Goal: Information Seeking & Learning: Learn about a topic

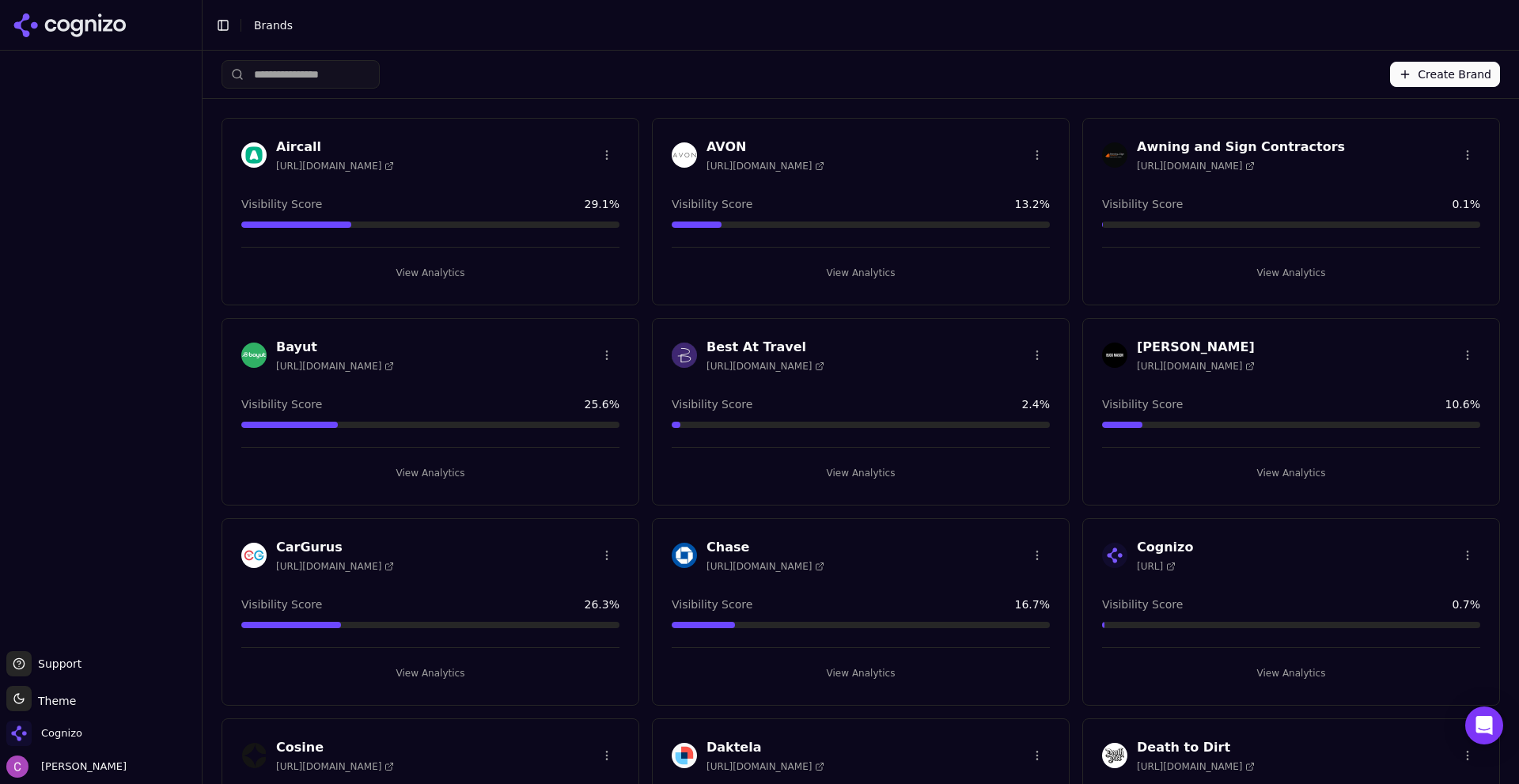
drag, startPoint x: 915, startPoint y: 26, endPoint x: 921, endPoint y: 114, distance: 88.2
click at [915, 26] on li "Brands" at bounding box center [864, 25] width 1221 height 16
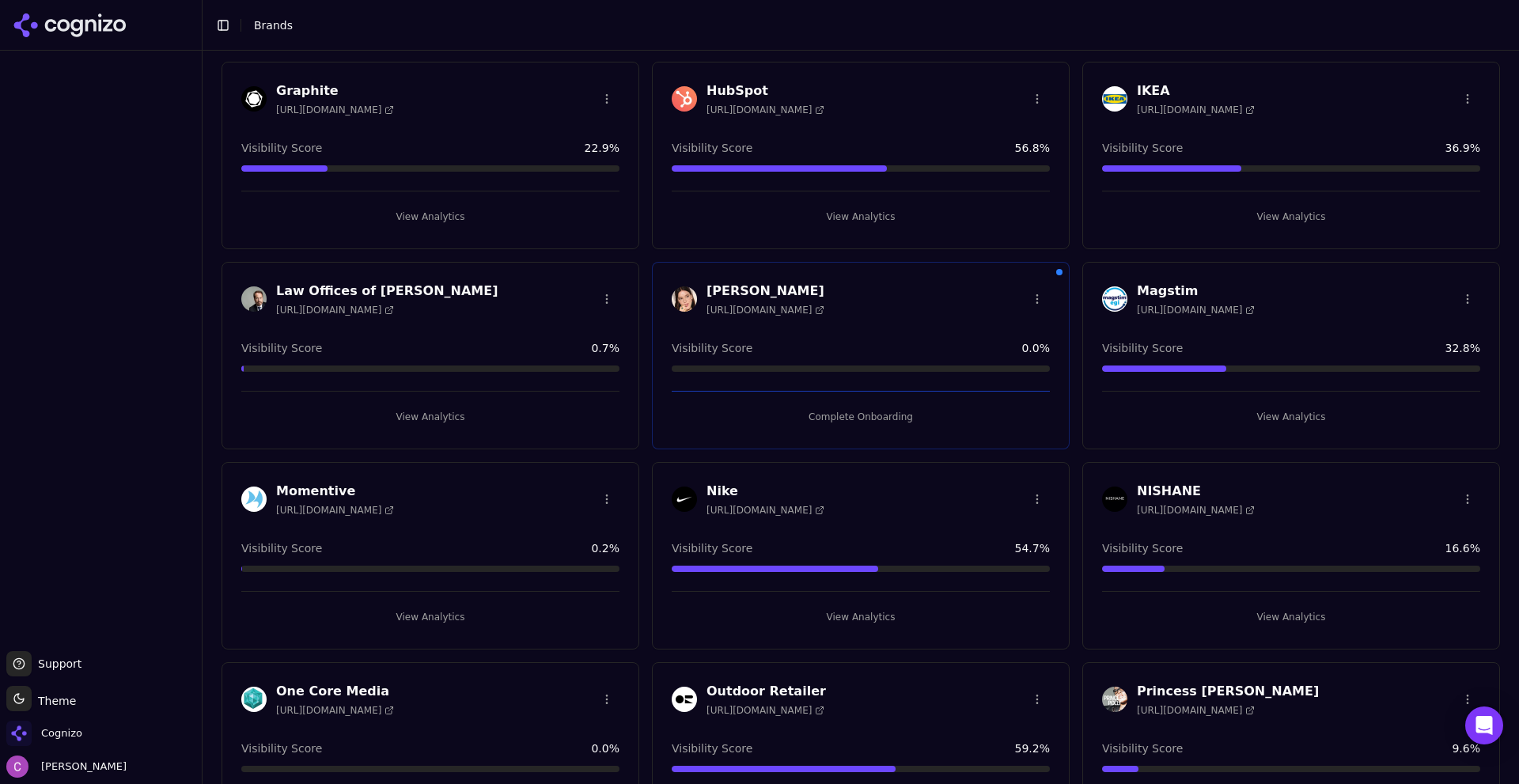
scroll to position [1028, 0]
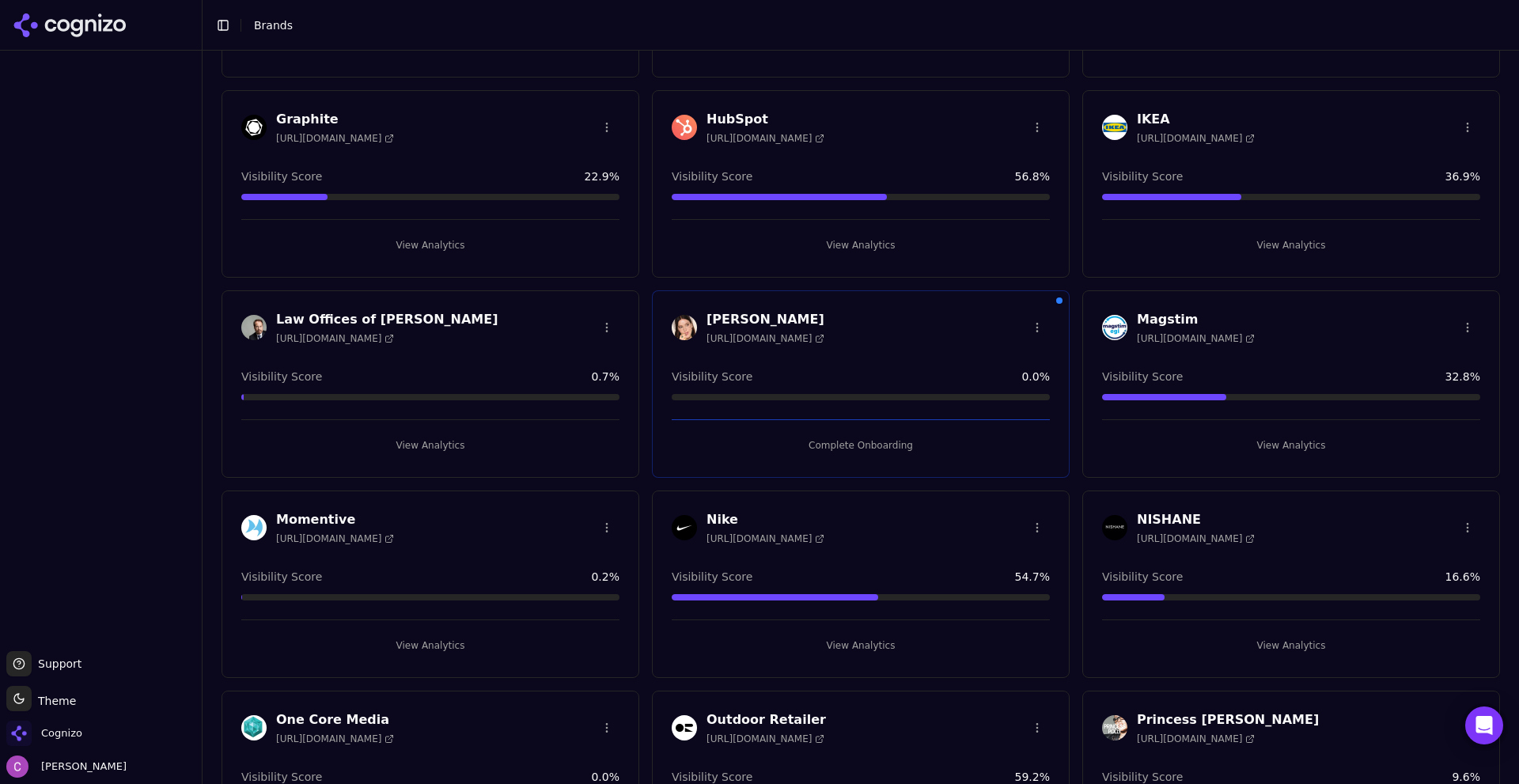
click at [810, 246] on button "View Analytics" at bounding box center [861, 245] width 378 height 25
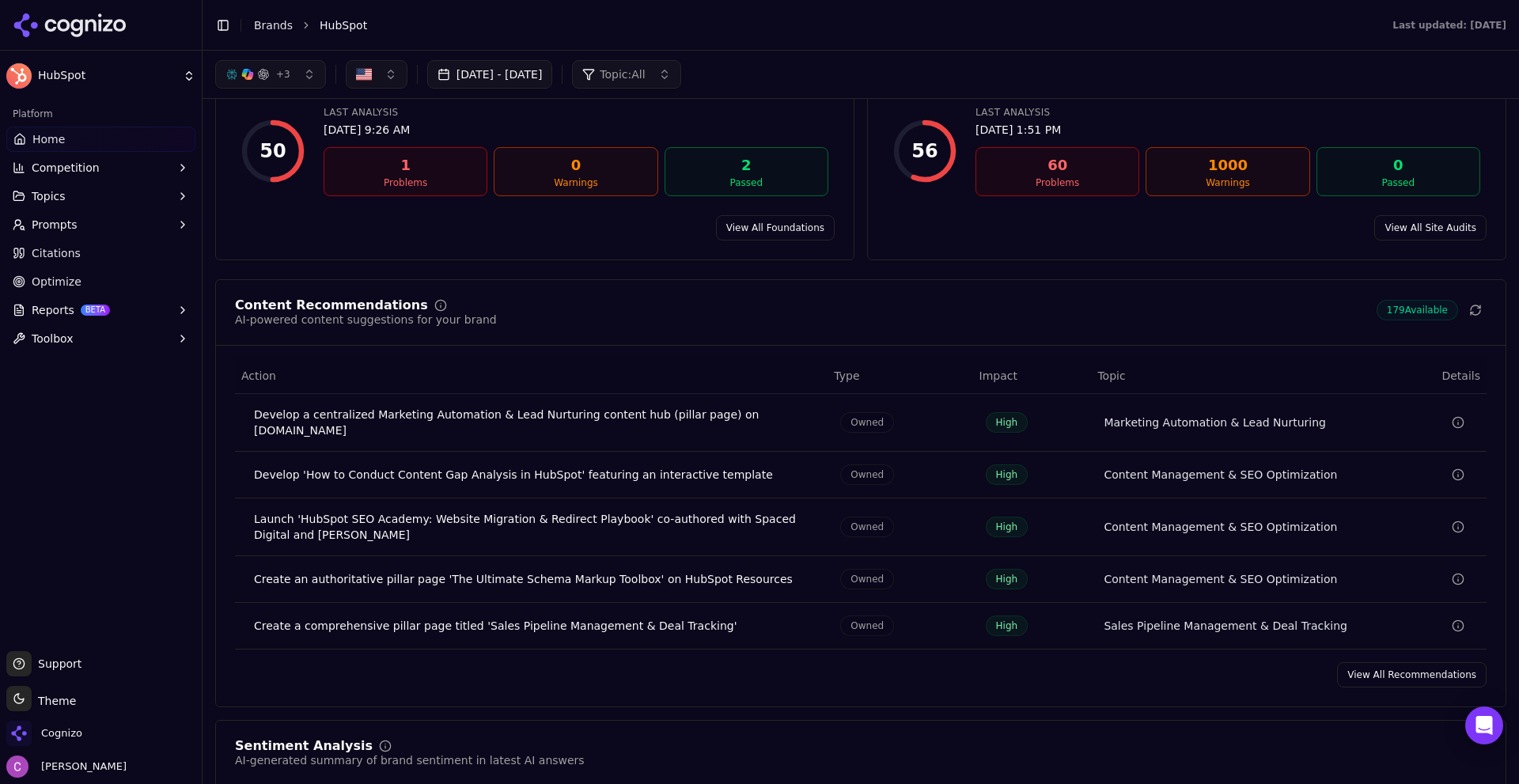
scroll to position [2056, 0]
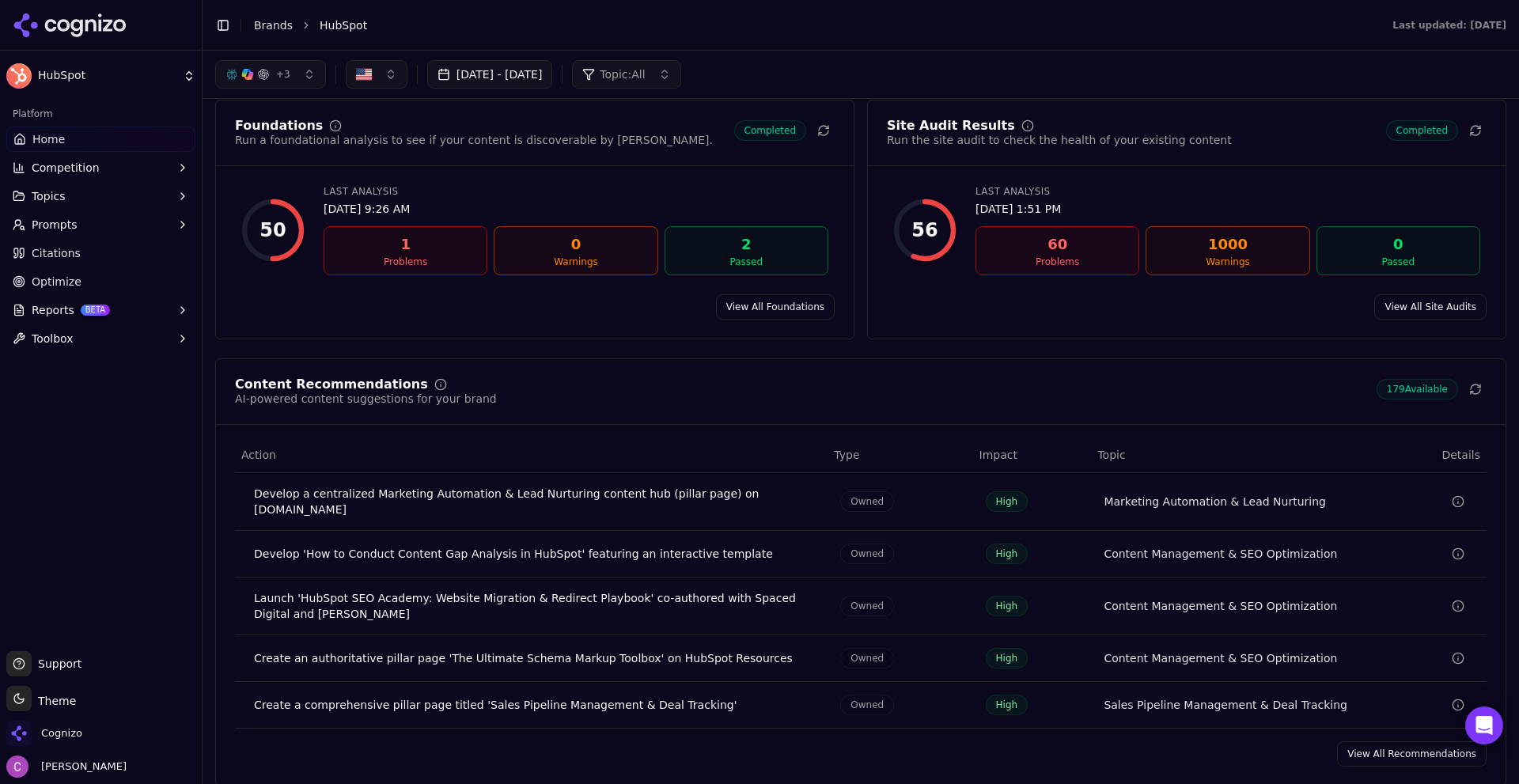
click at [84, 231] on button "Prompts" at bounding box center [100, 224] width 189 height 25
click at [68, 247] on span "Active" at bounding box center [101, 249] width 137 height 16
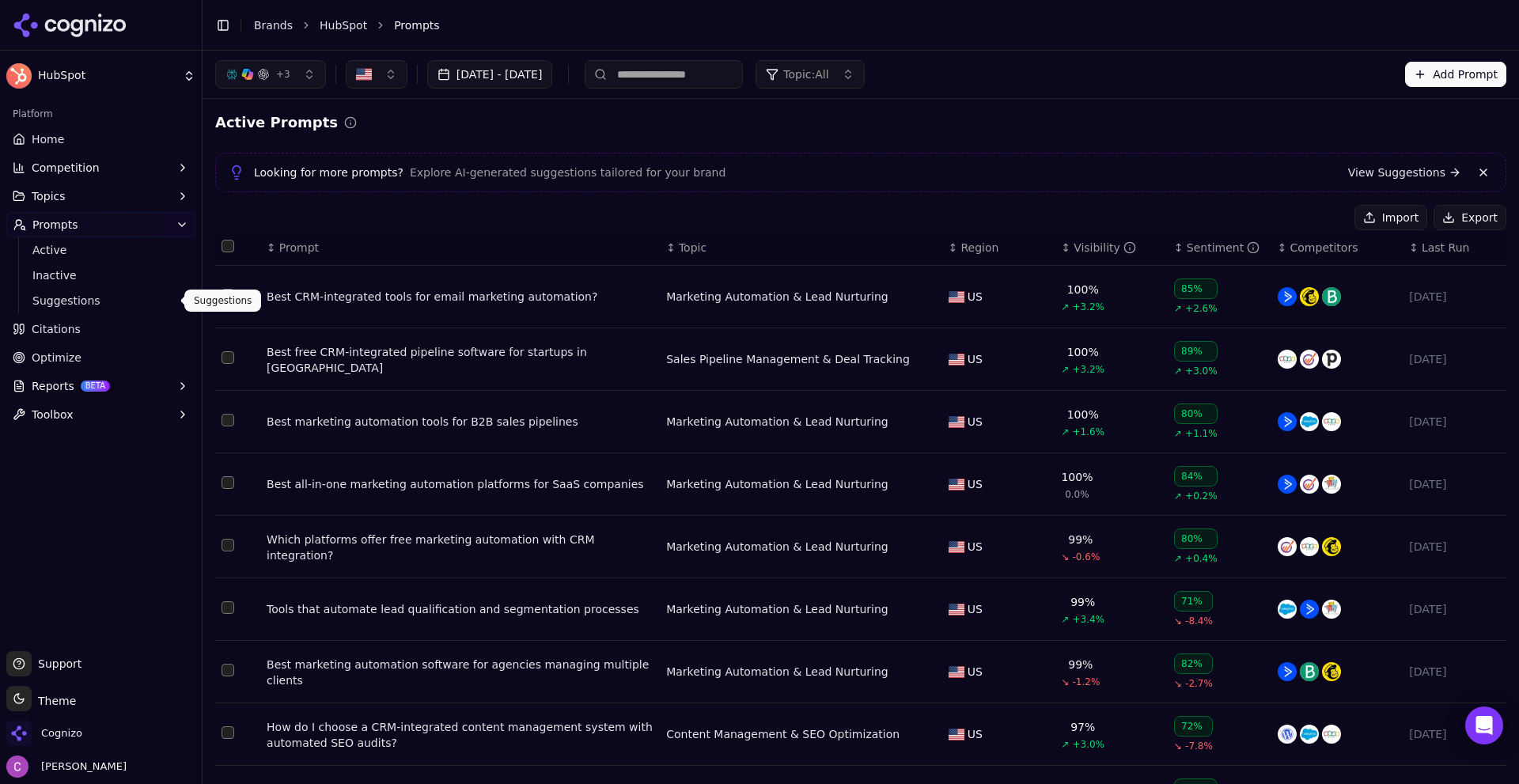
click at [111, 295] on span "Suggestions" at bounding box center [101, 301] width 137 height 16
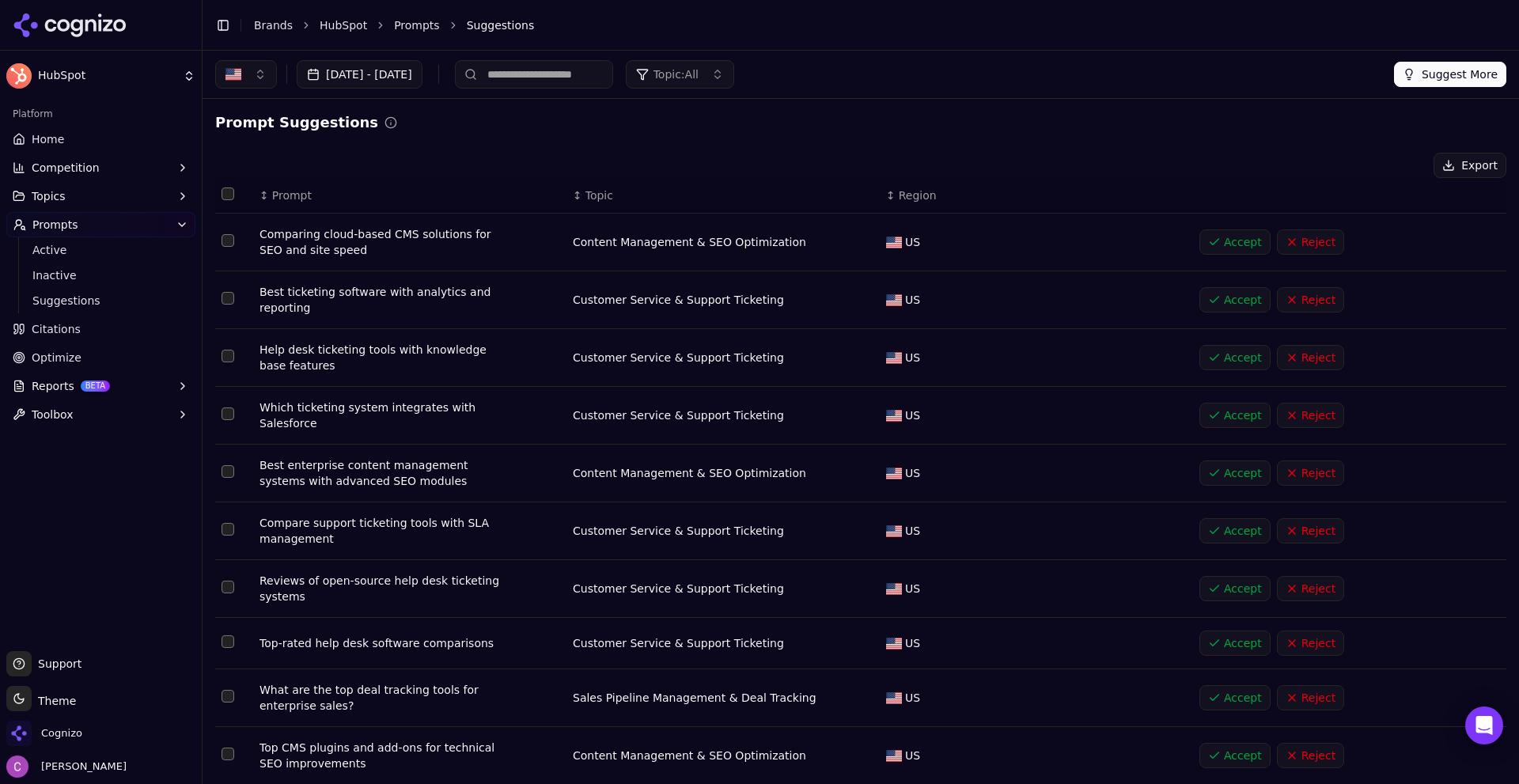
click at [699, 67] on span "Topic: All" at bounding box center [676, 74] width 45 height 16
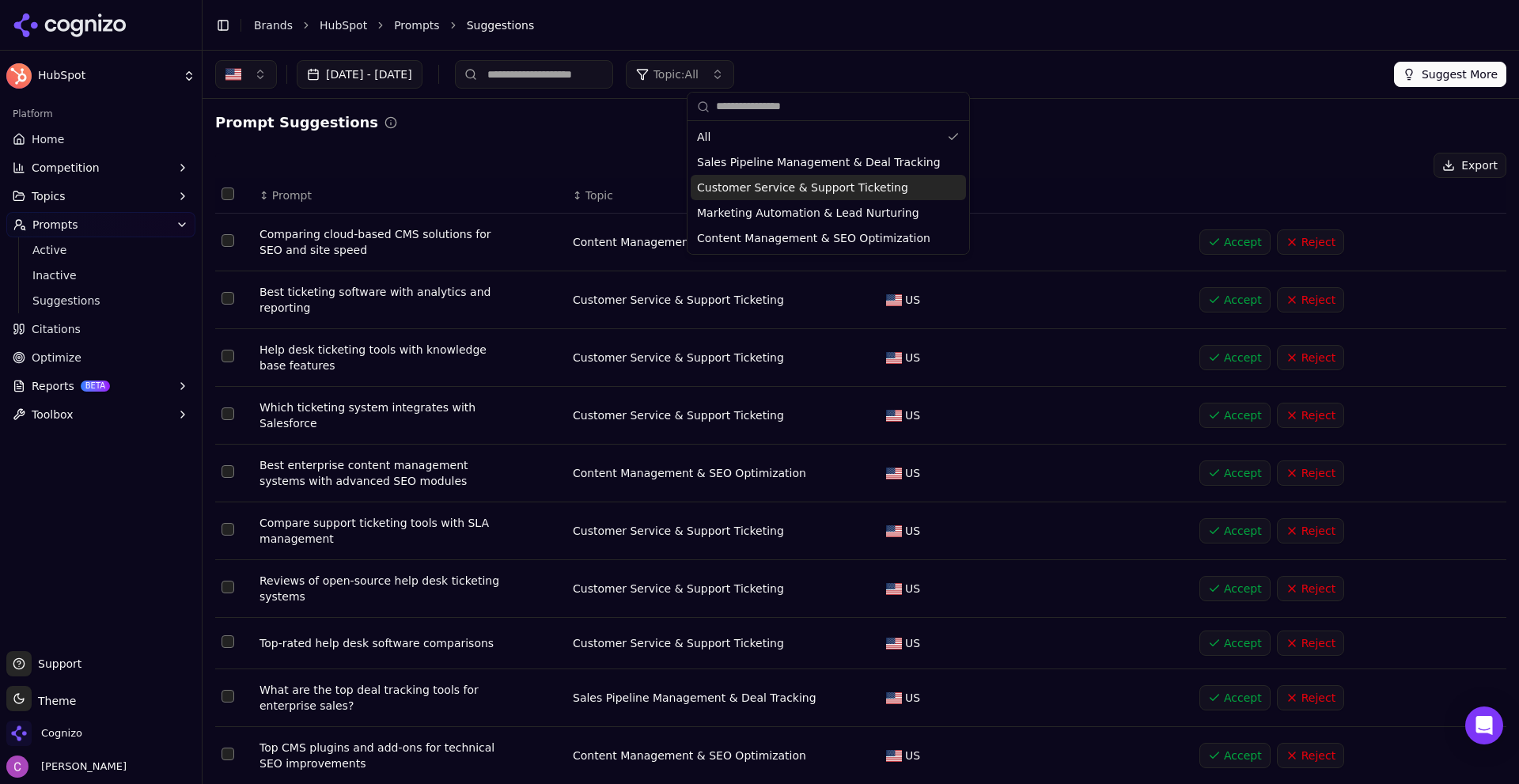
click at [1113, 161] on div "Export" at bounding box center [861, 165] width 1291 height 25
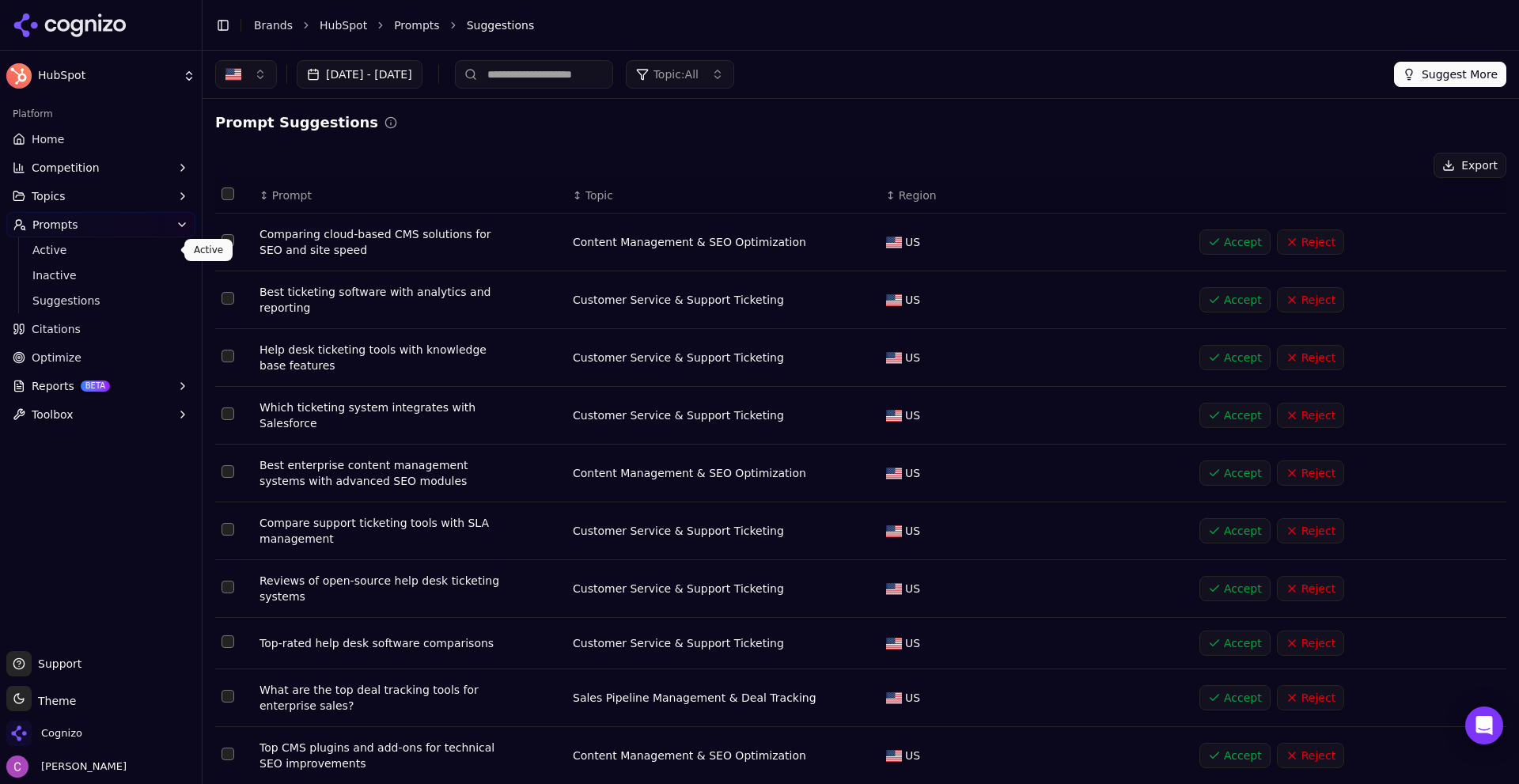
click at [70, 246] on span "Active" at bounding box center [101, 249] width 137 height 16
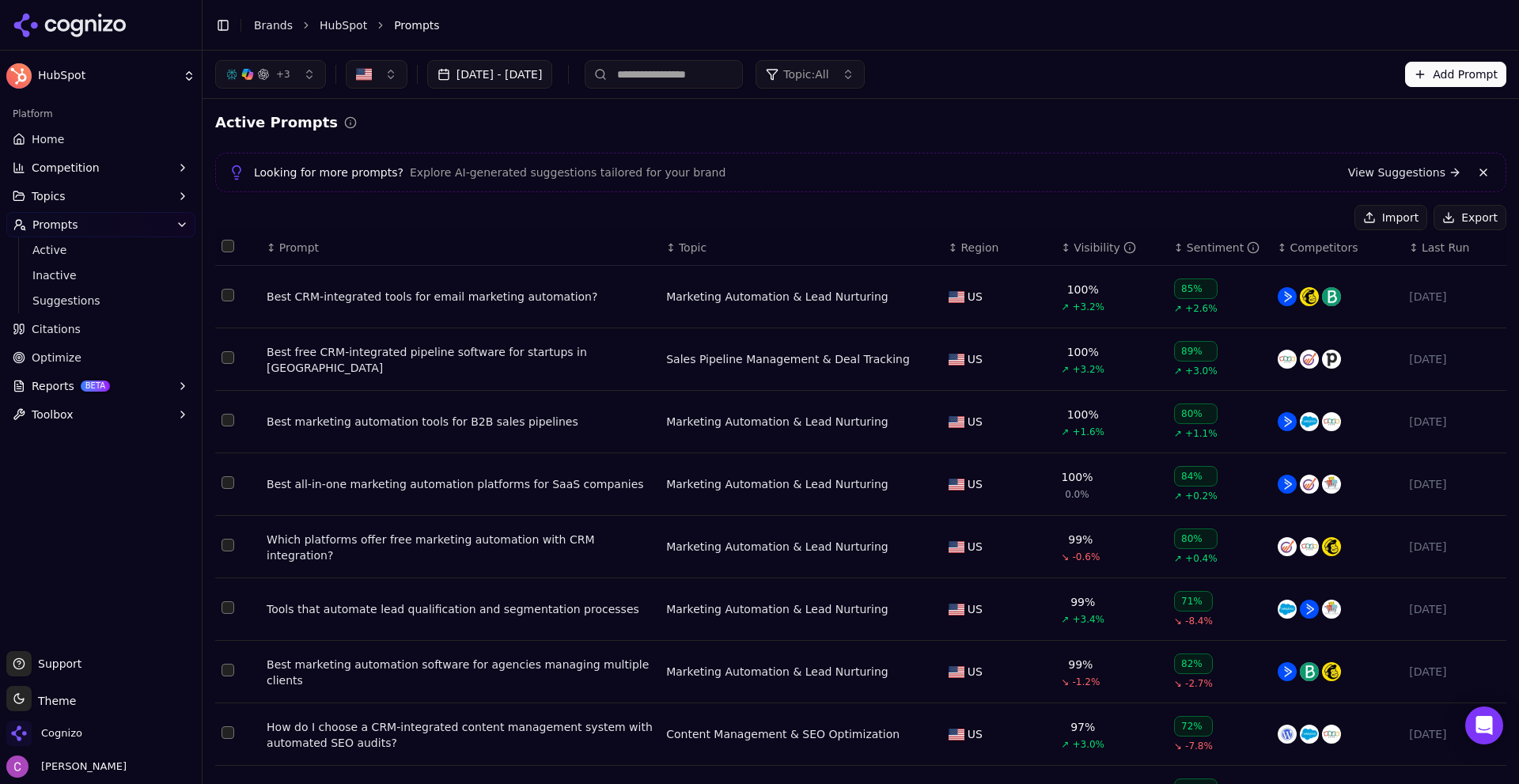
click at [284, 240] on span "Prompt" at bounding box center [298, 248] width 39 height 16
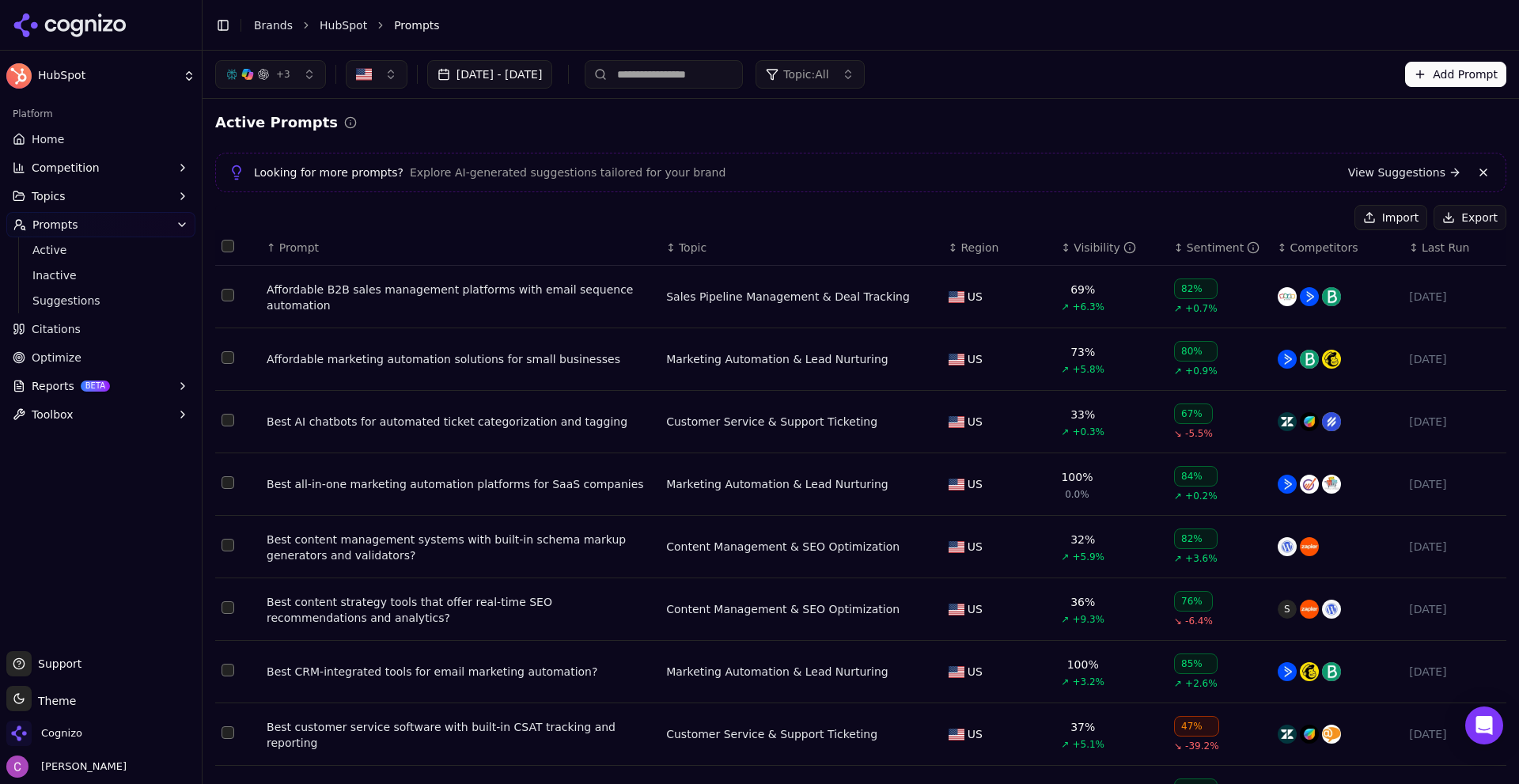
click at [286, 240] on span "Prompt" at bounding box center [298, 248] width 39 height 16
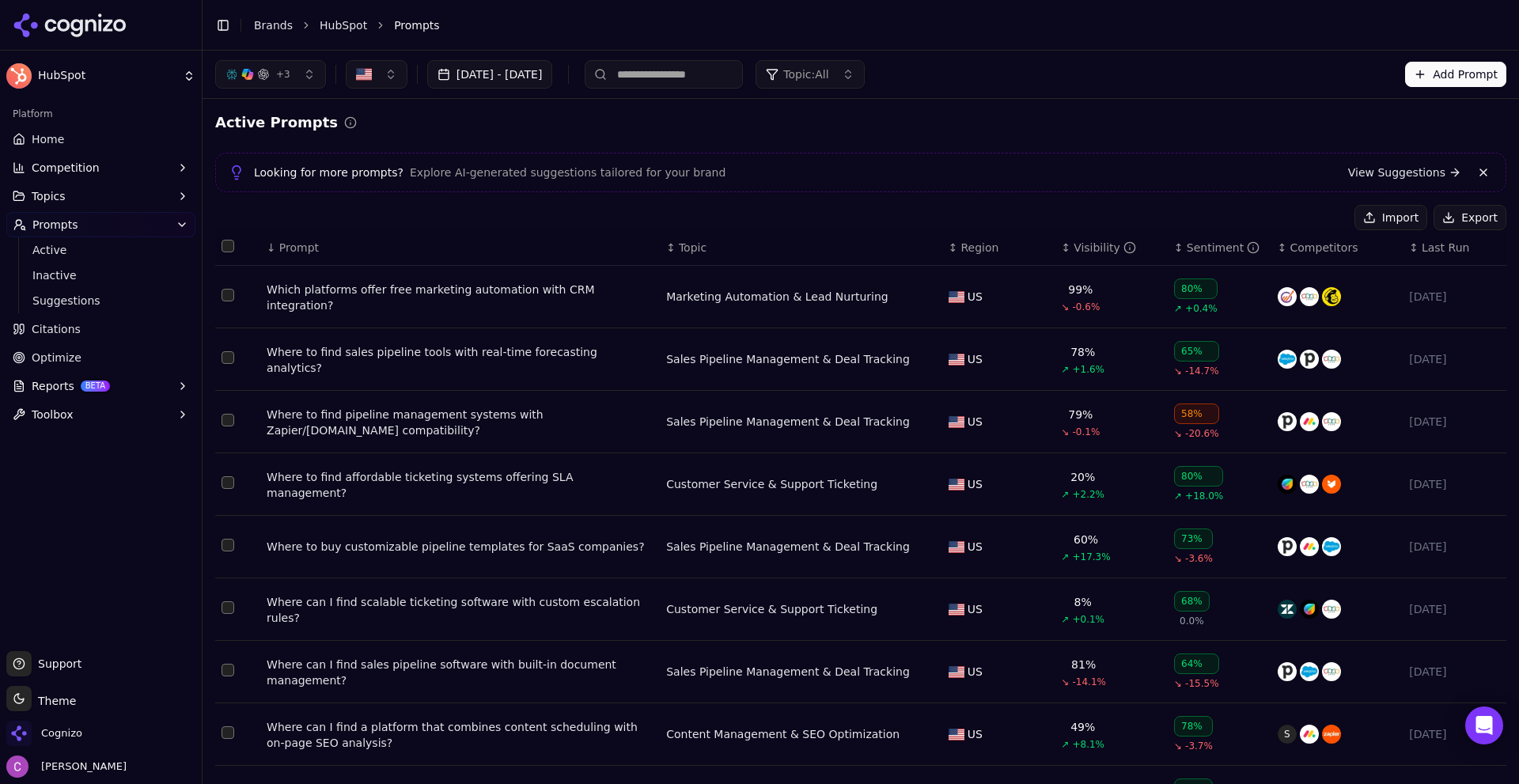
click at [457, 551] on div "Where to buy customizable pipeline templates for SaaS companies?" at bounding box center [460, 547] width 387 height 16
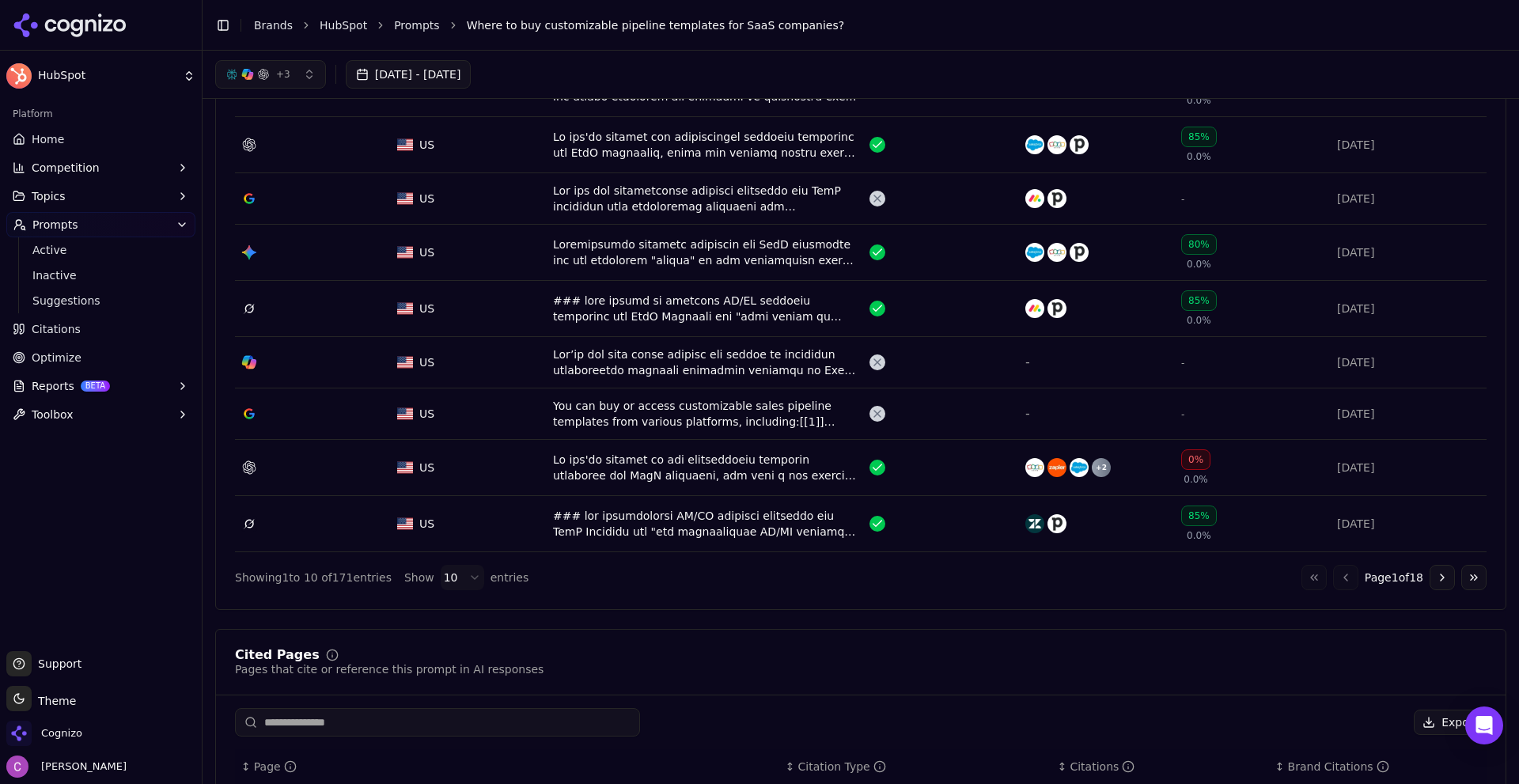
scroll to position [475, 0]
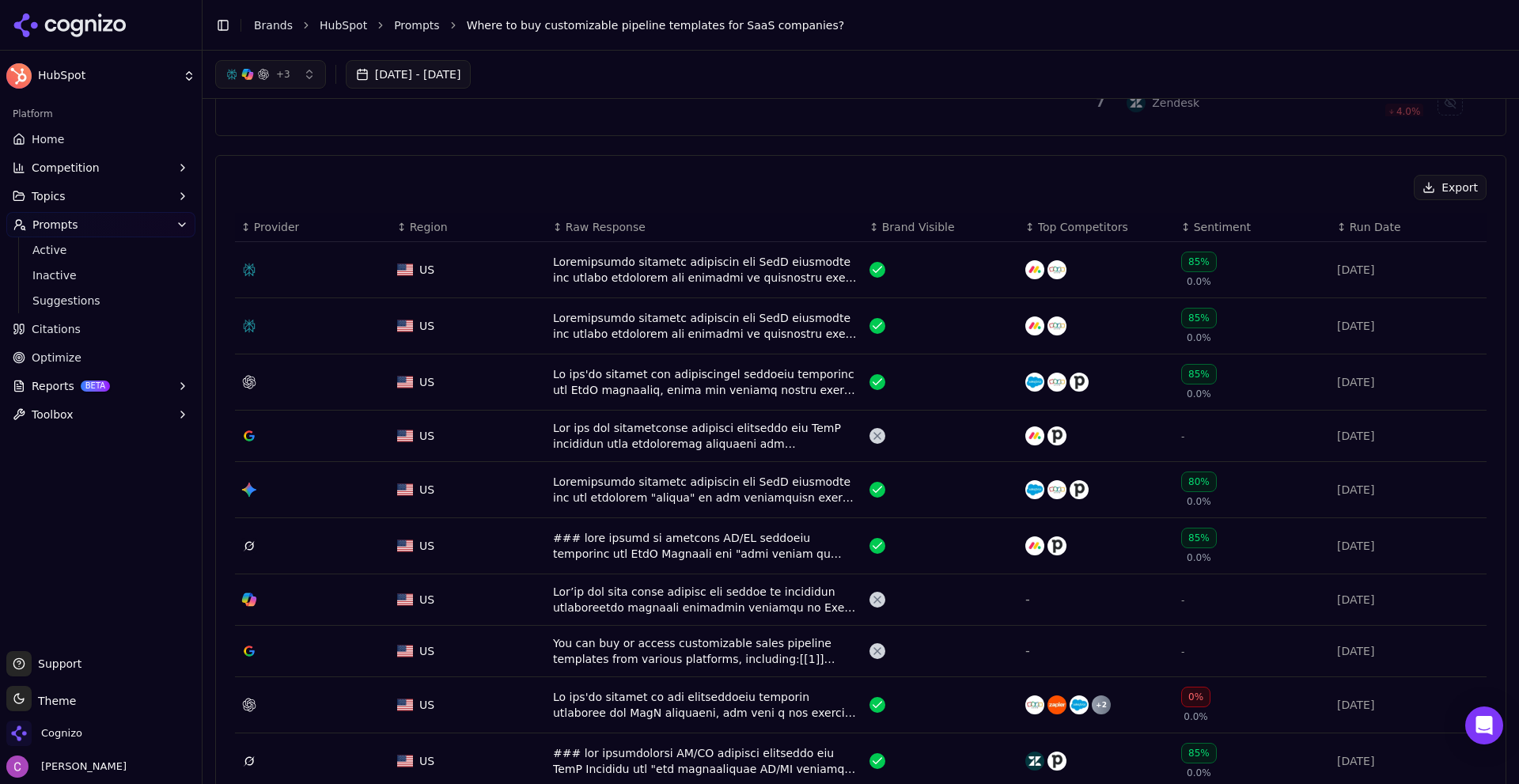
click at [769, 257] on div "Data table" at bounding box center [704, 269] width 303 height 31
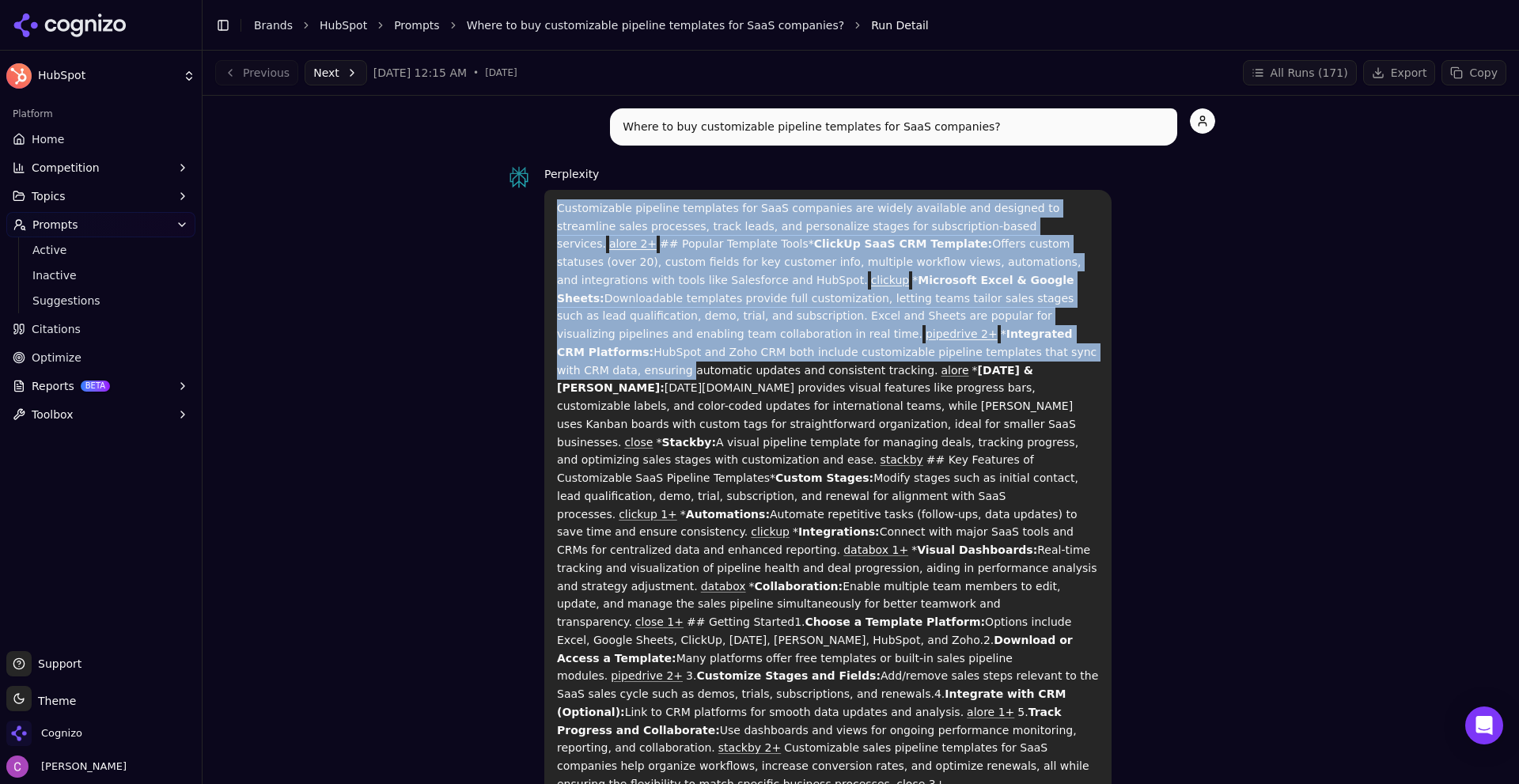
drag, startPoint x: 534, startPoint y: 206, endPoint x: 1070, endPoint y: 342, distance: 553.0
click at [1103, 342] on div "Perplexity Customizable pipeline templates for SaaS companies are widely availa…" at bounding box center [860, 483] width 709 height 638
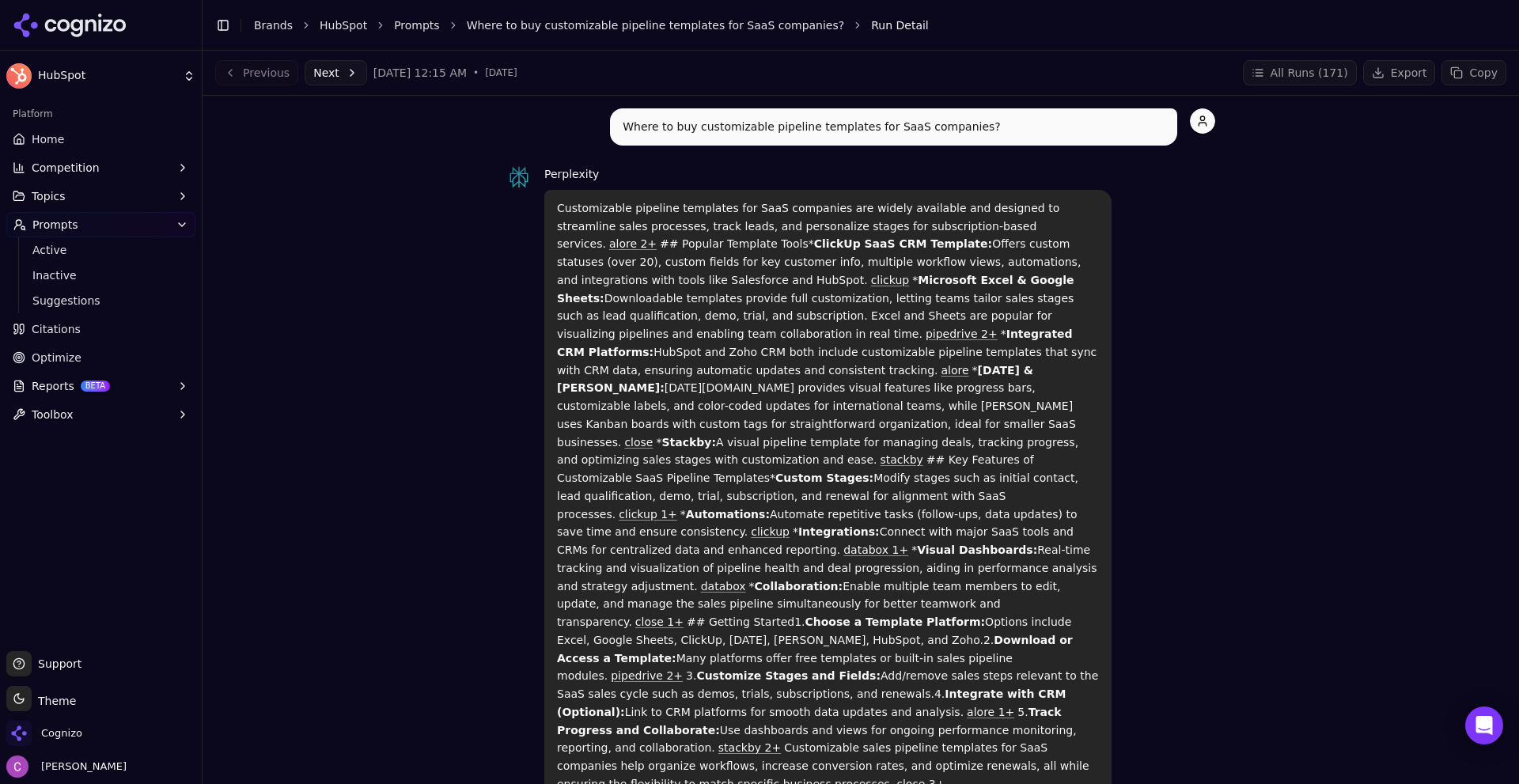
click at [1163, 365] on div "Perplexity Customizable pipeline templates for SaaS companies are widely availa…" at bounding box center [860, 483] width 709 height 638
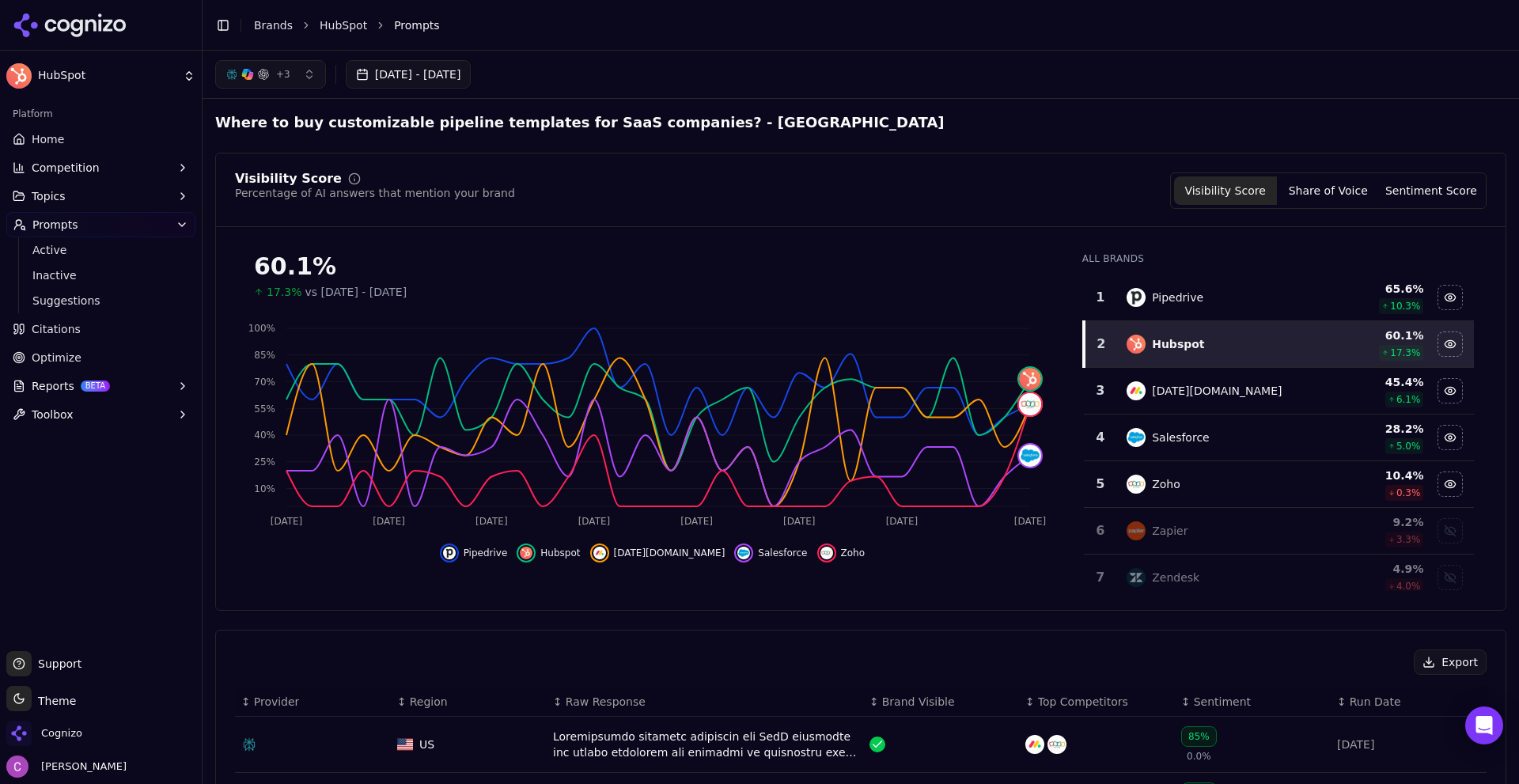
click at [139, 169] on button "Competition" at bounding box center [100, 167] width 189 height 25
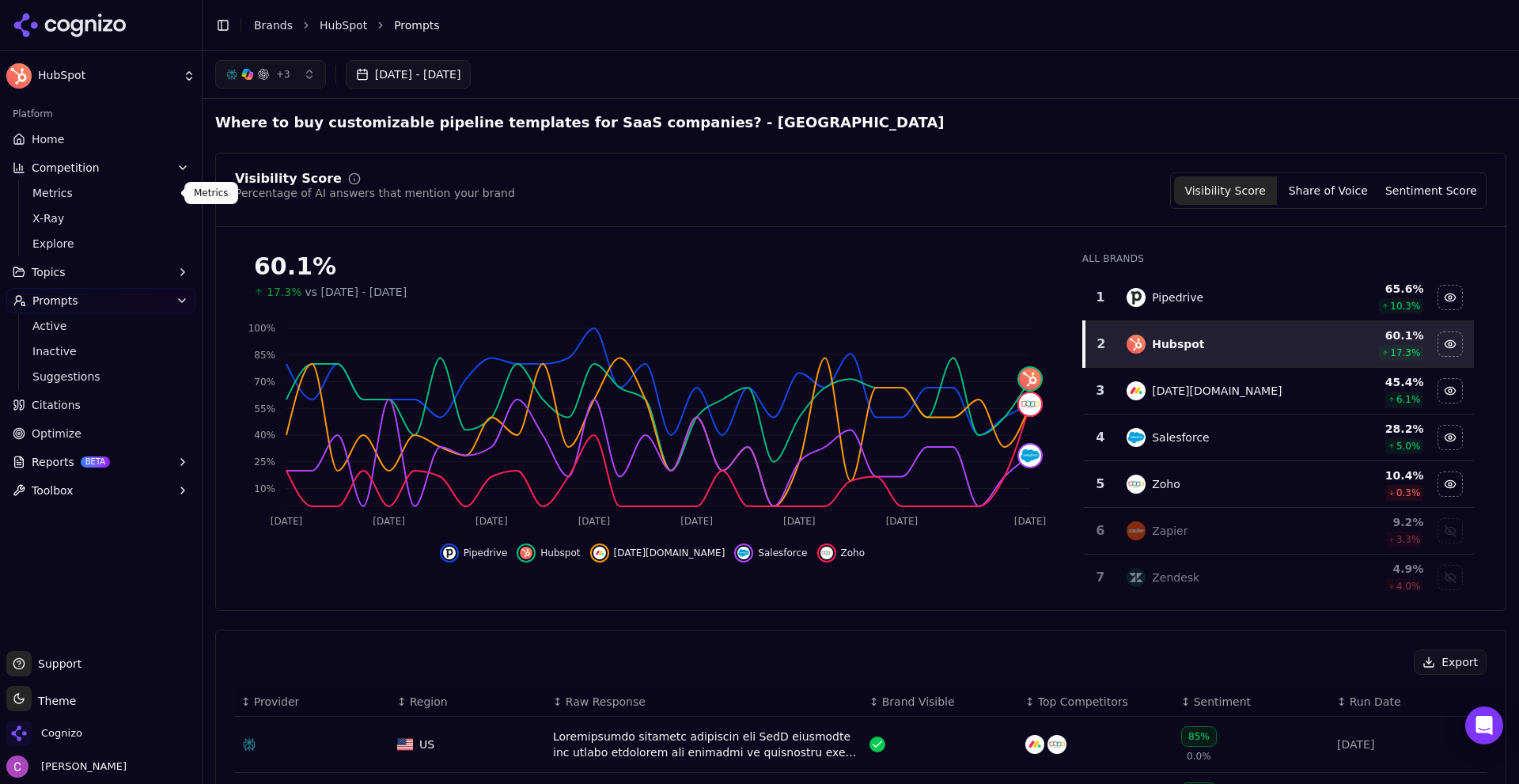
click at [50, 187] on span "Metrics" at bounding box center [101, 193] width 137 height 16
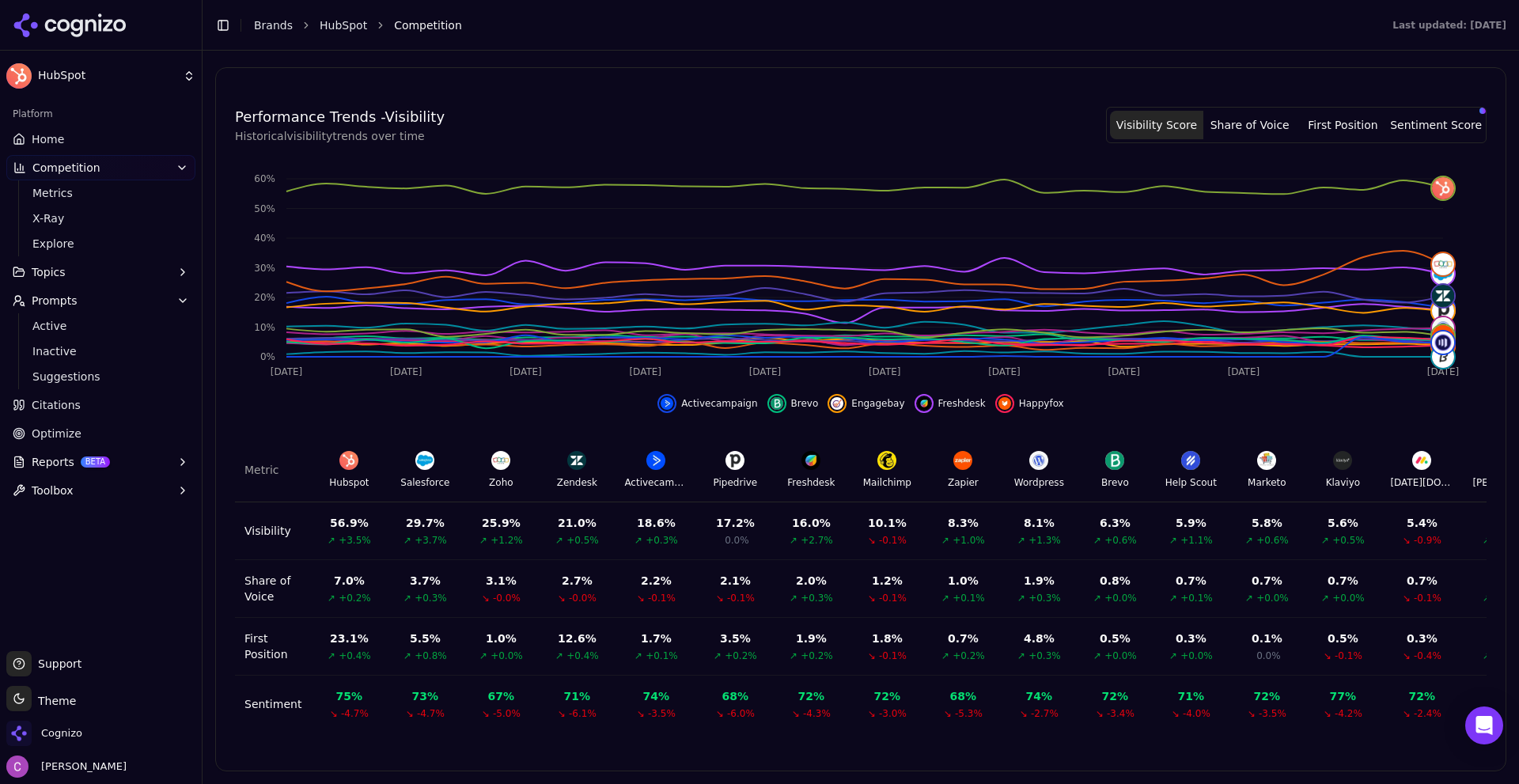
scroll to position [417, 0]
click at [59, 211] on span "X-Ray" at bounding box center [101, 218] width 137 height 16
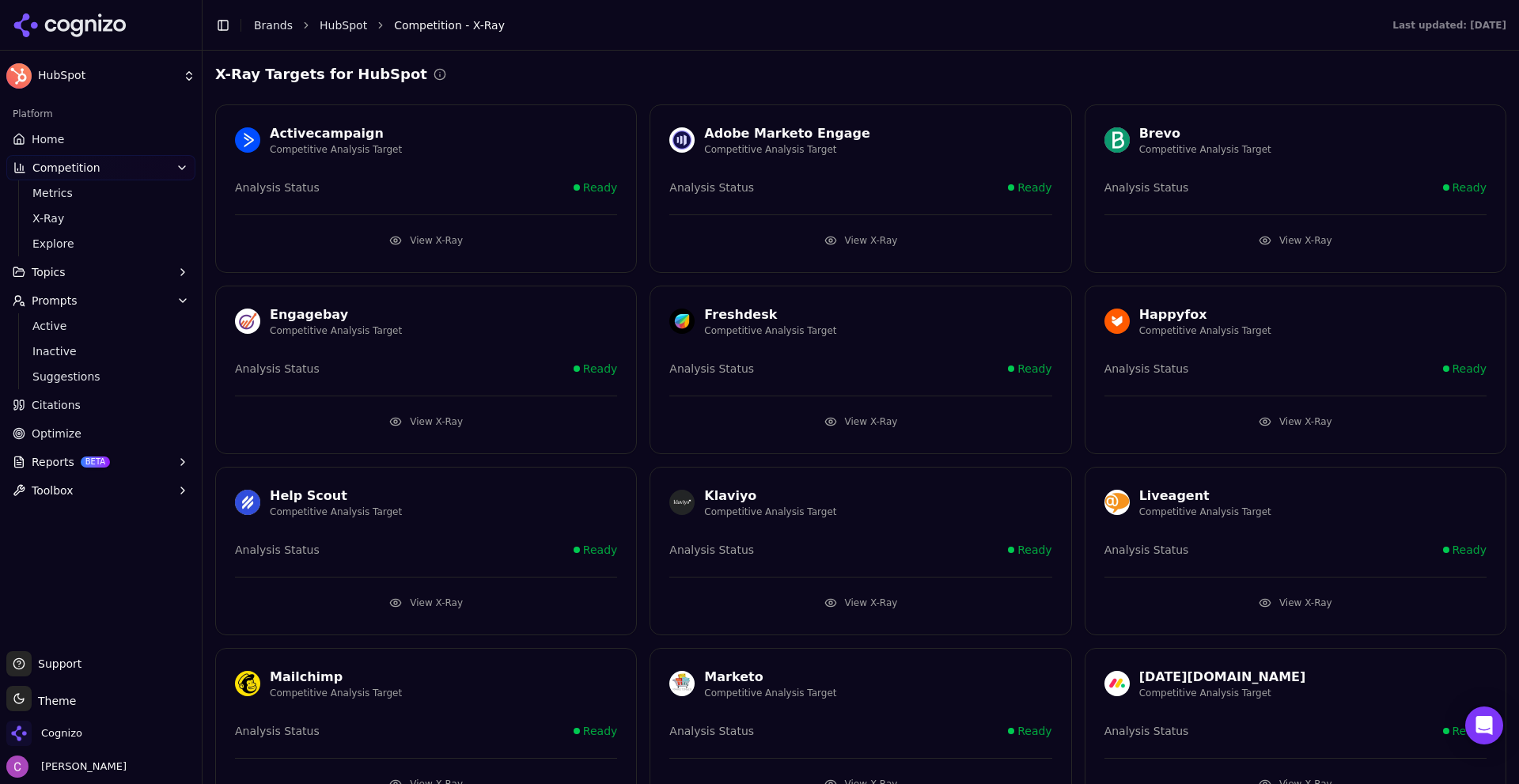
click at [355, 251] on div "Activecampaign Competitive Analysis Target Analysis Status Ready View X-Ray" at bounding box center [426, 189] width 422 height 169
click at [350, 245] on button "View X-Ray" at bounding box center [426, 240] width 383 height 25
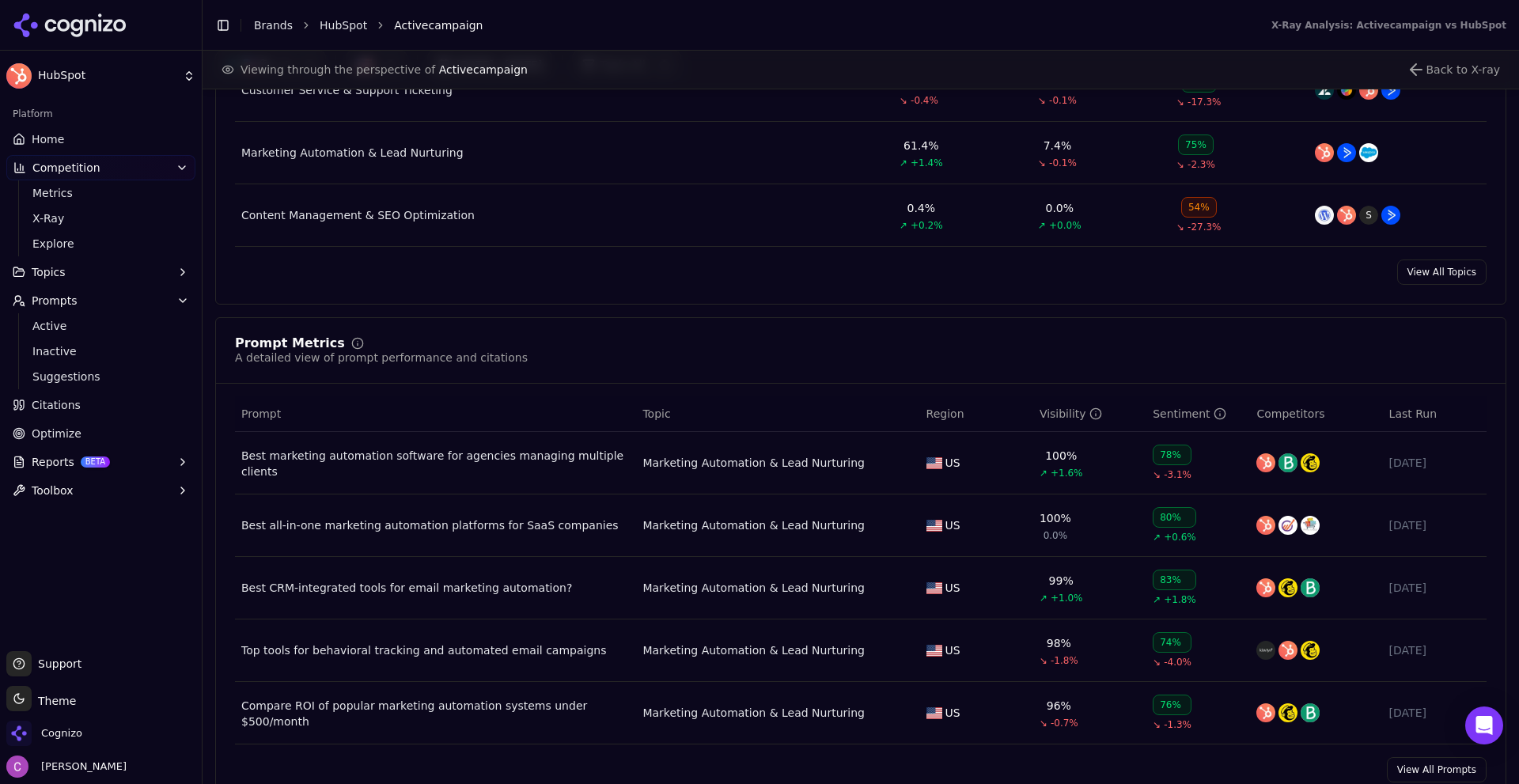
scroll to position [870, 0]
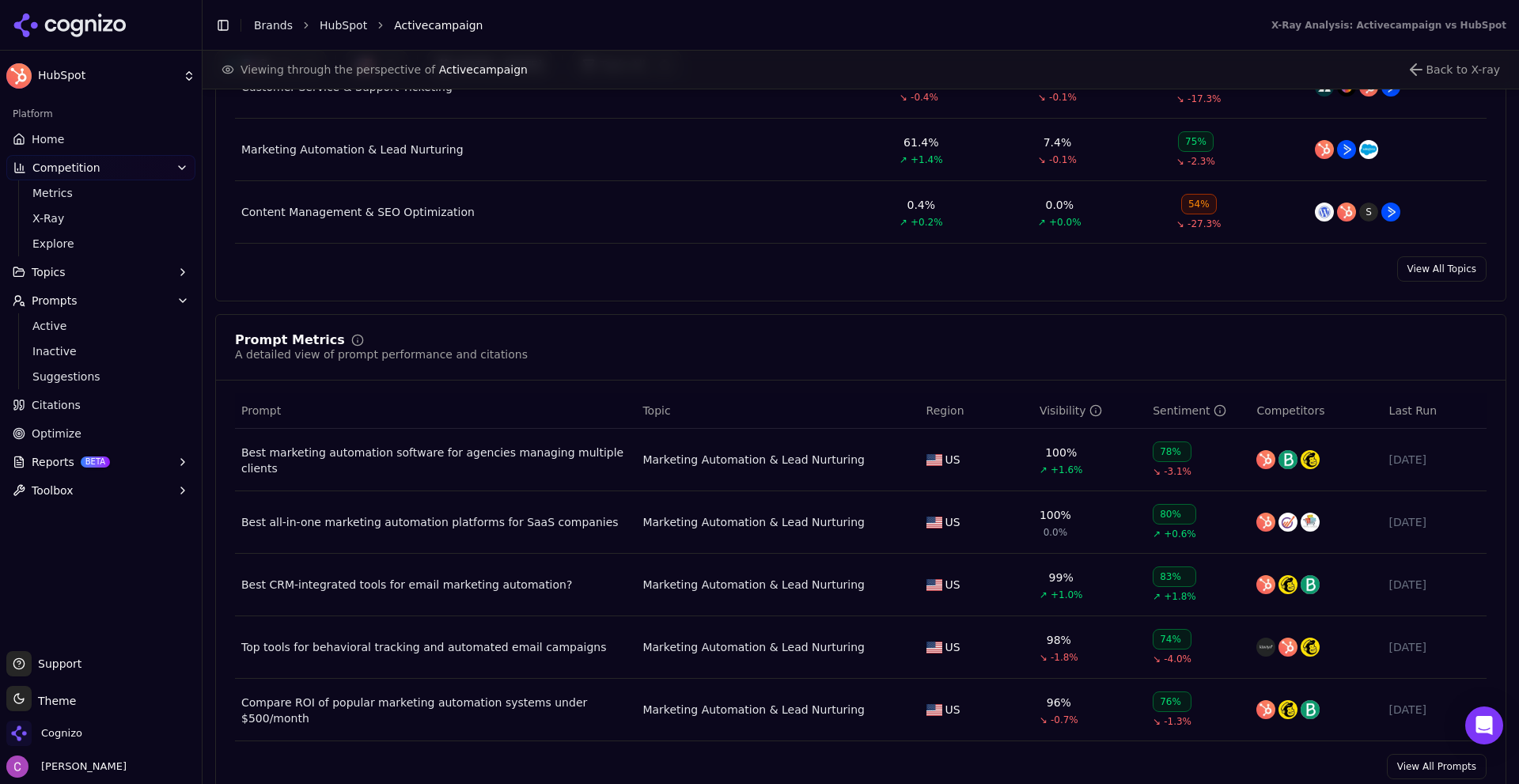
drag, startPoint x: 70, startPoint y: 403, endPoint x: 249, endPoint y: 421, distance: 179.9
click at [70, 403] on span "Citations" at bounding box center [56, 405] width 49 height 16
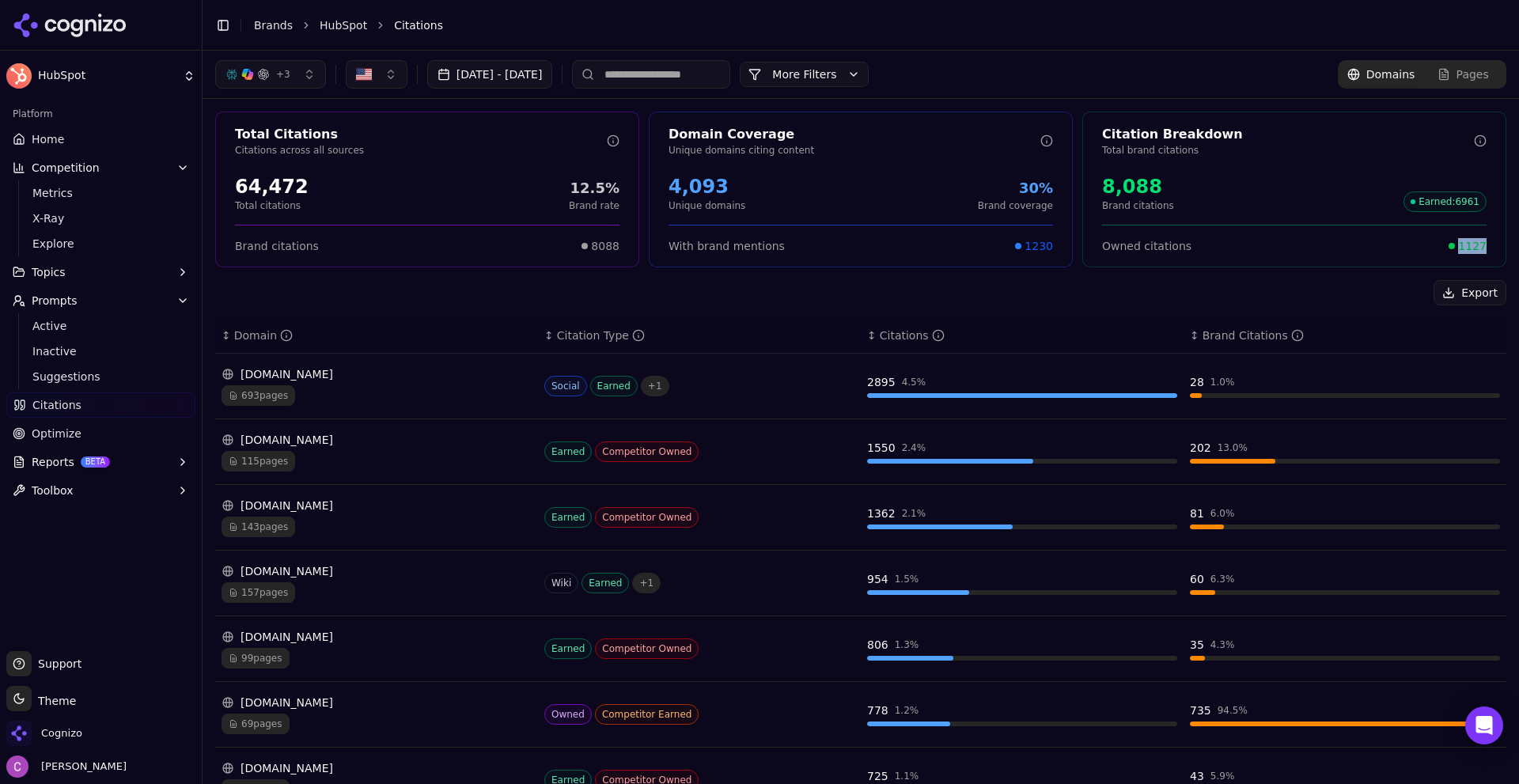
drag, startPoint x: 1455, startPoint y: 246, endPoint x: 1494, endPoint y: 245, distance: 39.0
click at [1493, 245] on div "Owned citations 1127" at bounding box center [1295, 239] width 423 height 30
click at [1384, 236] on div "Owned citations 1127" at bounding box center [1295, 239] width 384 height 30
drag, startPoint x: 1446, startPoint y: 242, endPoint x: 1467, endPoint y: 250, distance: 22.5
click at [1496, 242] on div "Total Citations Citations across all sources 64,472 Total citations 12.5% Brand…" at bounding box center [861, 580] width 1316 height 962
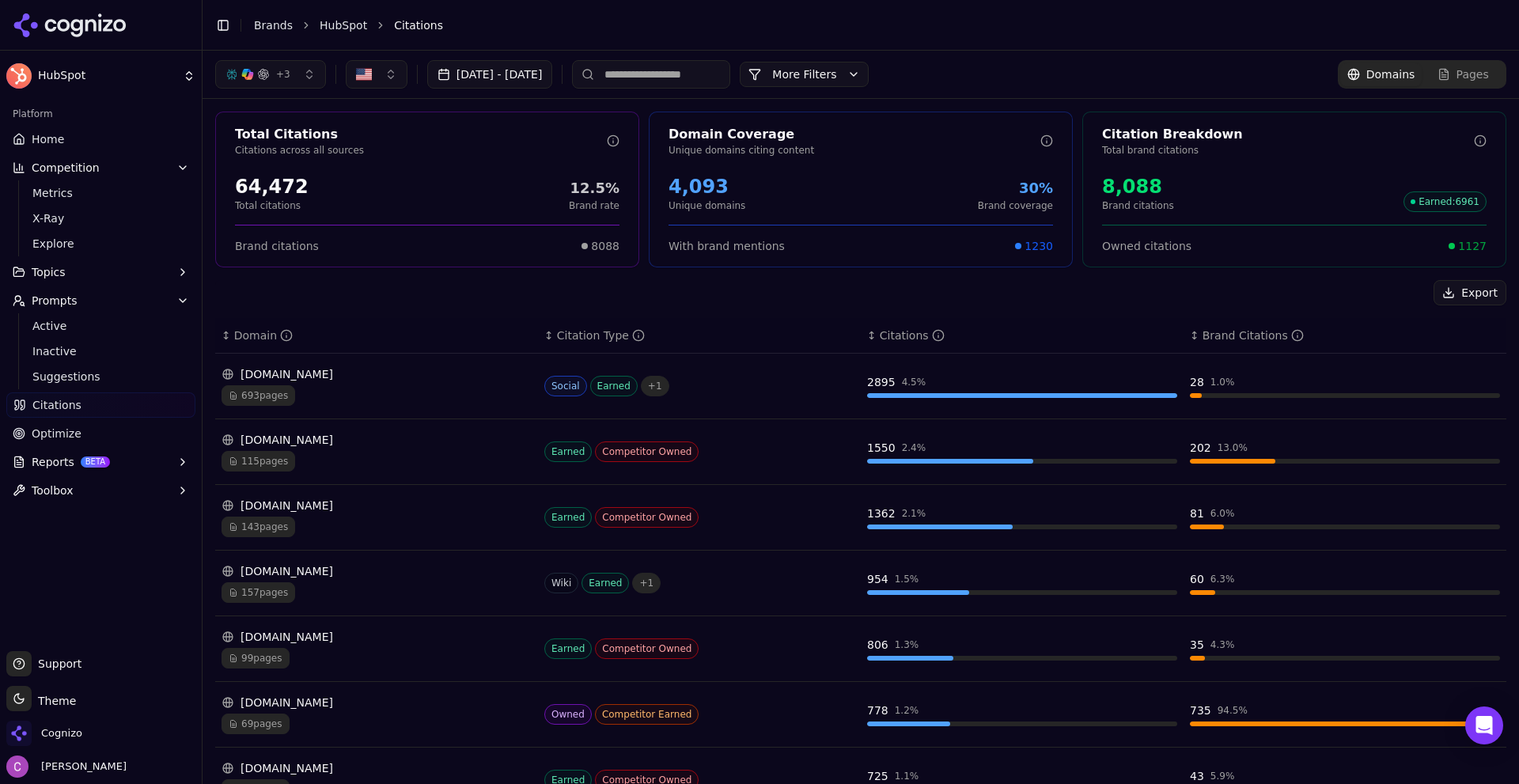
click at [1211, 280] on div "Export" at bounding box center [861, 292] width 1291 height 25
drag, startPoint x: 863, startPoint y: 385, endPoint x: 940, endPoint y: 383, distance: 77.0
click at [929, 383] on div "2895 4.5 %" at bounding box center [1022, 382] width 310 height 16
drag, startPoint x: 1176, startPoint y: 380, endPoint x: 1290, endPoint y: 382, distance: 114.0
click at [1279, 380] on td "28 1.0 %" at bounding box center [1344, 387] width 323 height 66
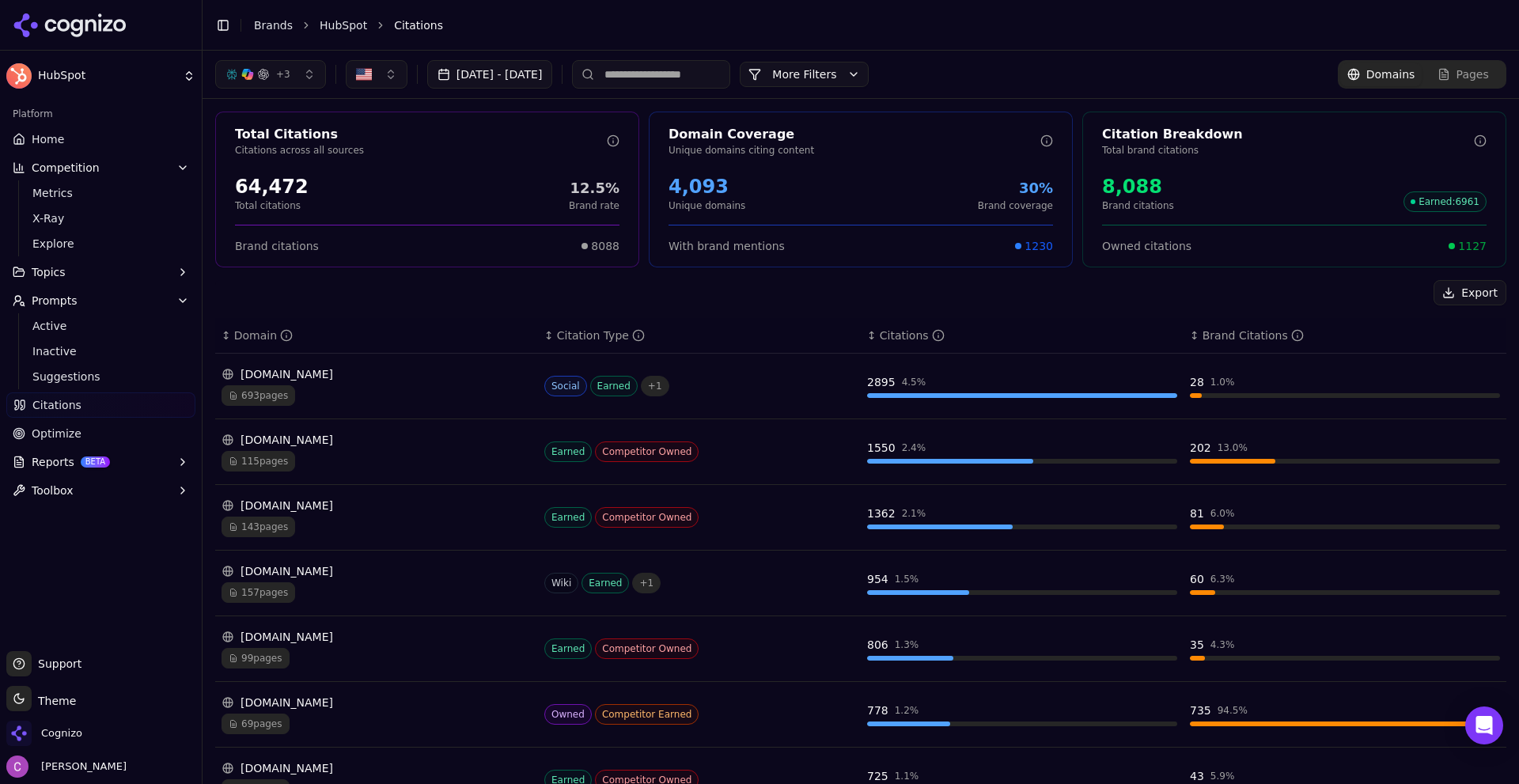
click at [1025, 289] on div "Export" at bounding box center [861, 292] width 1291 height 25
drag, startPoint x: 856, startPoint y: 379, endPoint x: 945, endPoint y: 383, distance: 89.1
click at [943, 383] on td "2895 4.5 %" at bounding box center [1022, 387] width 323 height 66
drag, startPoint x: 1175, startPoint y: 382, endPoint x: 1252, endPoint y: 385, distance: 77.1
click at [1244, 385] on td "28 1.0 %" at bounding box center [1344, 387] width 323 height 66
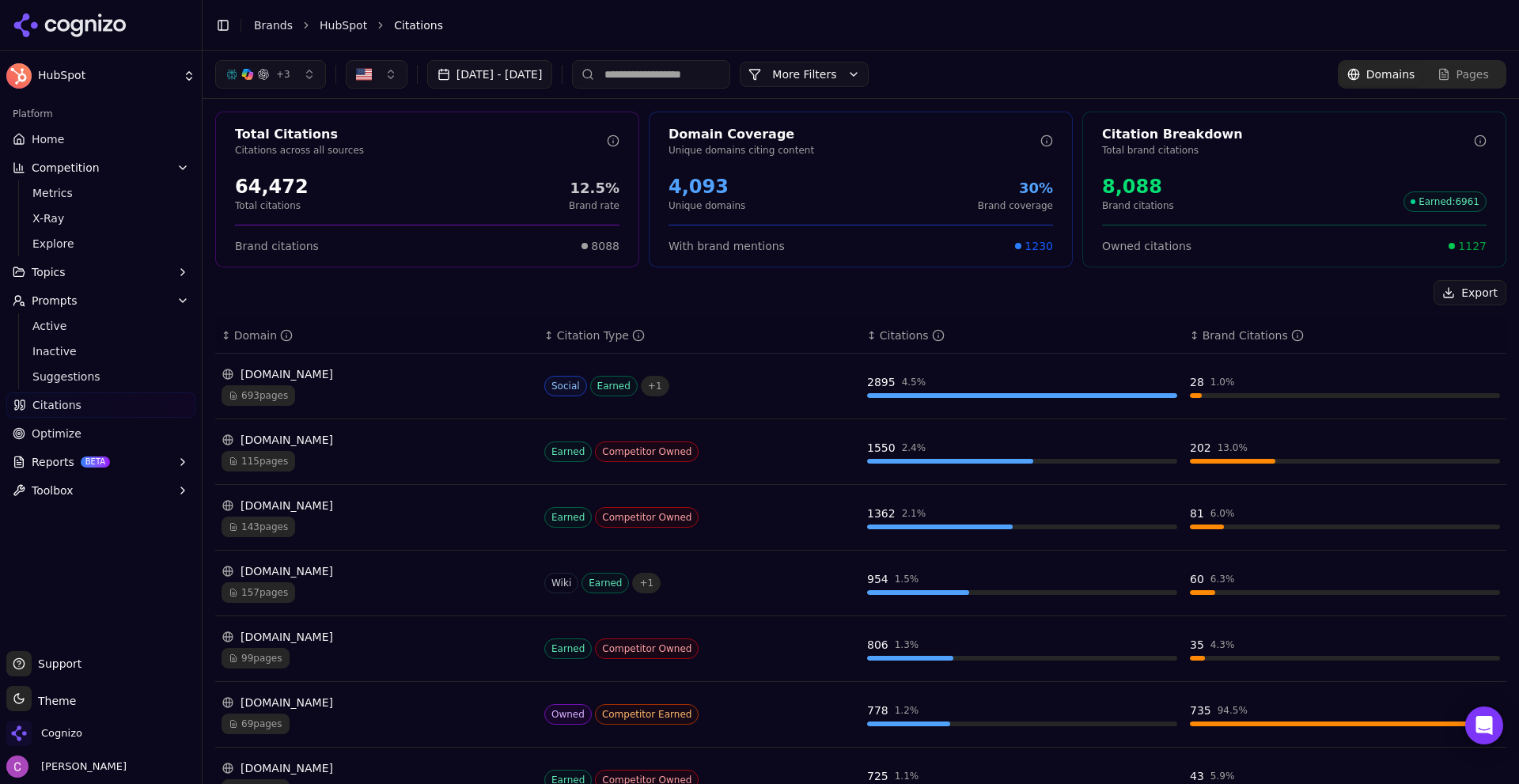
click at [364, 385] on div "693 pages" at bounding box center [376, 395] width 310 height 21
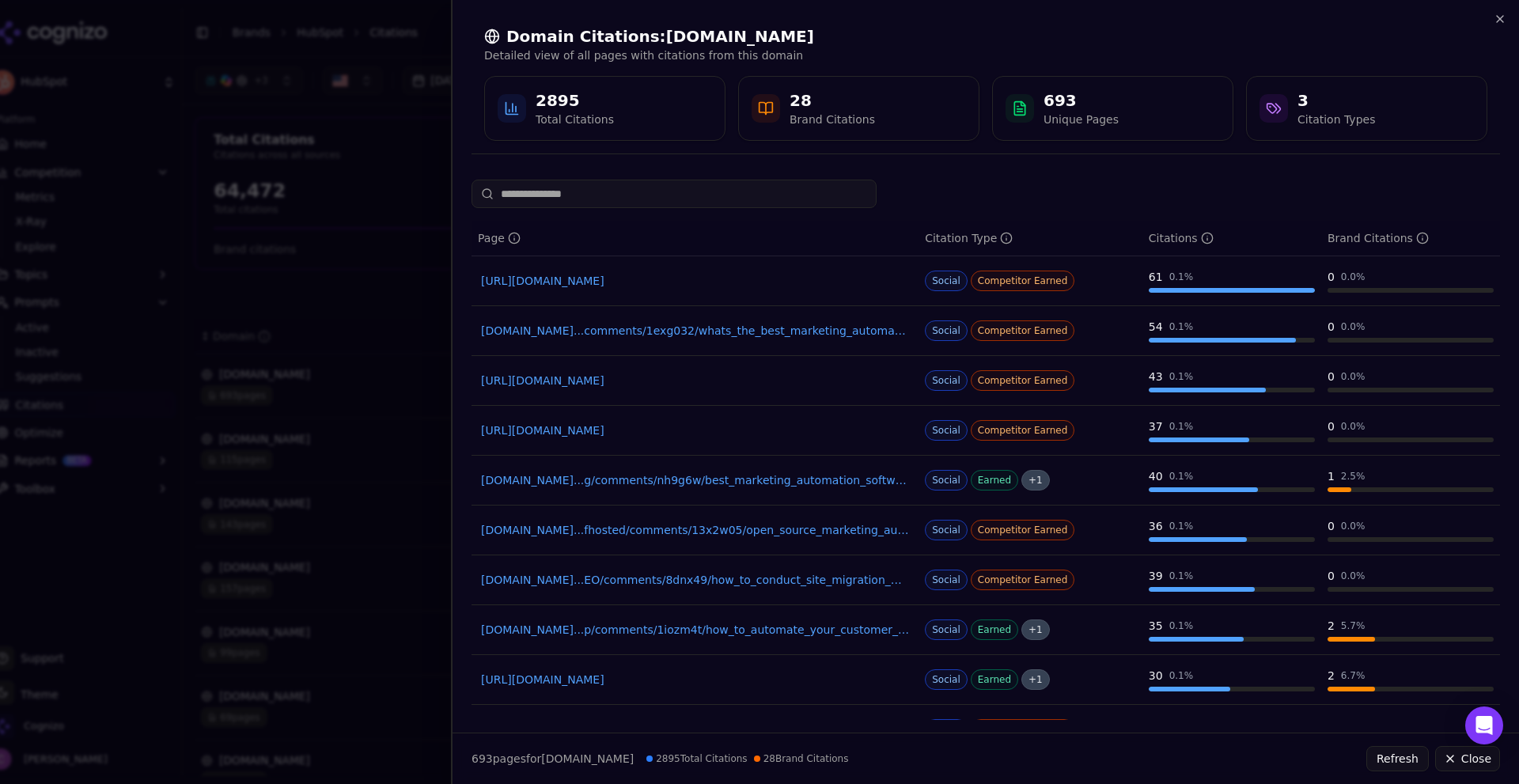
click at [1472, 10] on div "Domain Citations: [DOMAIN_NAME] Detailed view of all pages with citations from …" at bounding box center [986, 83] width 1067 height 167
click at [1494, 21] on icon "button" at bounding box center [1500, 19] width 13 height 13
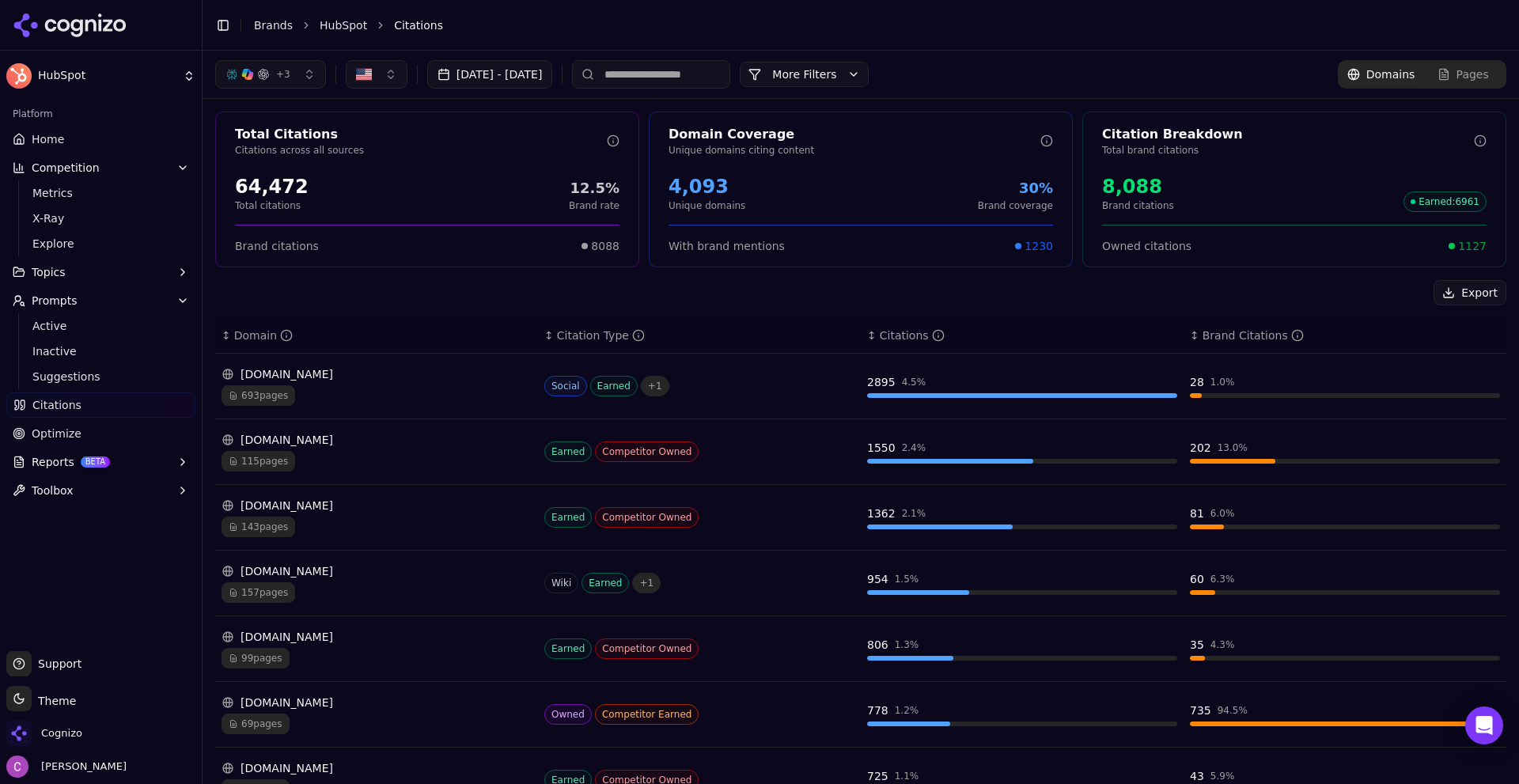
click at [1461, 69] on span "Pages" at bounding box center [1472, 74] width 32 height 16
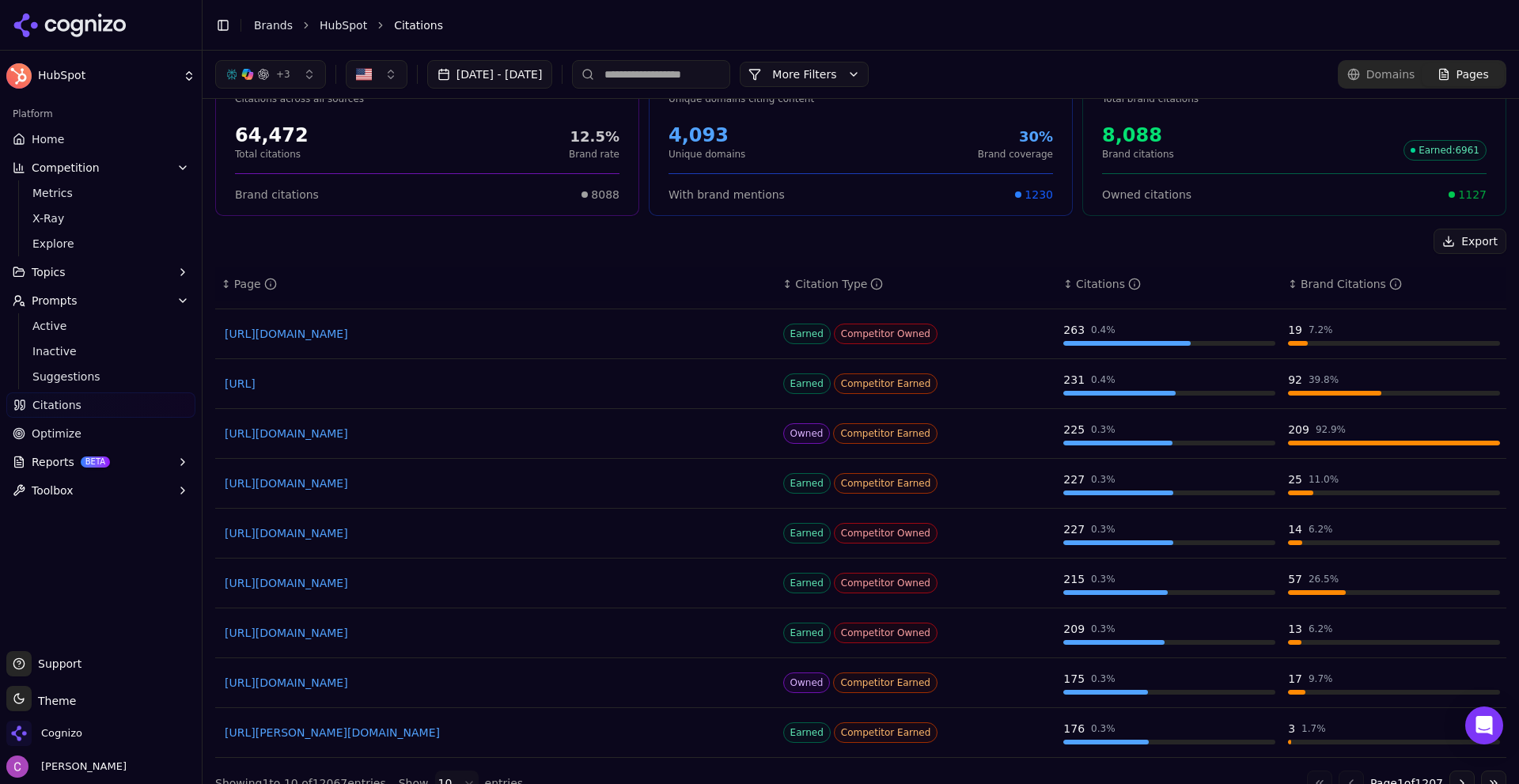
scroll to position [76, 0]
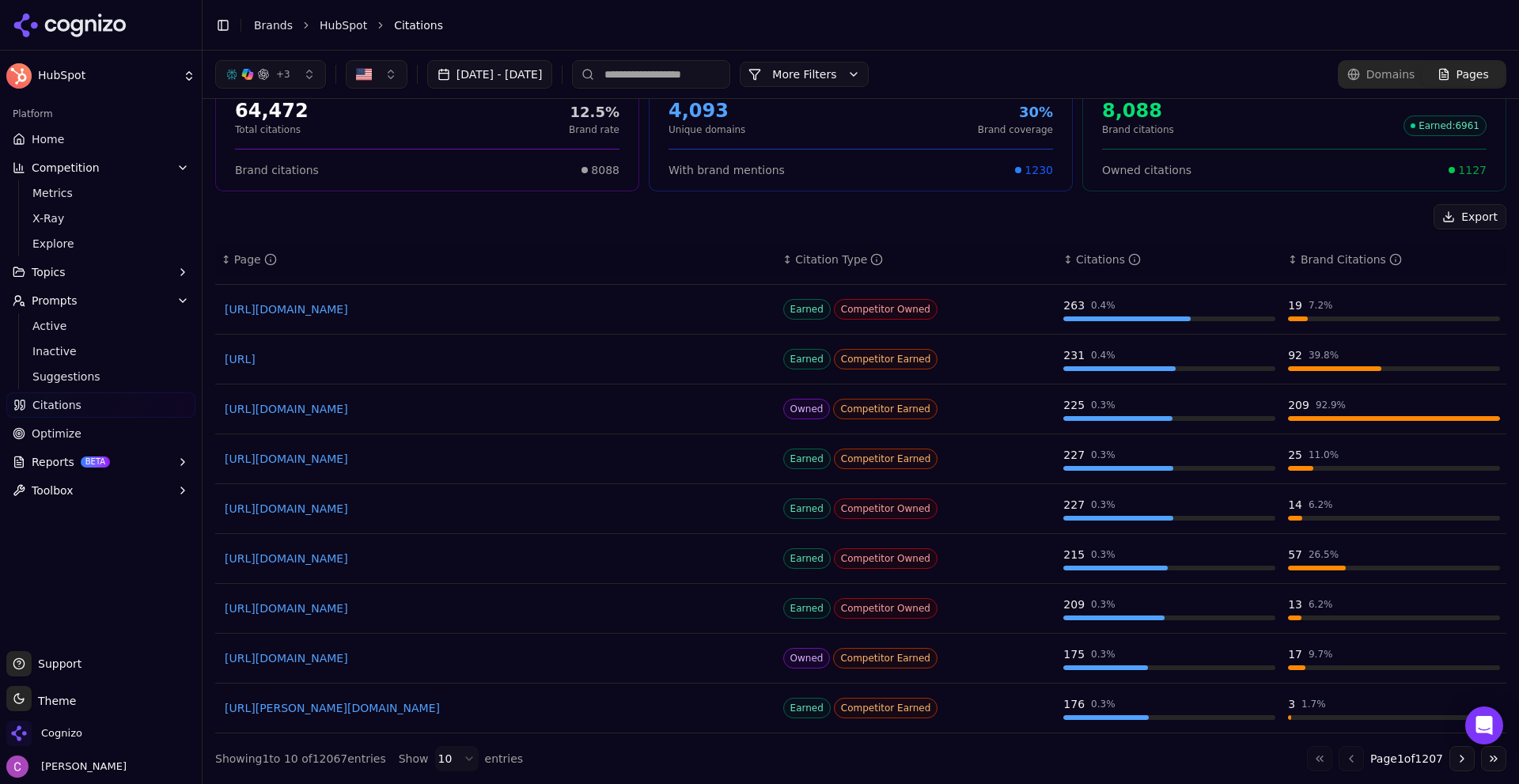
click at [121, 430] on link "Optimize" at bounding box center [100, 433] width 189 height 25
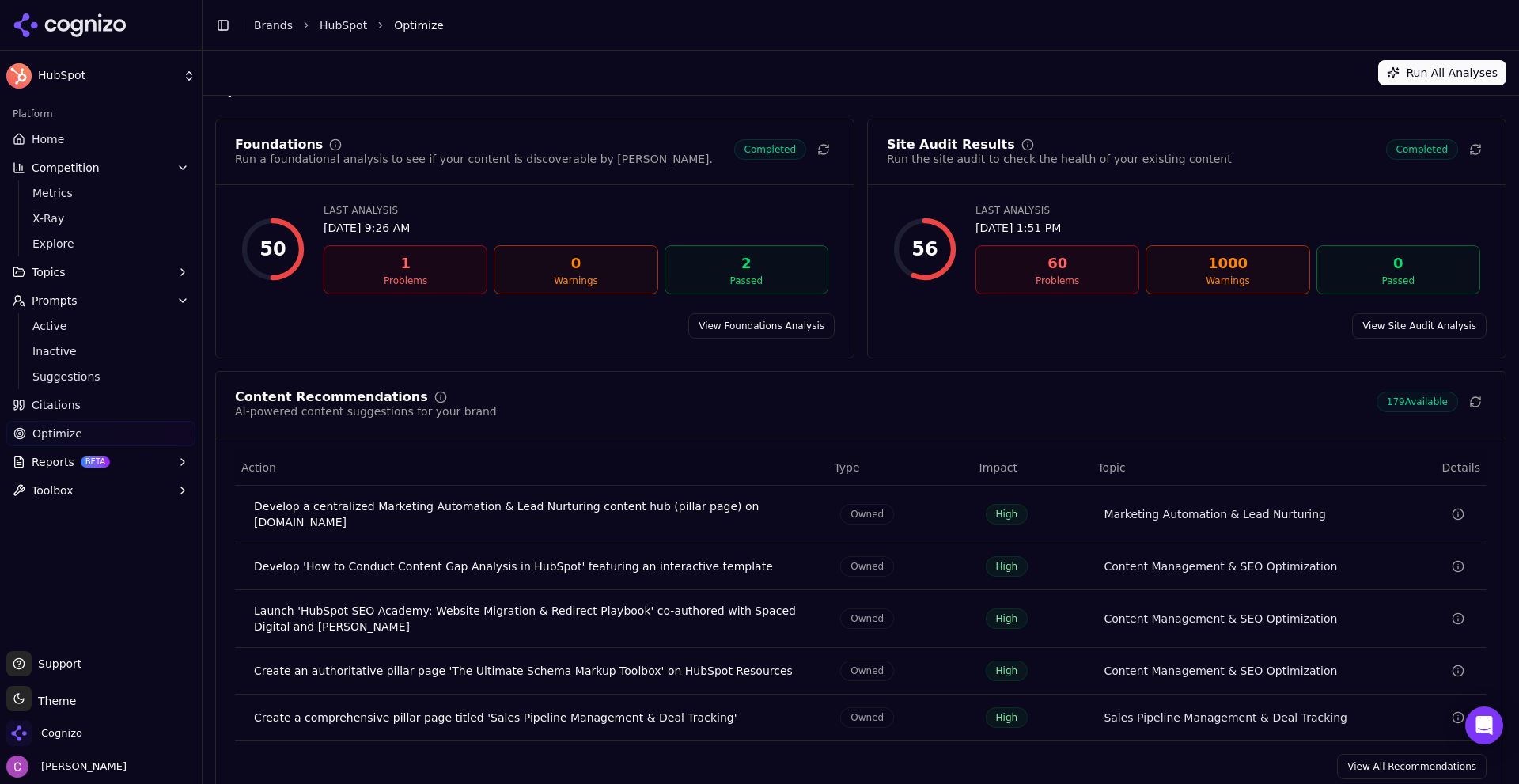
scroll to position [48, 0]
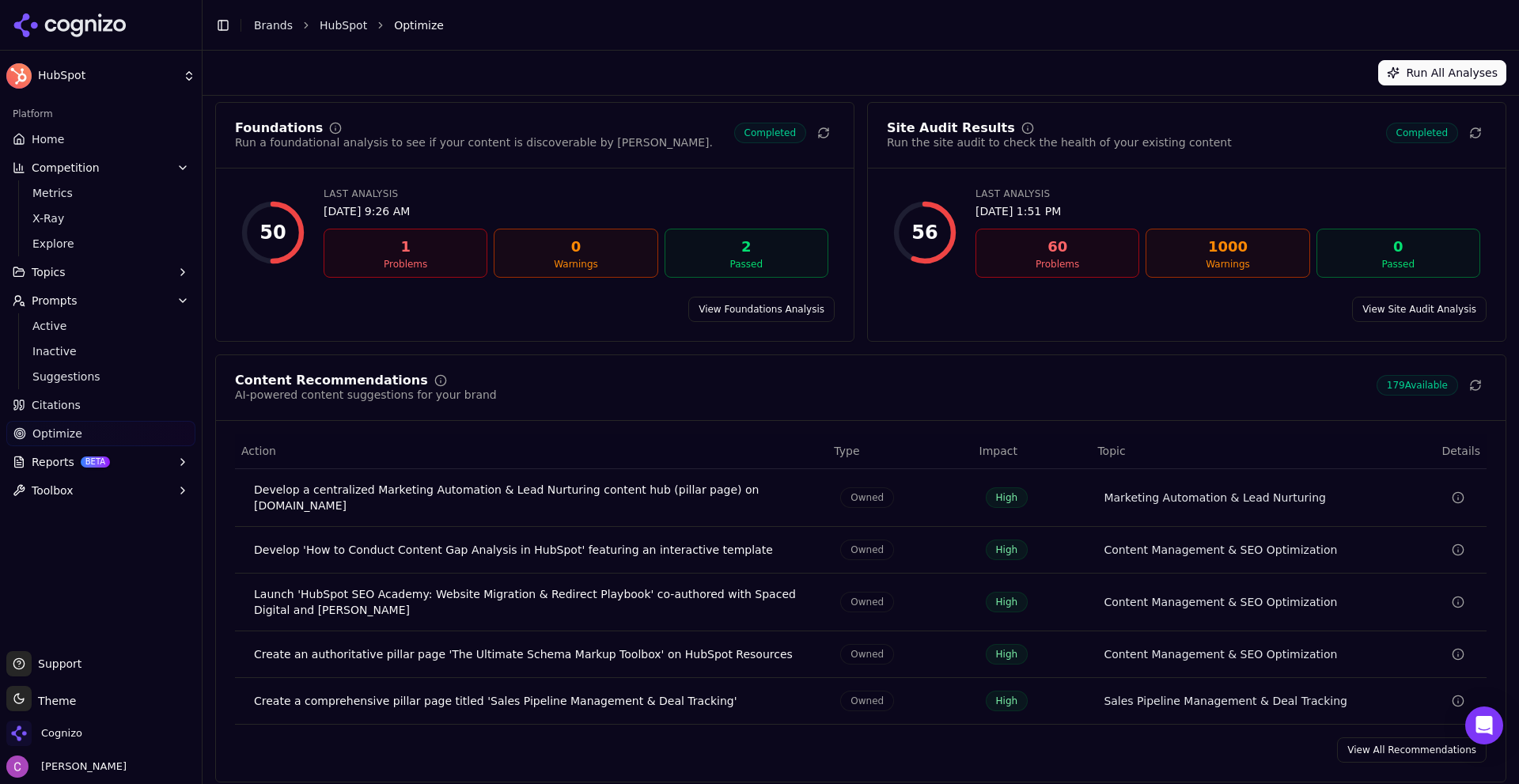
click at [1362, 739] on link "View All Recommendations" at bounding box center [1412, 749] width 150 height 25
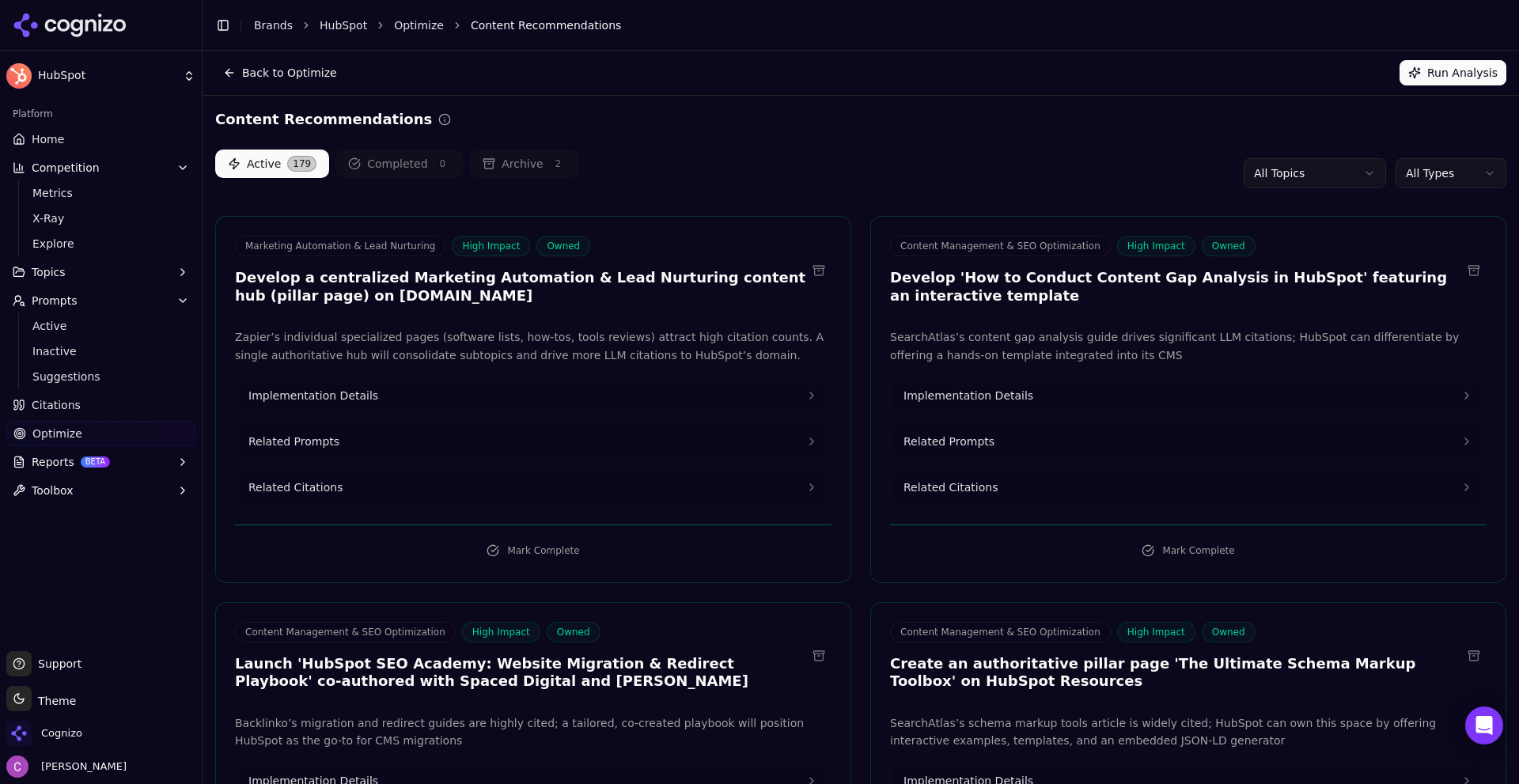
click at [487, 444] on button "Related Prompts" at bounding box center [533, 442] width 595 height 35
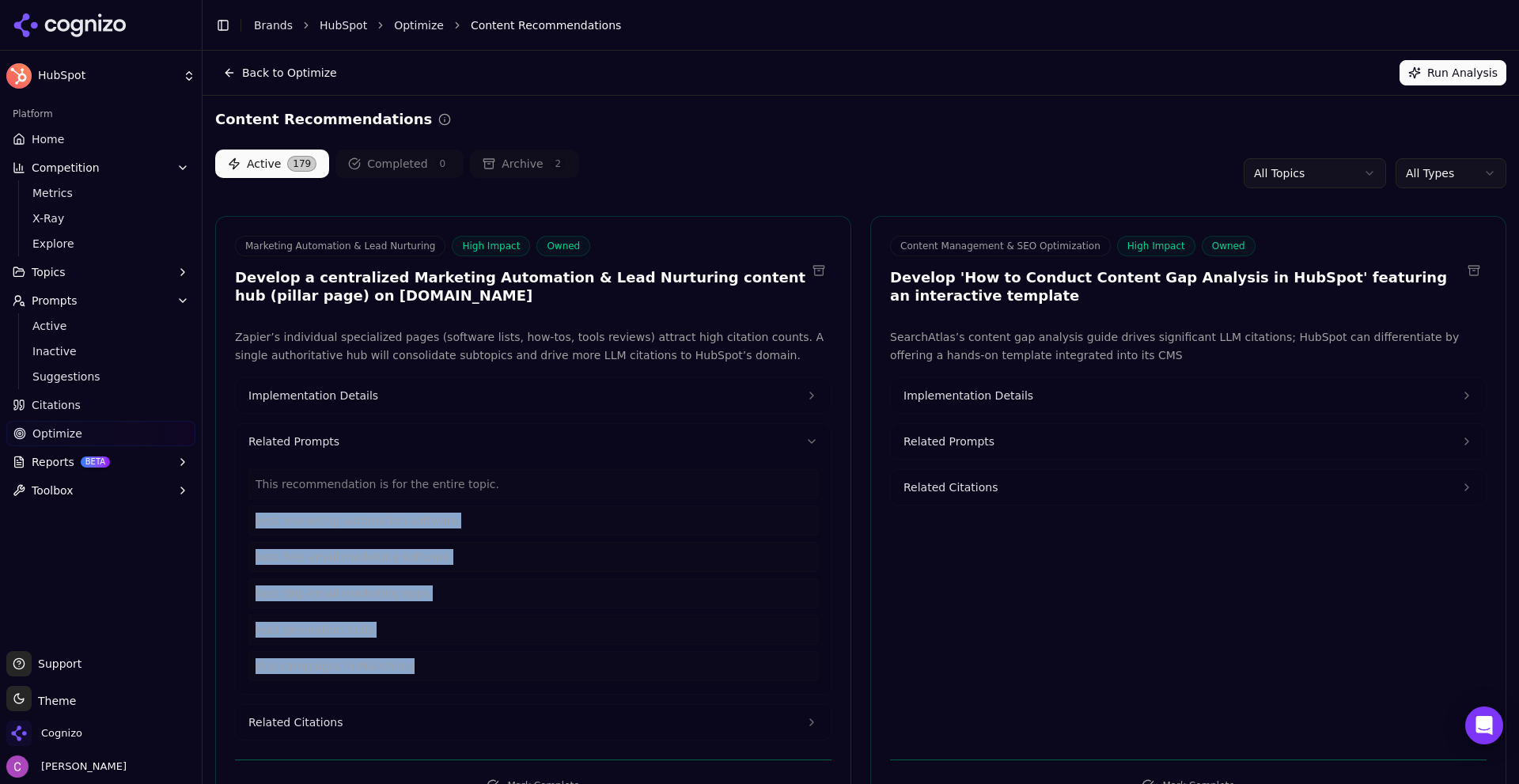
drag, startPoint x: 459, startPoint y: 668, endPoint x: 239, endPoint y: 524, distance: 262.9
click at [241, 525] on div "This recommendation is for the entire topic. best marketing automation software…" at bounding box center [533, 576] width 595 height 235
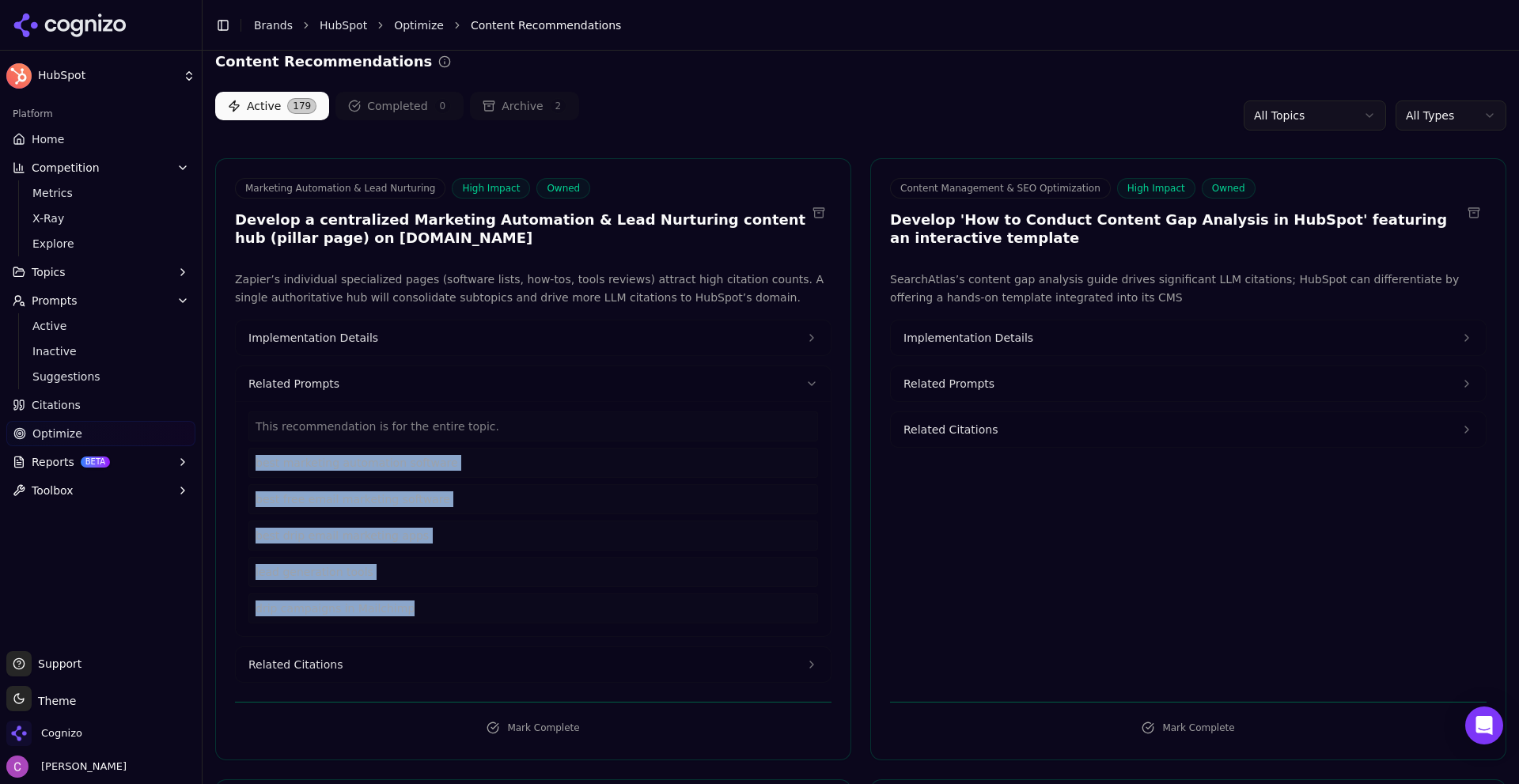
scroll to position [158, 0]
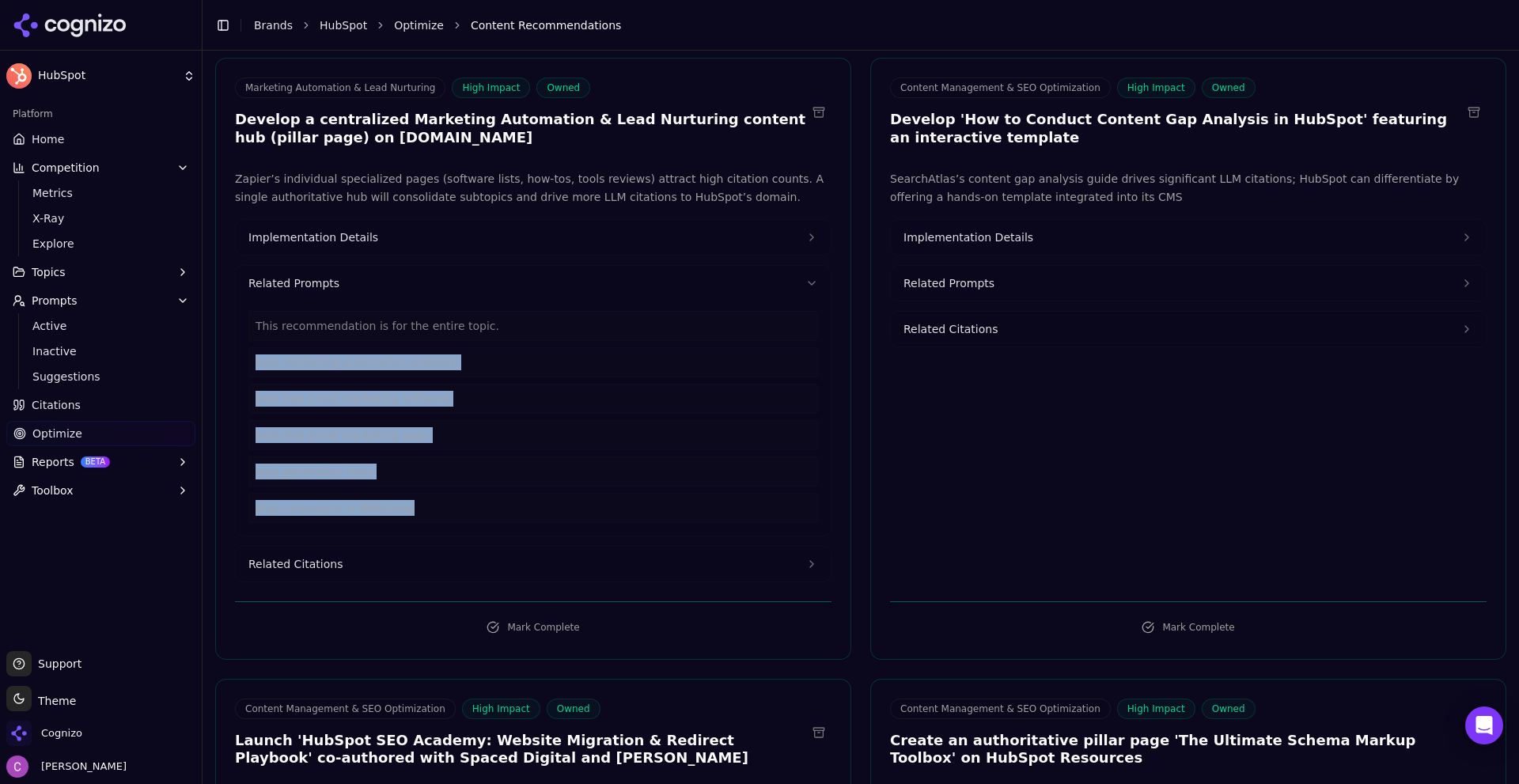
drag, startPoint x: 406, startPoint y: 549, endPoint x: 488, endPoint y: 568, distance: 84.2
click at [405, 549] on button "Related Citations" at bounding box center [533, 564] width 595 height 35
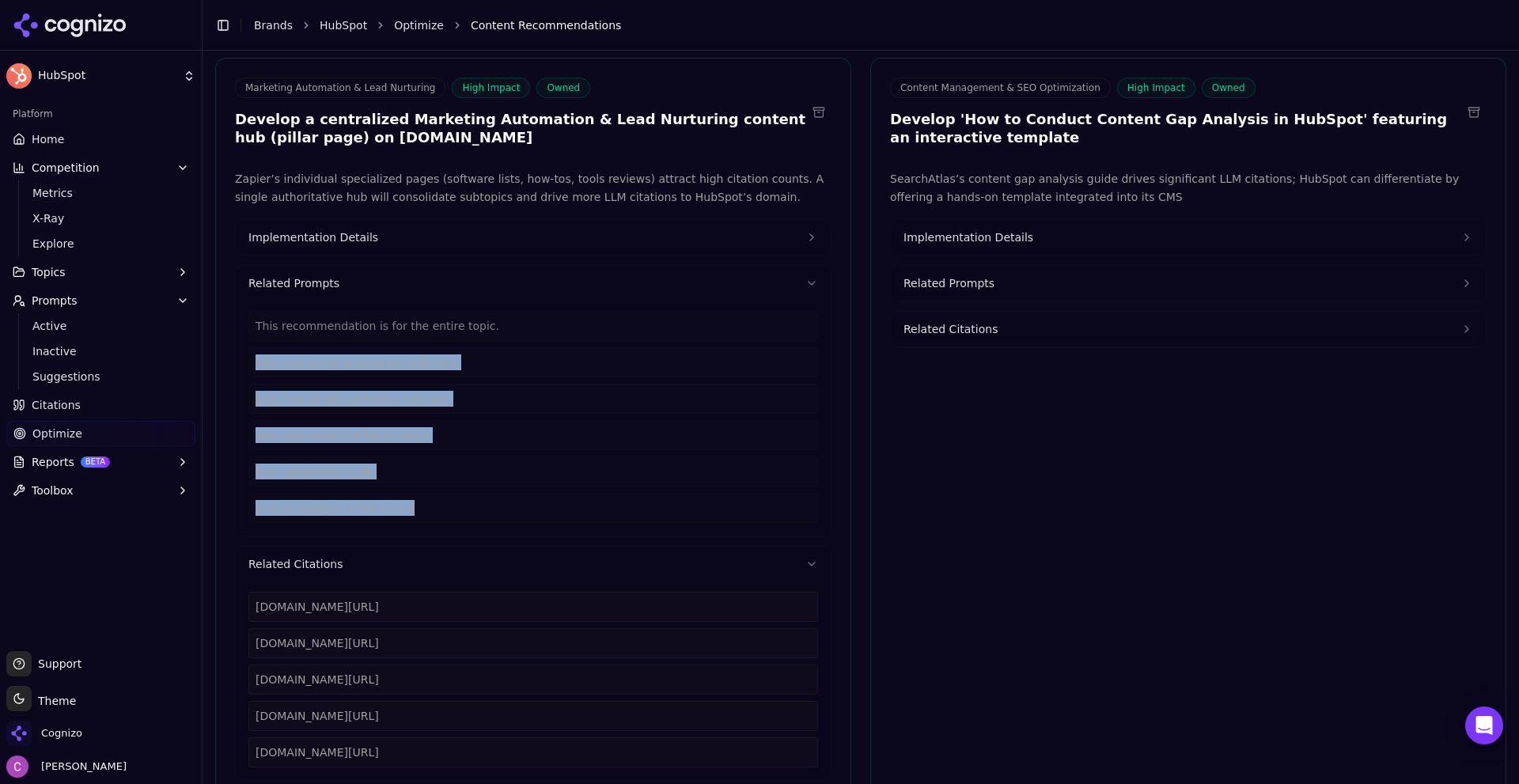
scroll to position [237, 0]
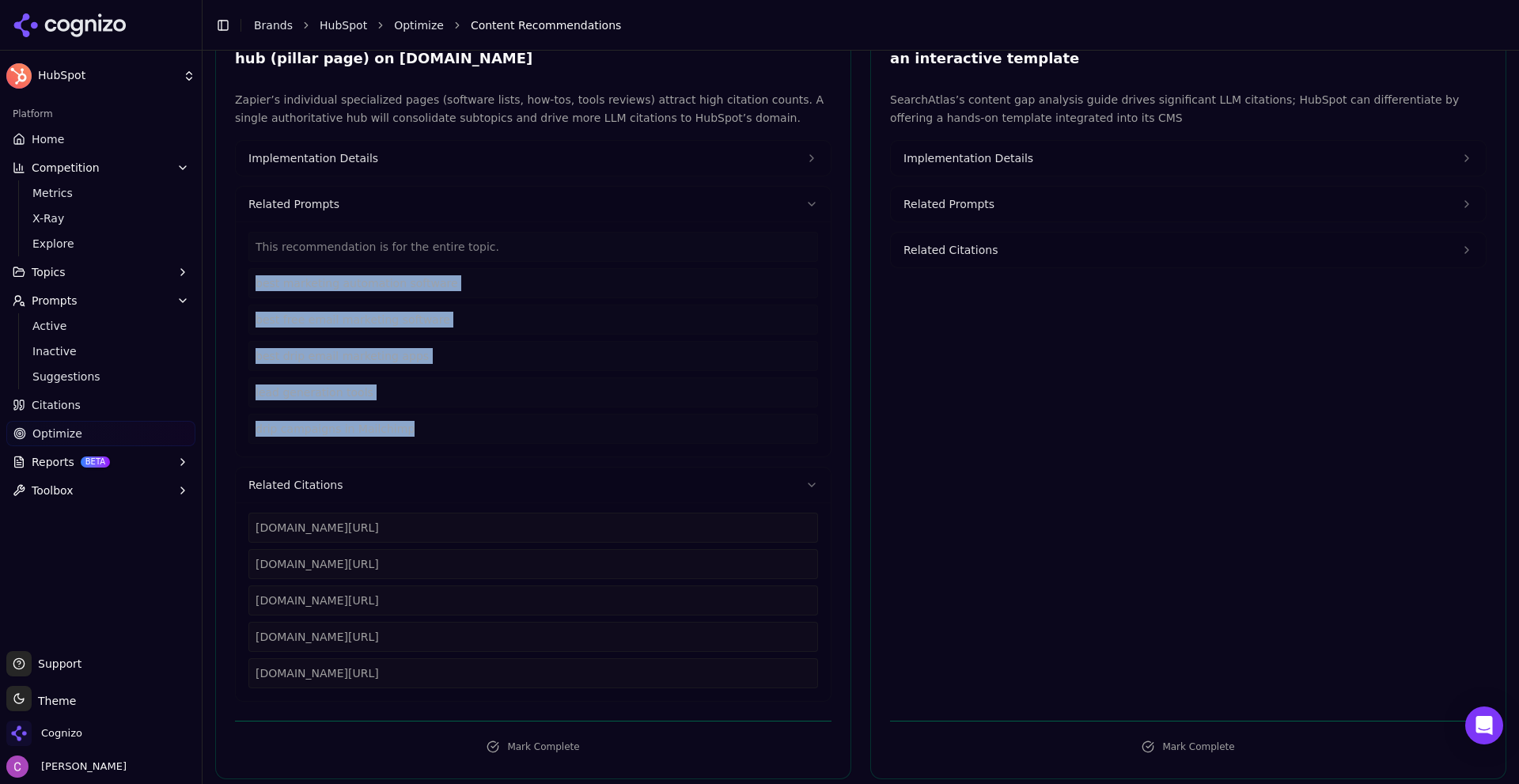
drag, startPoint x: 485, startPoint y: 674, endPoint x: 331, endPoint y: 535, distance: 207.5
click at [250, 516] on div "[DOMAIN_NAME][URL] [DOMAIN_NAME][URL] [DOMAIN_NAME][URL] [DOMAIN_NAME][URL] [DO…" at bounding box center [533, 601] width 570 height 176
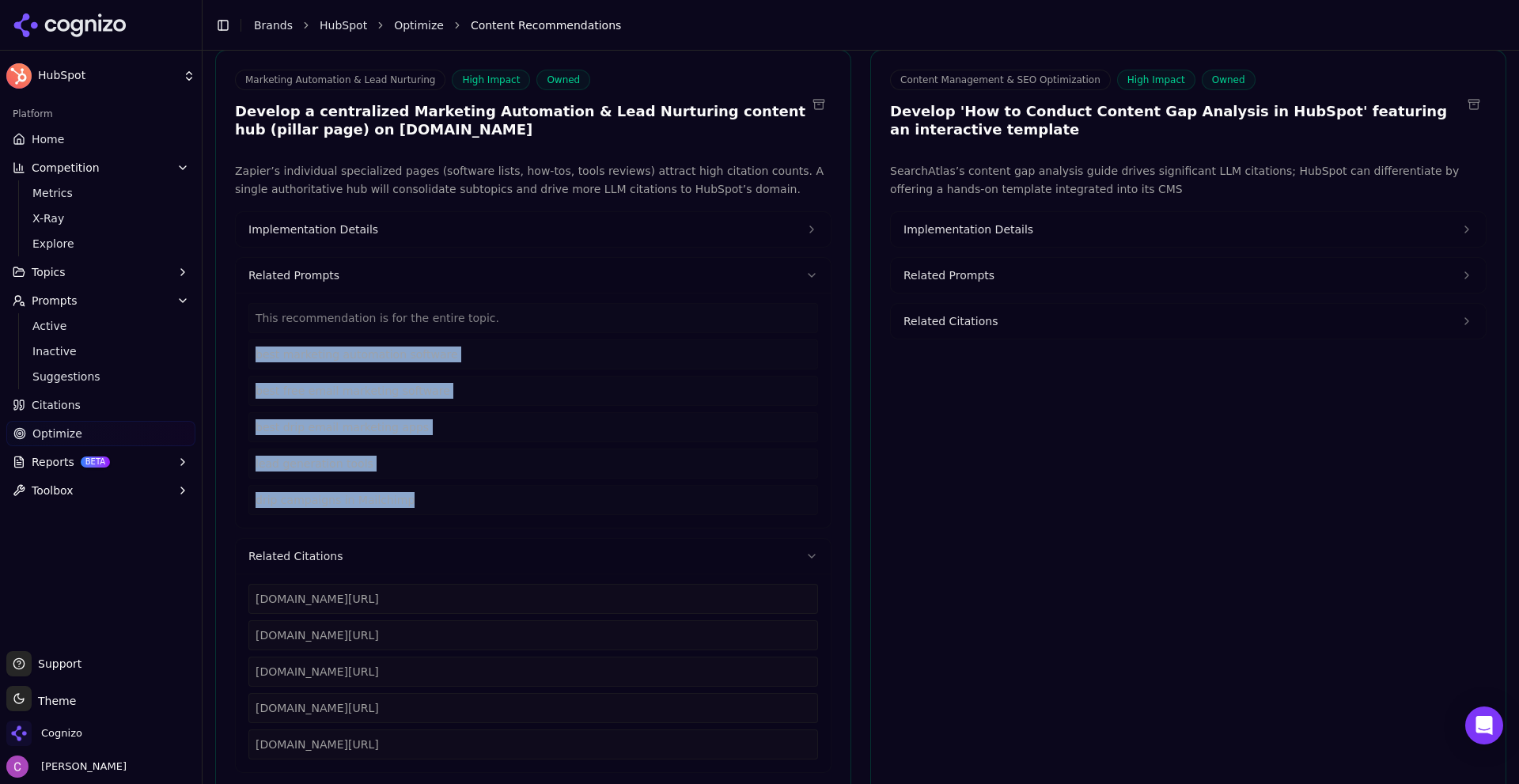
scroll to position [79, 0]
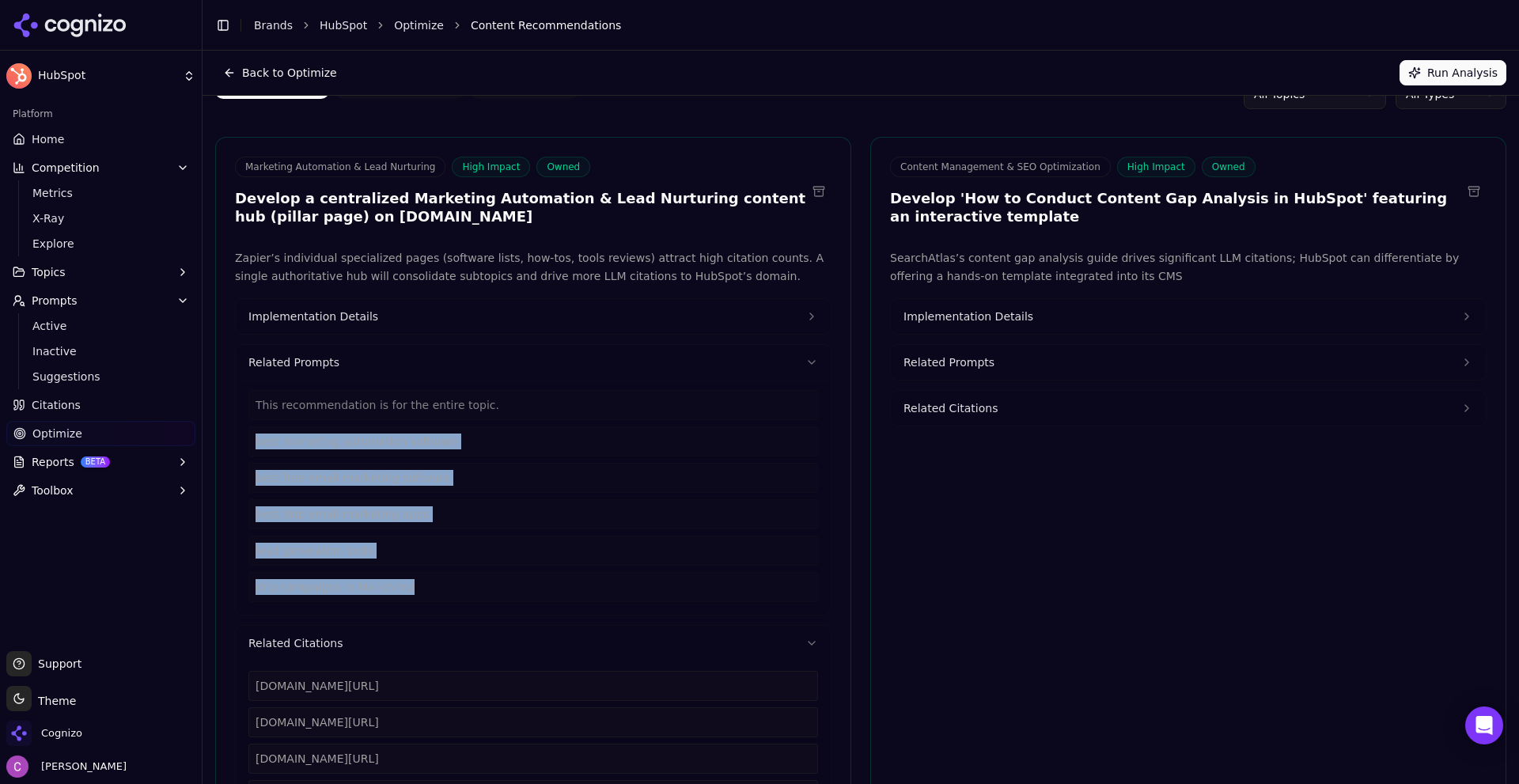
click at [388, 313] on button "Implementation Details" at bounding box center [533, 316] width 595 height 35
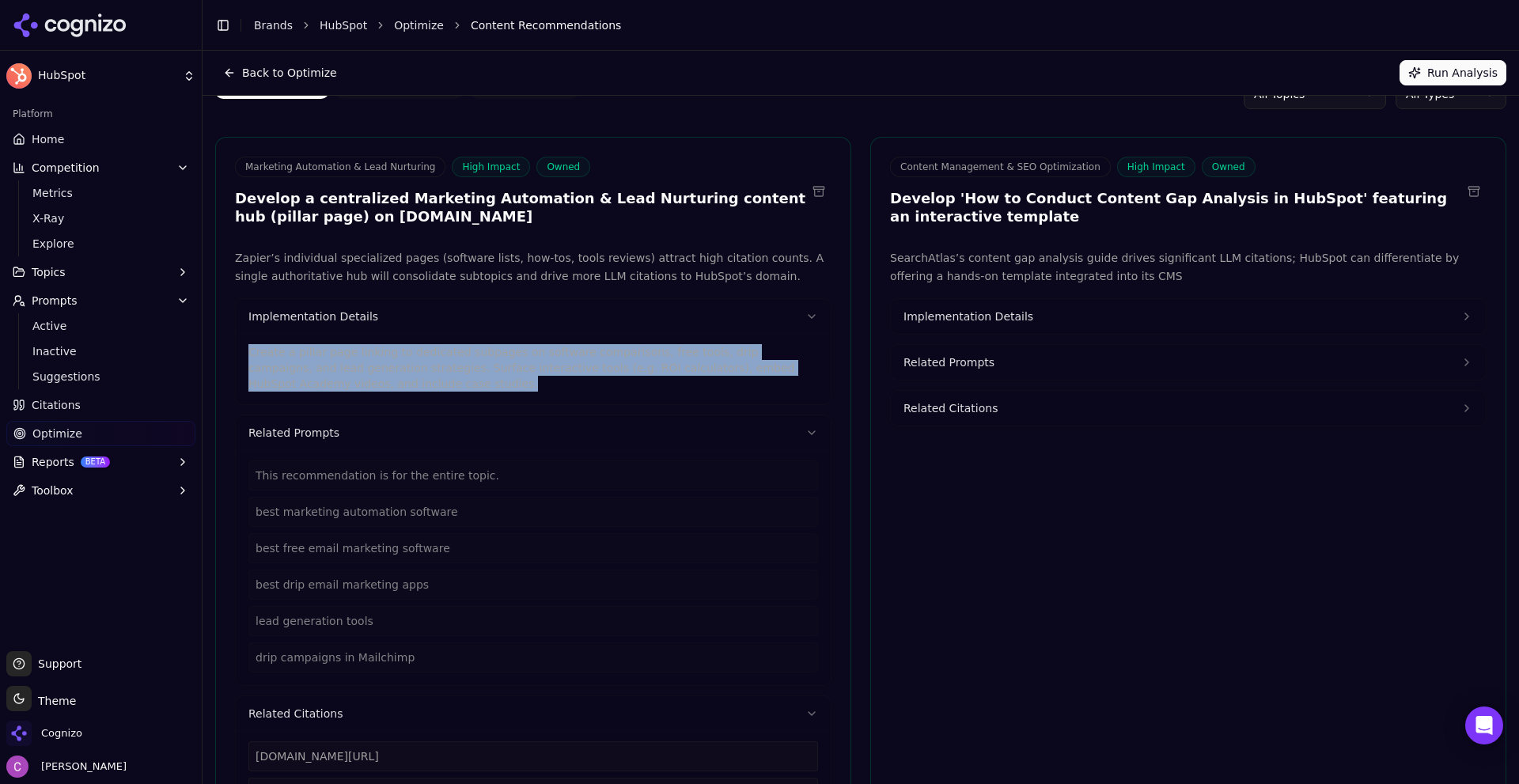
drag, startPoint x: 375, startPoint y: 386, endPoint x: 339, endPoint y: 395, distance: 37.1
click at [231, 347] on div "Zapier’s individual specialized pages (software lists, how-tos, tools reviews) …" at bounding box center [533, 590] width 635 height 681
click at [973, 312] on span "Implementation Details" at bounding box center [968, 316] width 130 height 16
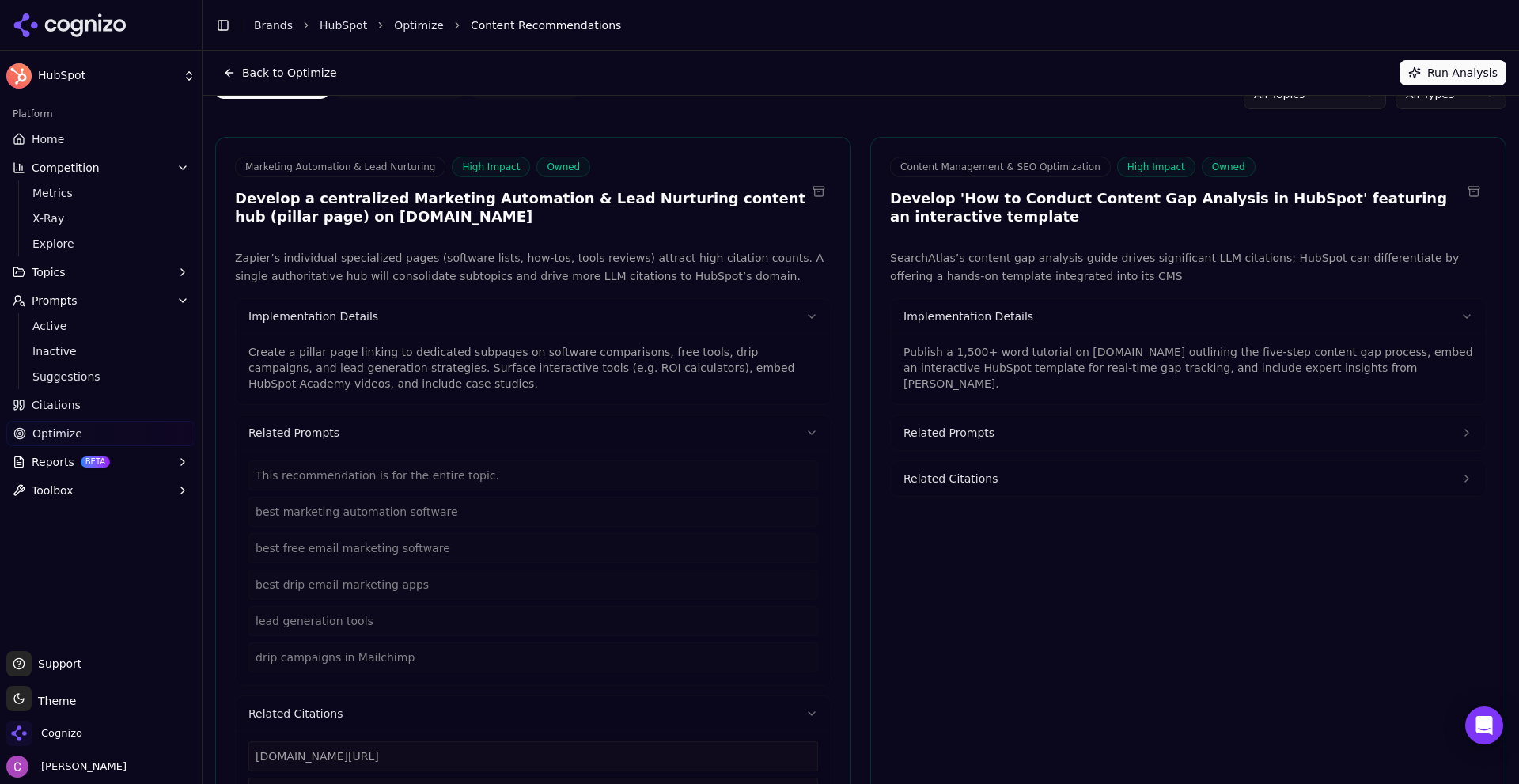
click at [958, 350] on p "Publish a 1,500+ word tutorial on [DOMAIN_NAME] outlining the five-step content…" at bounding box center [1188, 368] width 570 height 48
click at [957, 350] on p "Publish a 1,500+ word tutorial on [DOMAIN_NAME] outlining the five-step content…" at bounding box center [1188, 368] width 570 height 48
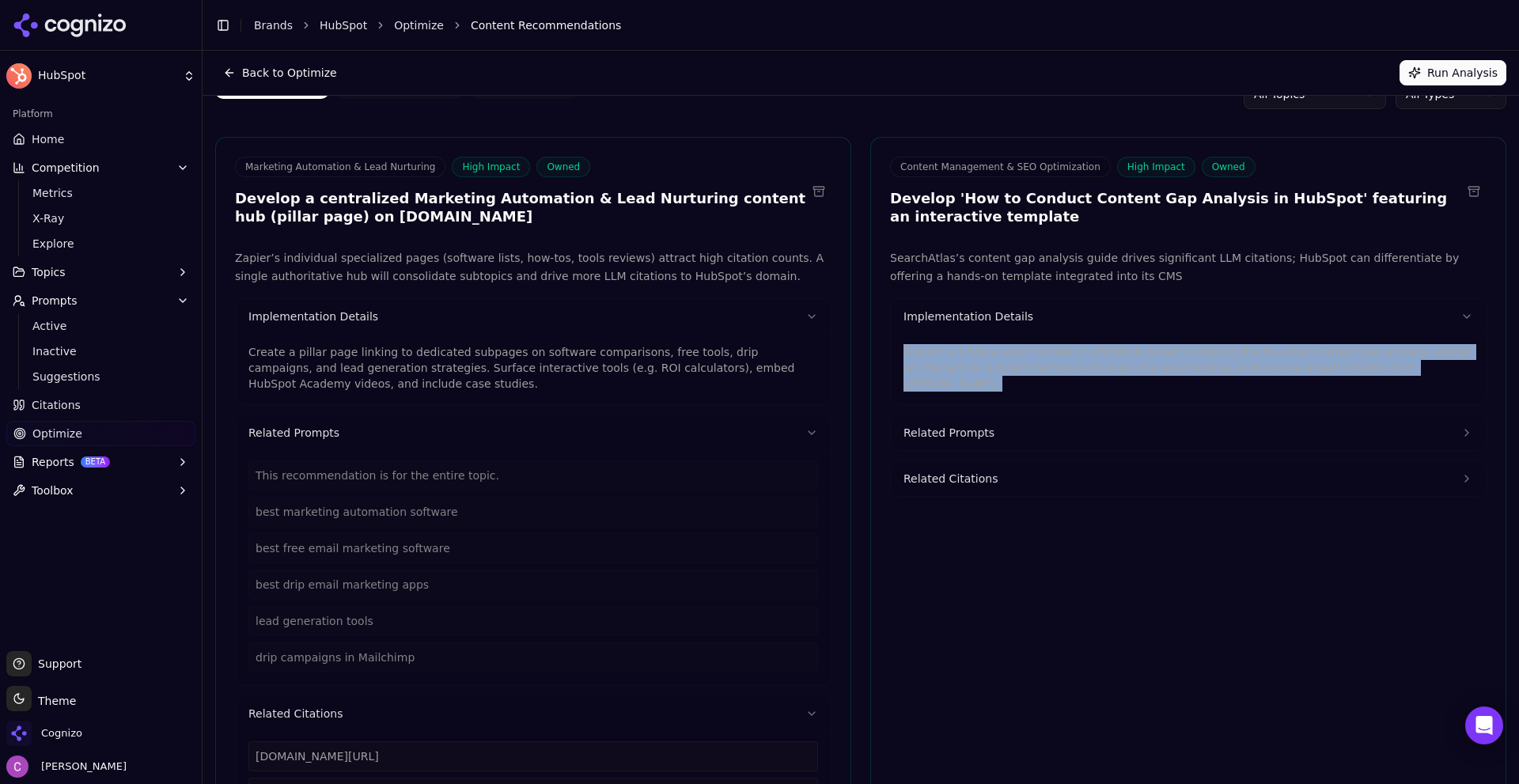
click at [958, 350] on p "Publish a 1,500+ word tutorial on [DOMAIN_NAME] outlining the five-step content…" at bounding box center [1188, 368] width 570 height 48
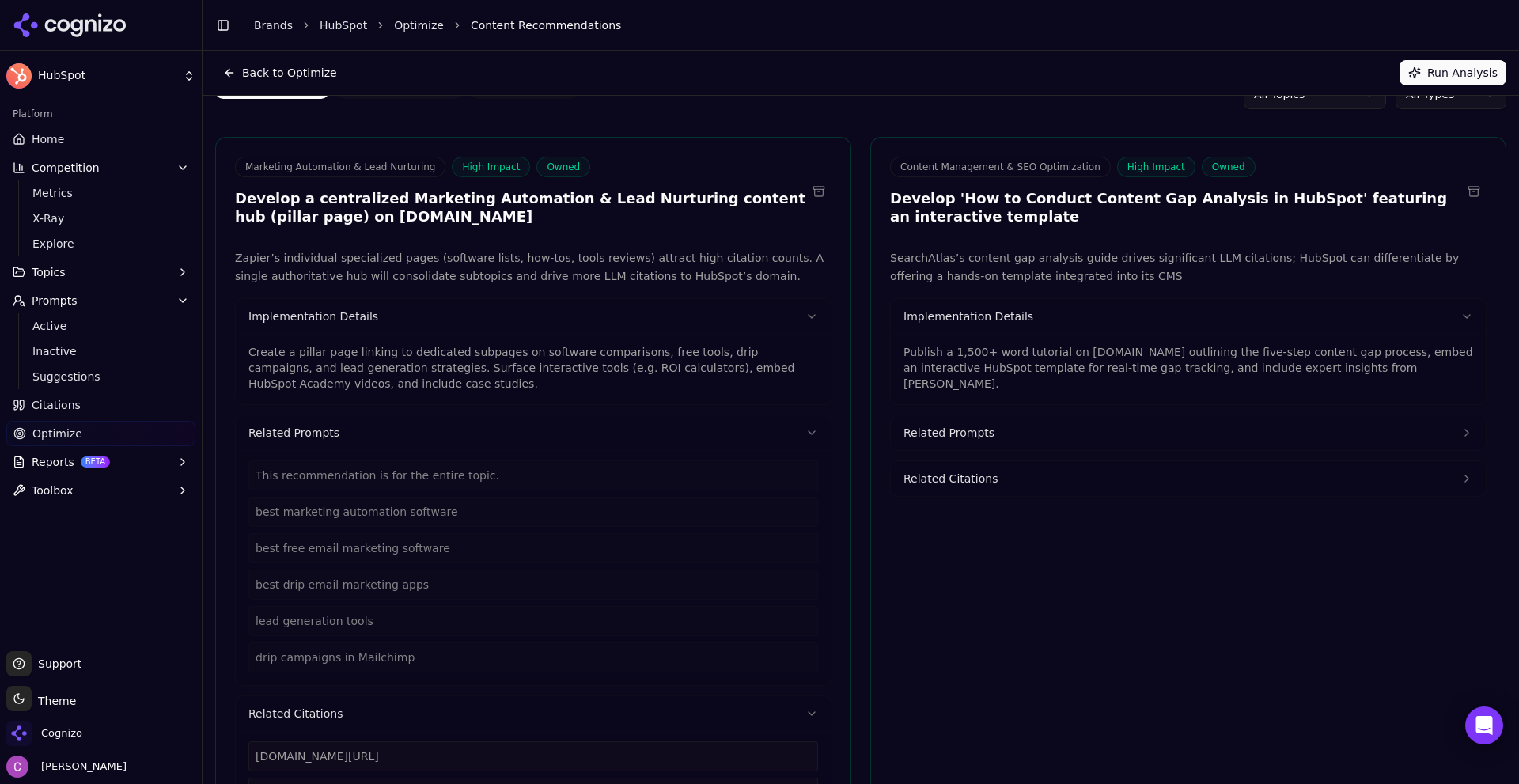
click at [1339, 595] on div "SearchAtlas’s content gap analysis guide drives significant LLM citations; HubS…" at bounding box center [1189, 590] width 596 height 681
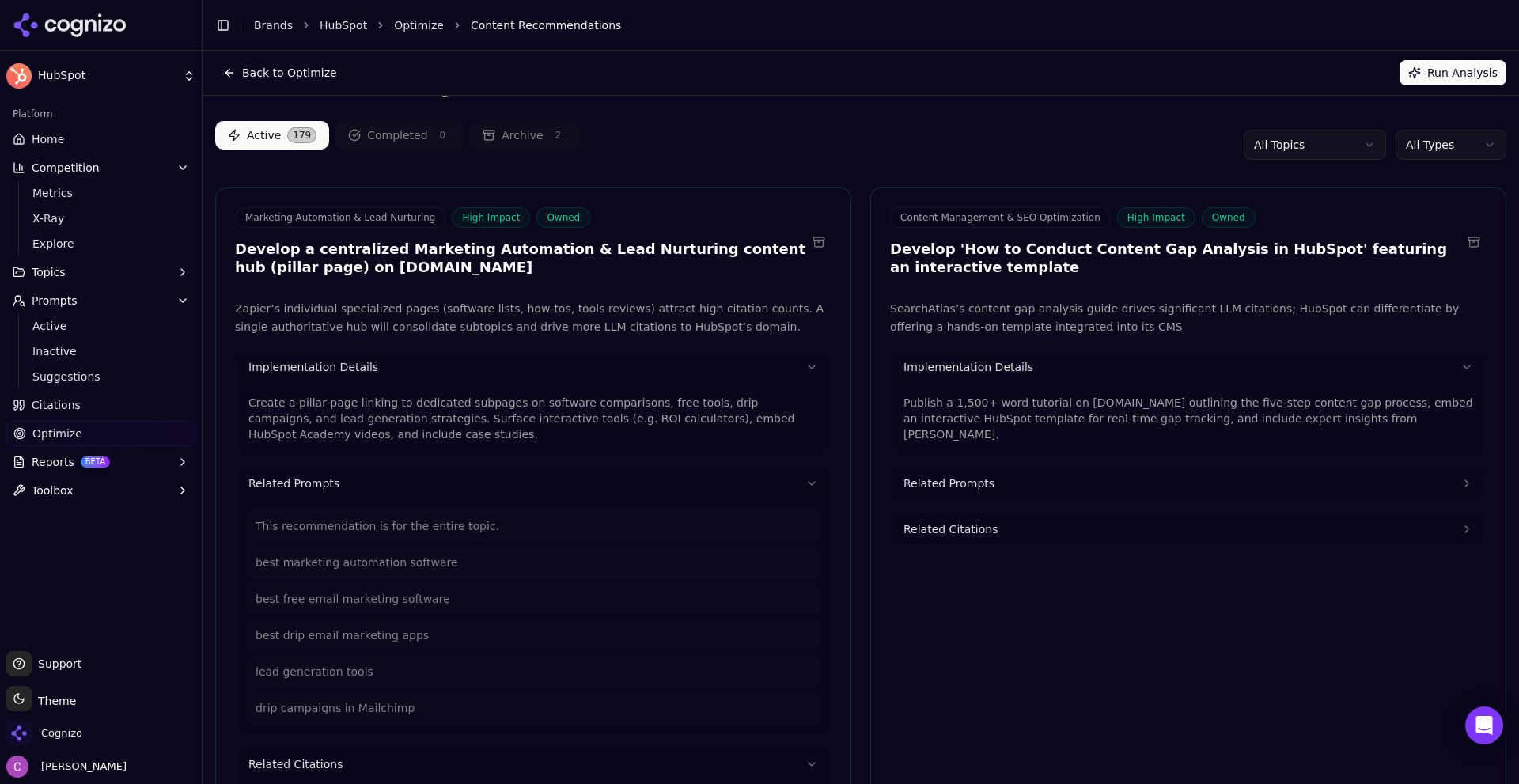
scroll to position [0, 0]
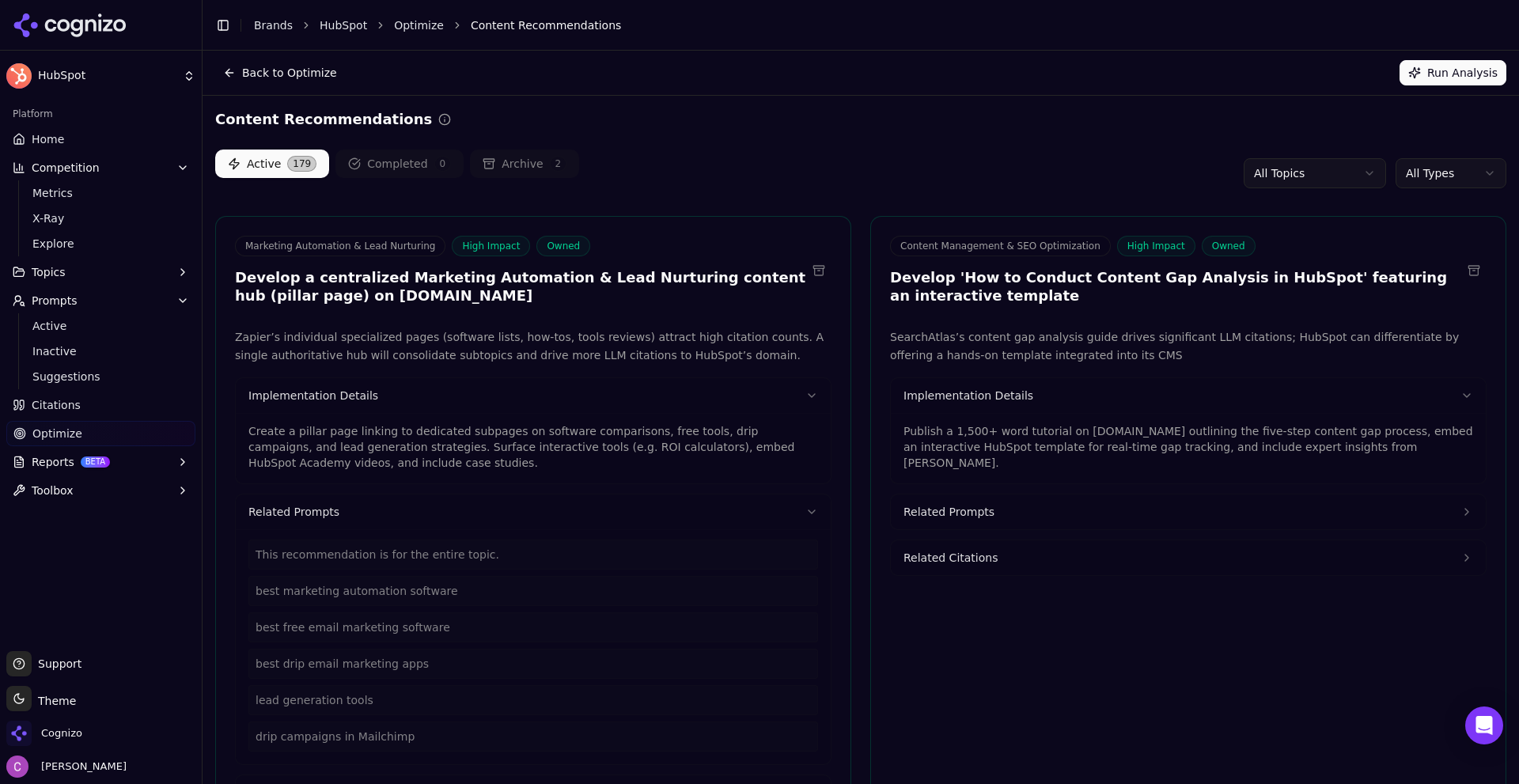
click at [1341, 170] on html "HubSpot Platform Home Competition Metrics X-Ray Explore Topics Prompts Active I…" at bounding box center [759, 392] width 1519 height 784
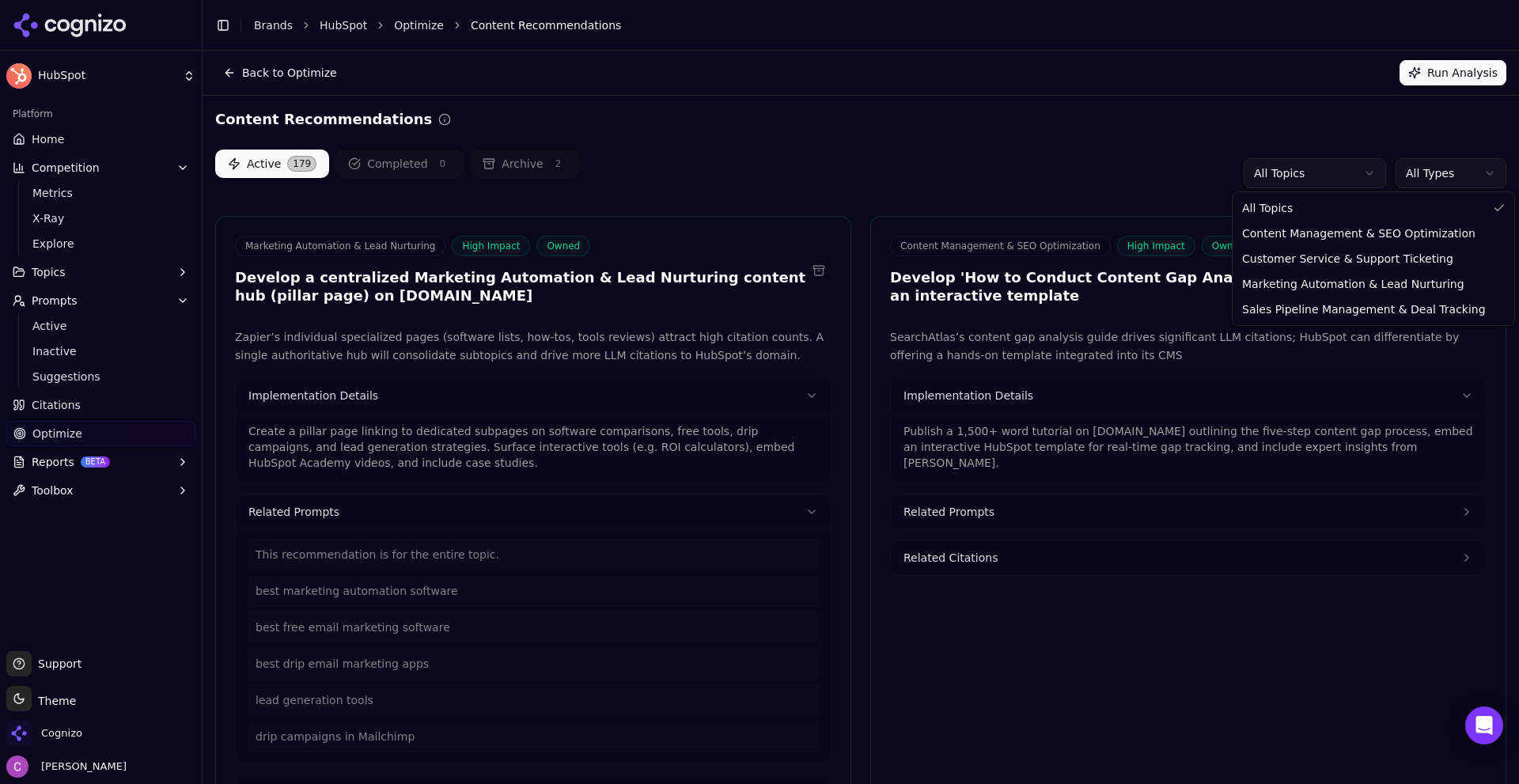
click at [1337, 173] on html "HubSpot Platform Home Competition Metrics X-Ray Explore Topics Prompts Active I…" at bounding box center [759, 392] width 1519 height 784
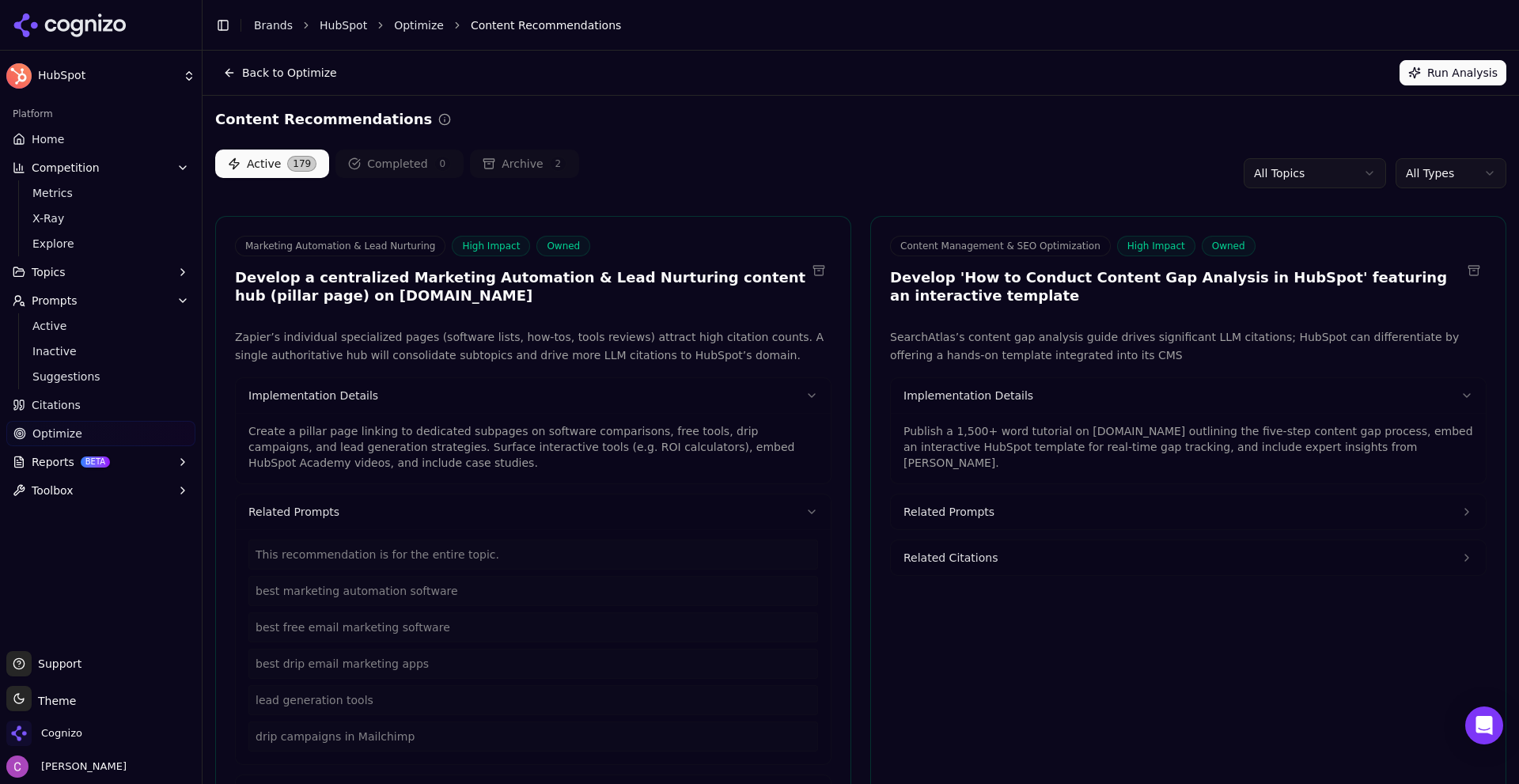
click at [1337, 173] on html "HubSpot Platform Home Competition Metrics X-Ray Explore Topics Prompts Active I…" at bounding box center [759, 392] width 1519 height 784
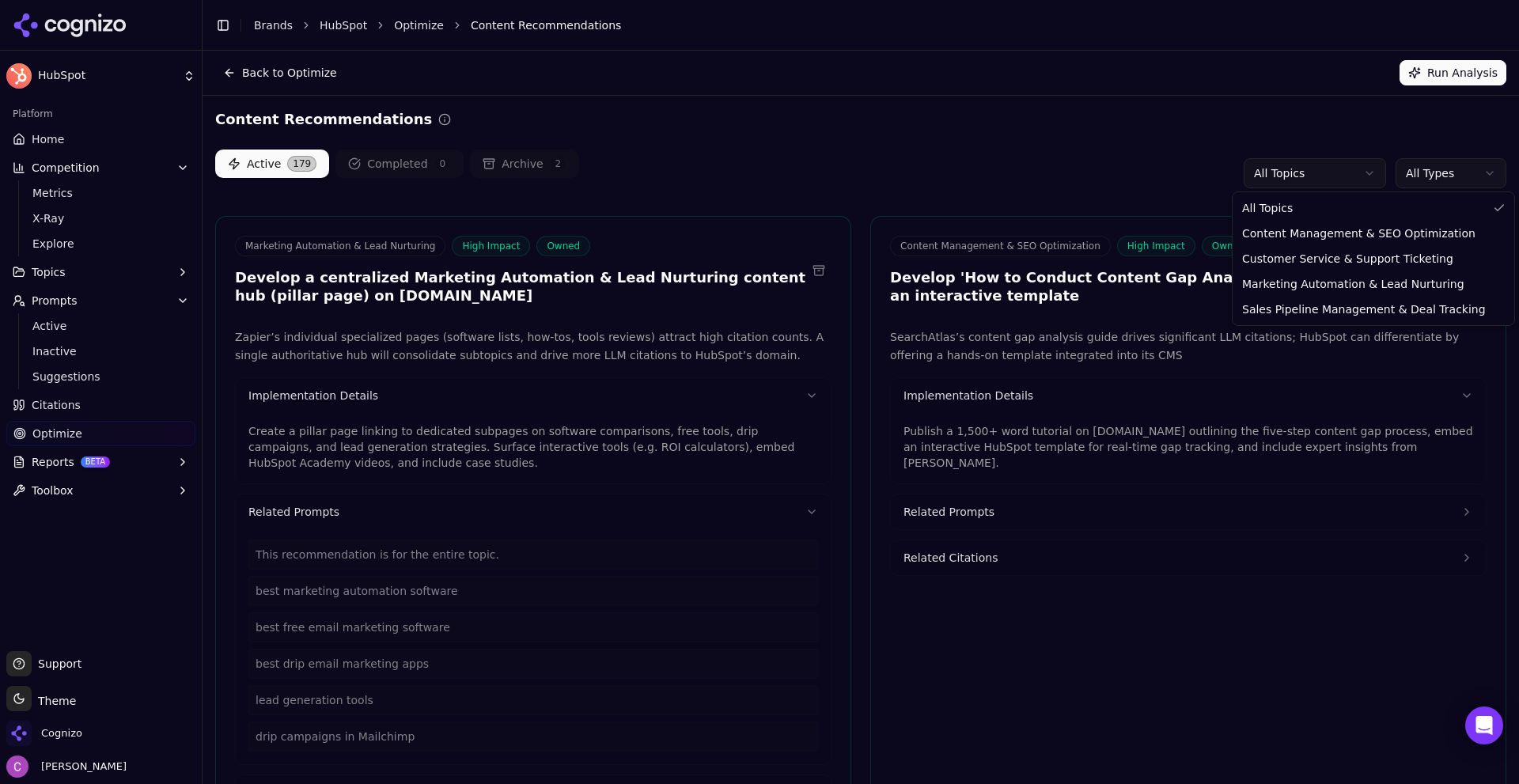
click at [1333, 175] on html "HubSpot Platform Home Competition Metrics X-Ray Explore Topics Prompts Active I…" at bounding box center [759, 392] width 1519 height 784
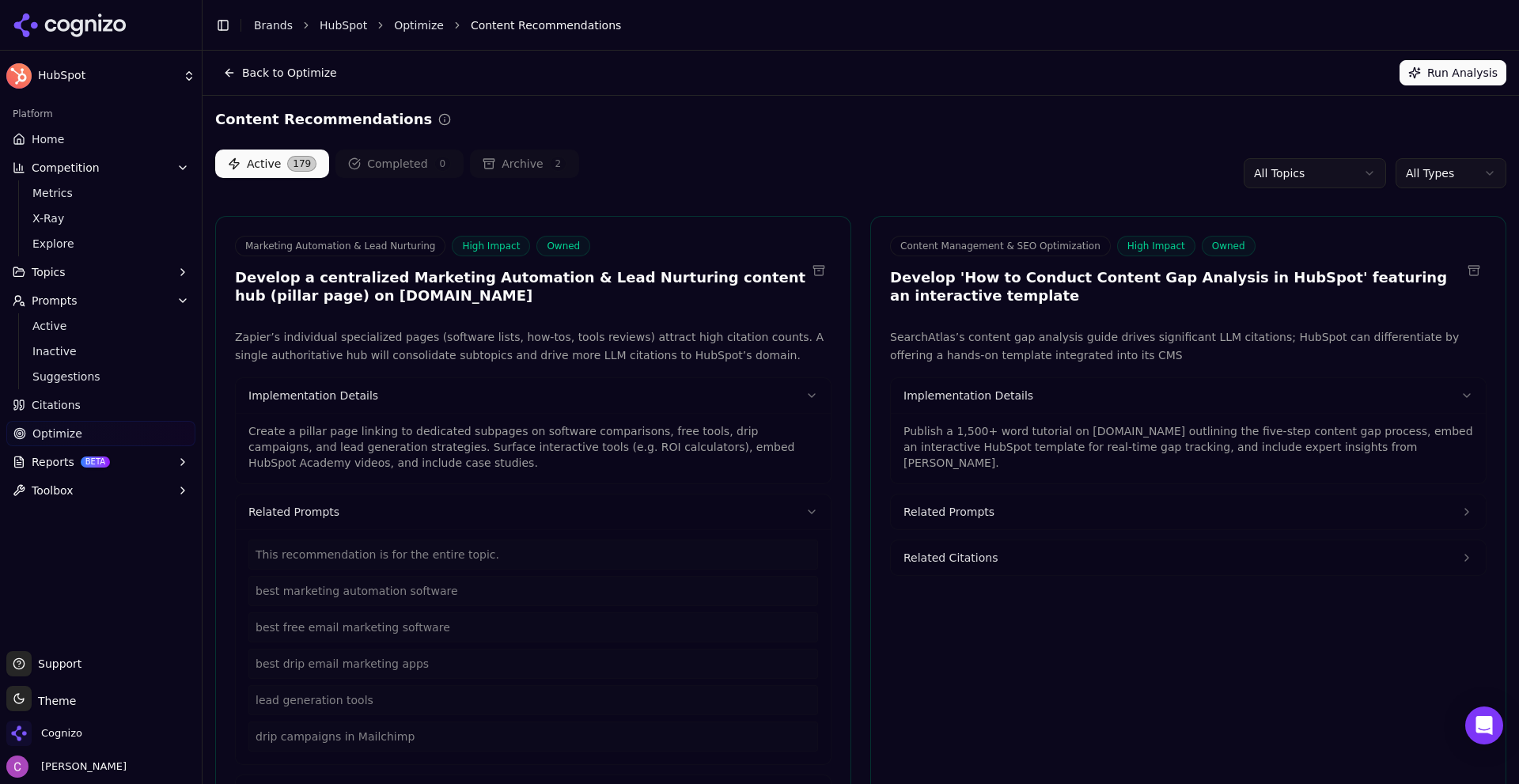
click at [1428, 172] on html "HubSpot Platform Home Competition Metrics X-Ray Explore Topics Prompts Active I…" at bounding box center [759, 392] width 1519 height 784
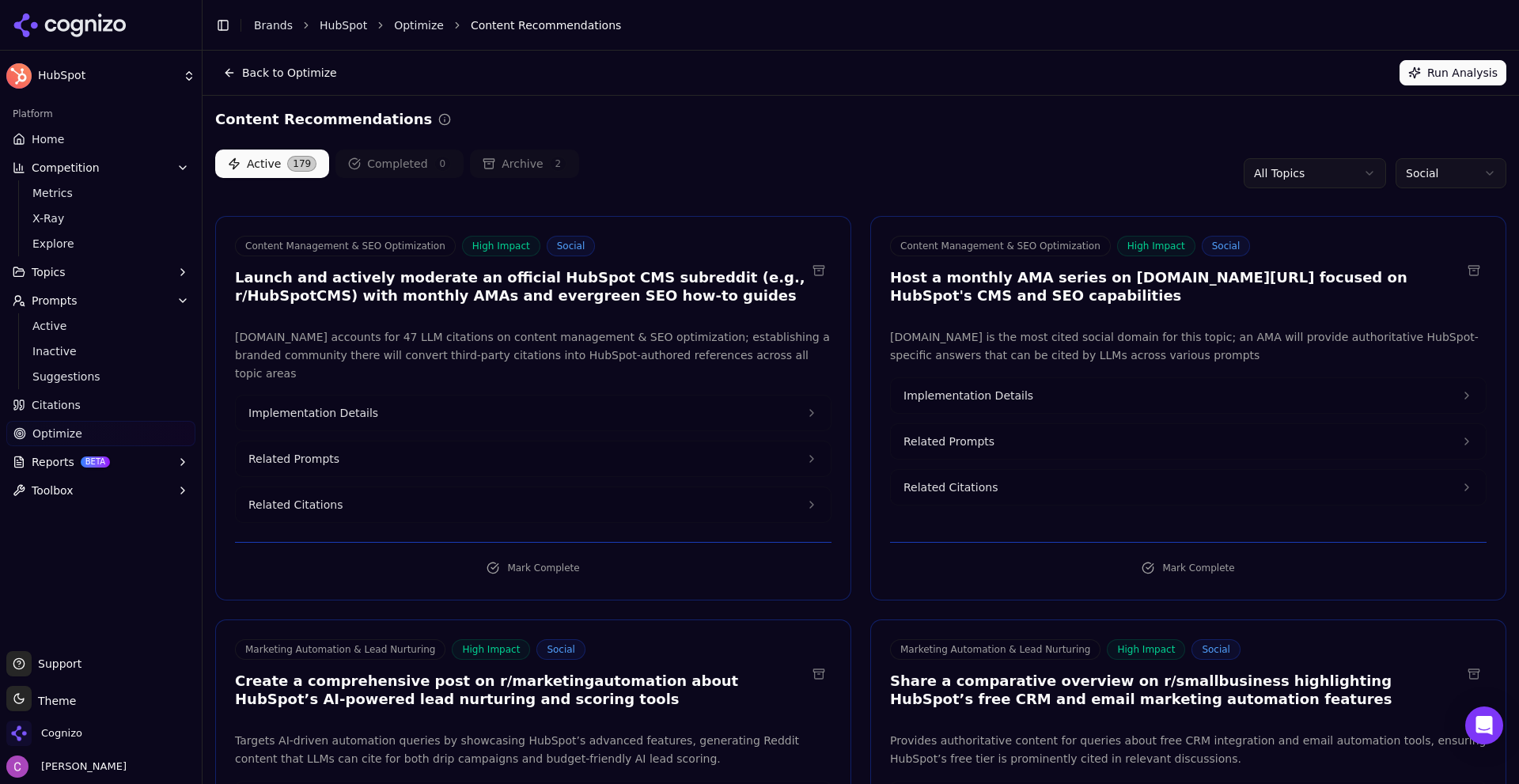
click at [971, 169] on div "Active 179 Completed 0 Archive 2 All Topics Social" at bounding box center [861, 173] width 1291 height 48
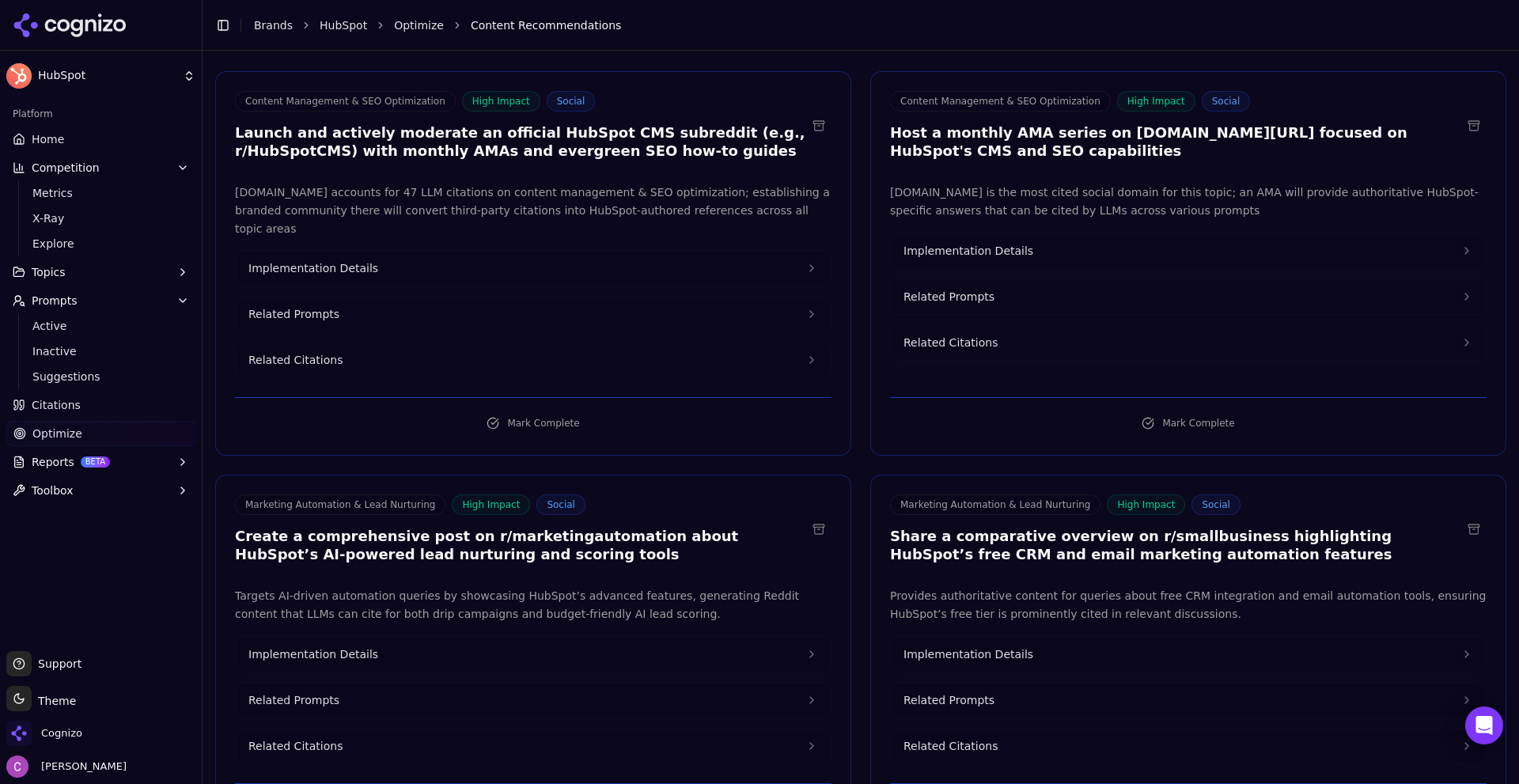
scroll to position [158, 0]
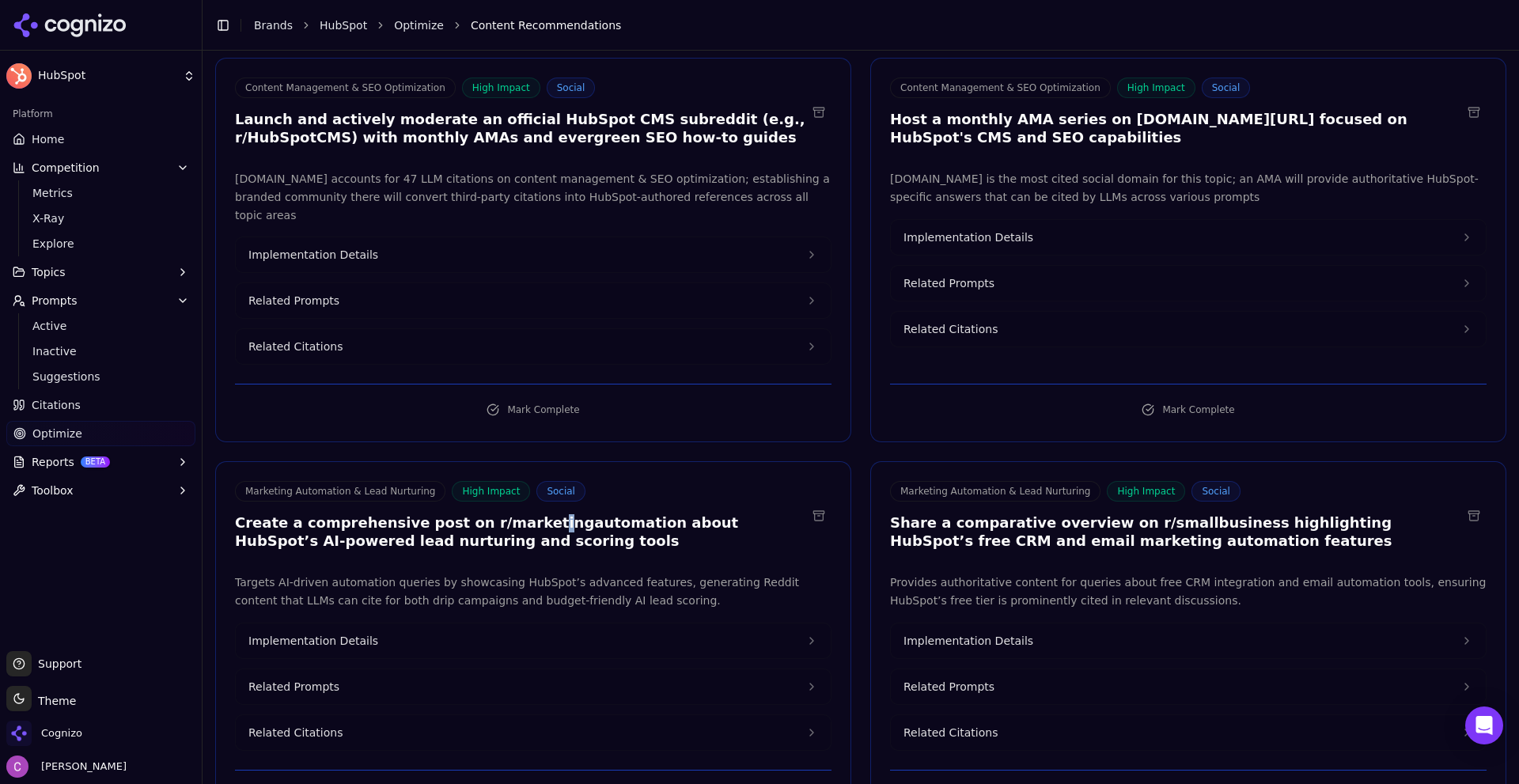
click at [505, 514] on h3 "Create a comprehensive post on r/marketingautomation about HubSpot’s AI-powered…" at bounding box center [520, 531] width 571 height 36
click at [507, 514] on h3 "Create a comprehensive post on r/marketingautomation about HubSpot’s AI-powered…" at bounding box center [520, 531] width 571 height 36
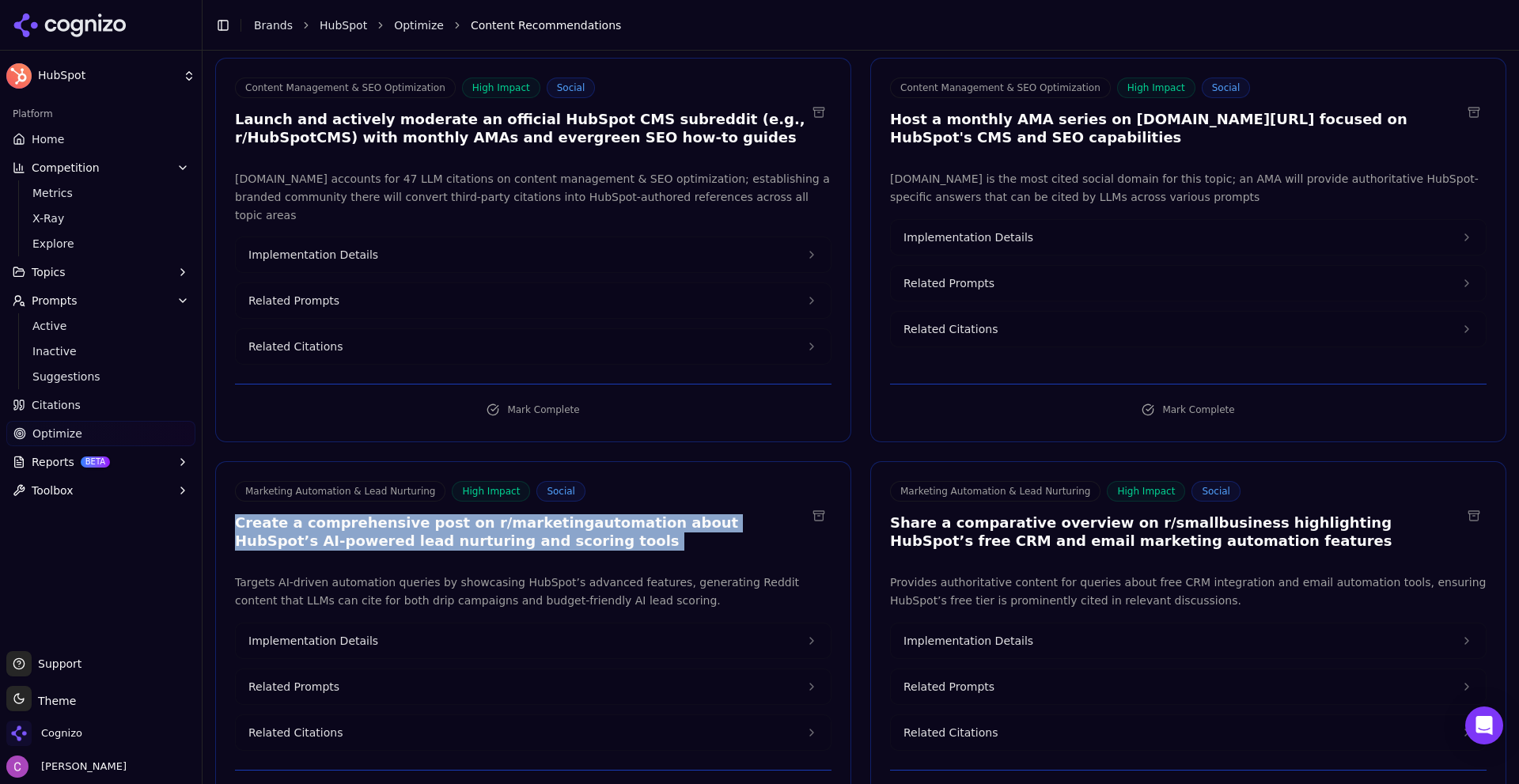
click at [508, 514] on h3 "Create a comprehensive post on r/marketingautomation about HubSpot’s AI-powered…" at bounding box center [520, 531] width 571 height 36
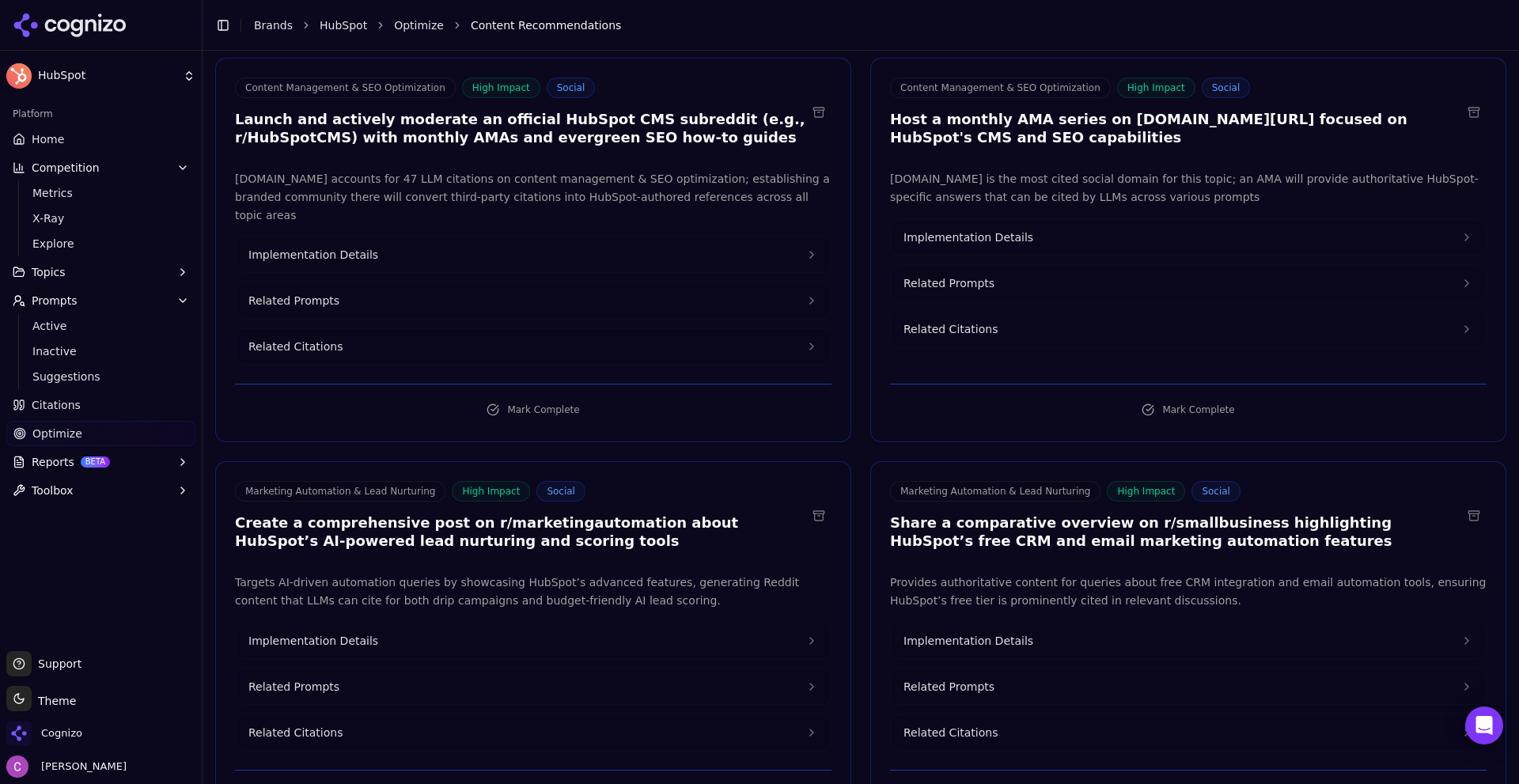
click at [1147, 493] on div "Marketing Automation & Lead Nurturing High Impact Social Share a comparative ov…" at bounding box center [1176, 515] width 571 height 69
click at [1145, 493] on div "Marketing Automation & Lead Nurturing High Impact Social Share a comparative ov…" at bounding box center [1176, 515] width 571 height 69
click at [1145, 514] on h3 "Share a comparative overview on r/smallbusiness highlighting HubSpot’s free CRM…" at bounding box center [1176, 531] width 571 height 36
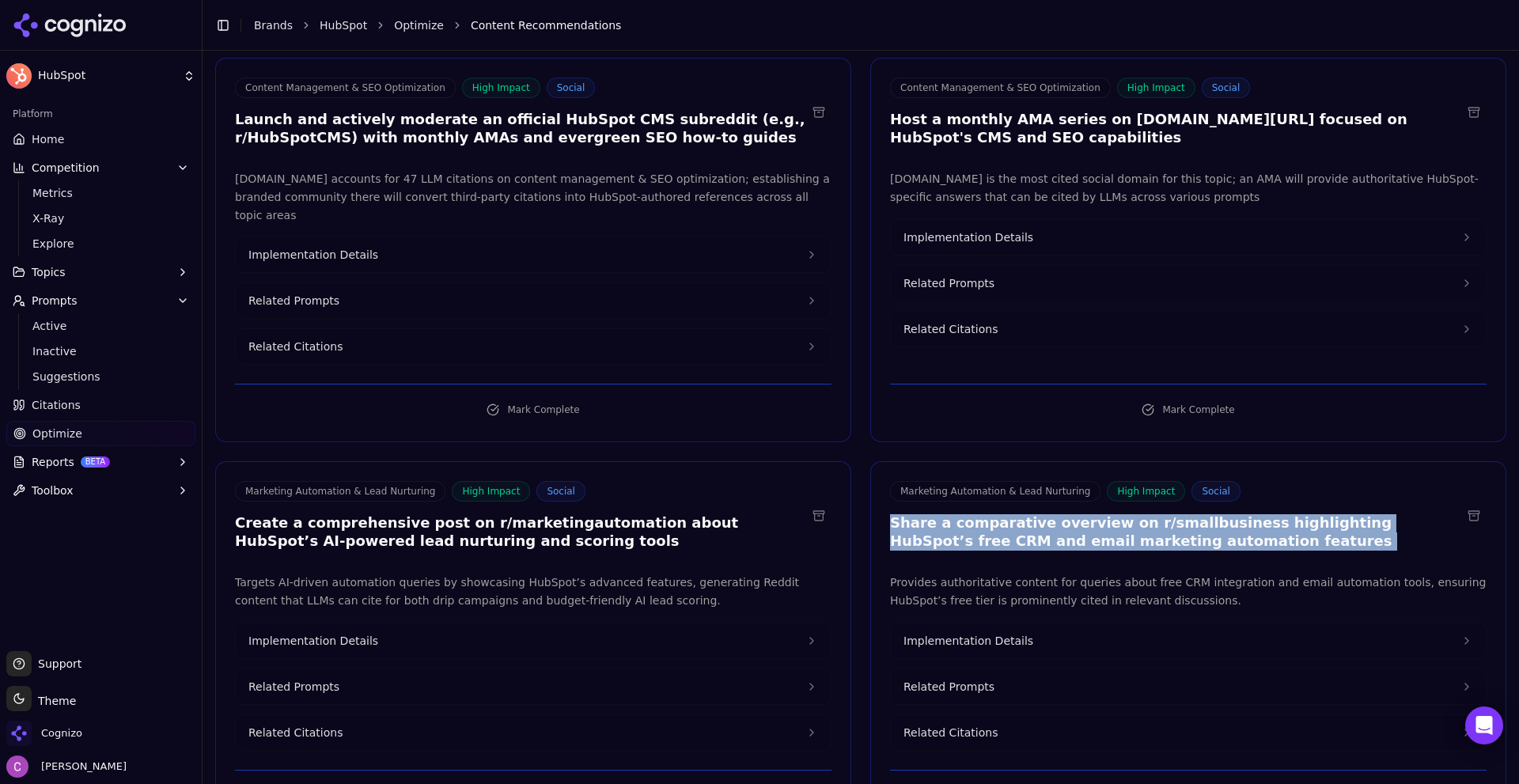
click at [1144, 514] on h3 "Share a comparative overview on r/smallbusiness highlighting HubSpot’s free CRM…" at bounding box center [1176, 531] width 571 height 36
drag, startPoint x: 972, startPoint y: 663, endPoint x: 948, endPoint y: 666, distance: 24.2
click at [971, 679] on span "Related Prompts" at bounding box center [949, 687] width 91 height 16
click at [617, 681] on button "Related Prompts" at bounding box center [533, 687] width 595 height 35
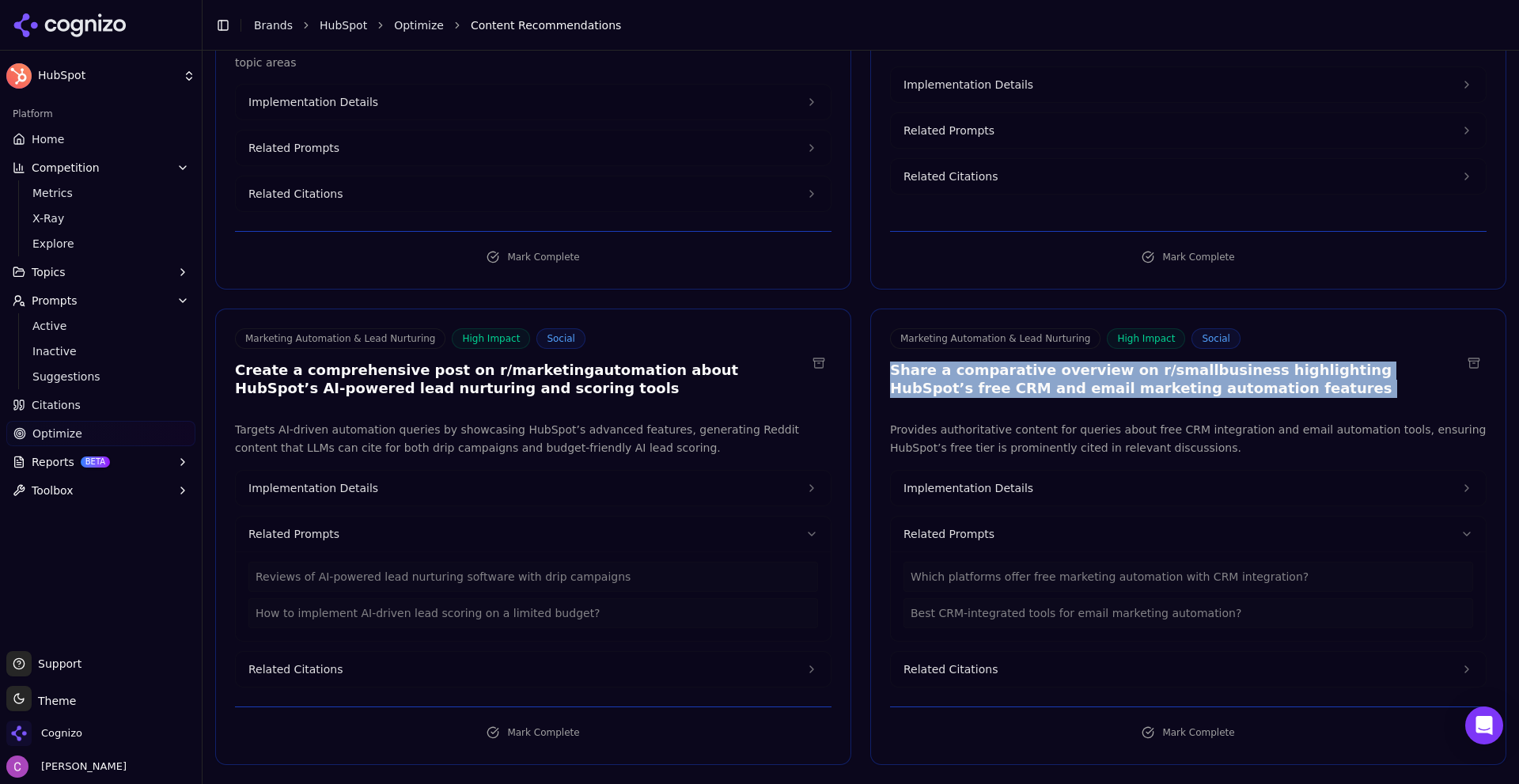
scroll to position [316, 0]
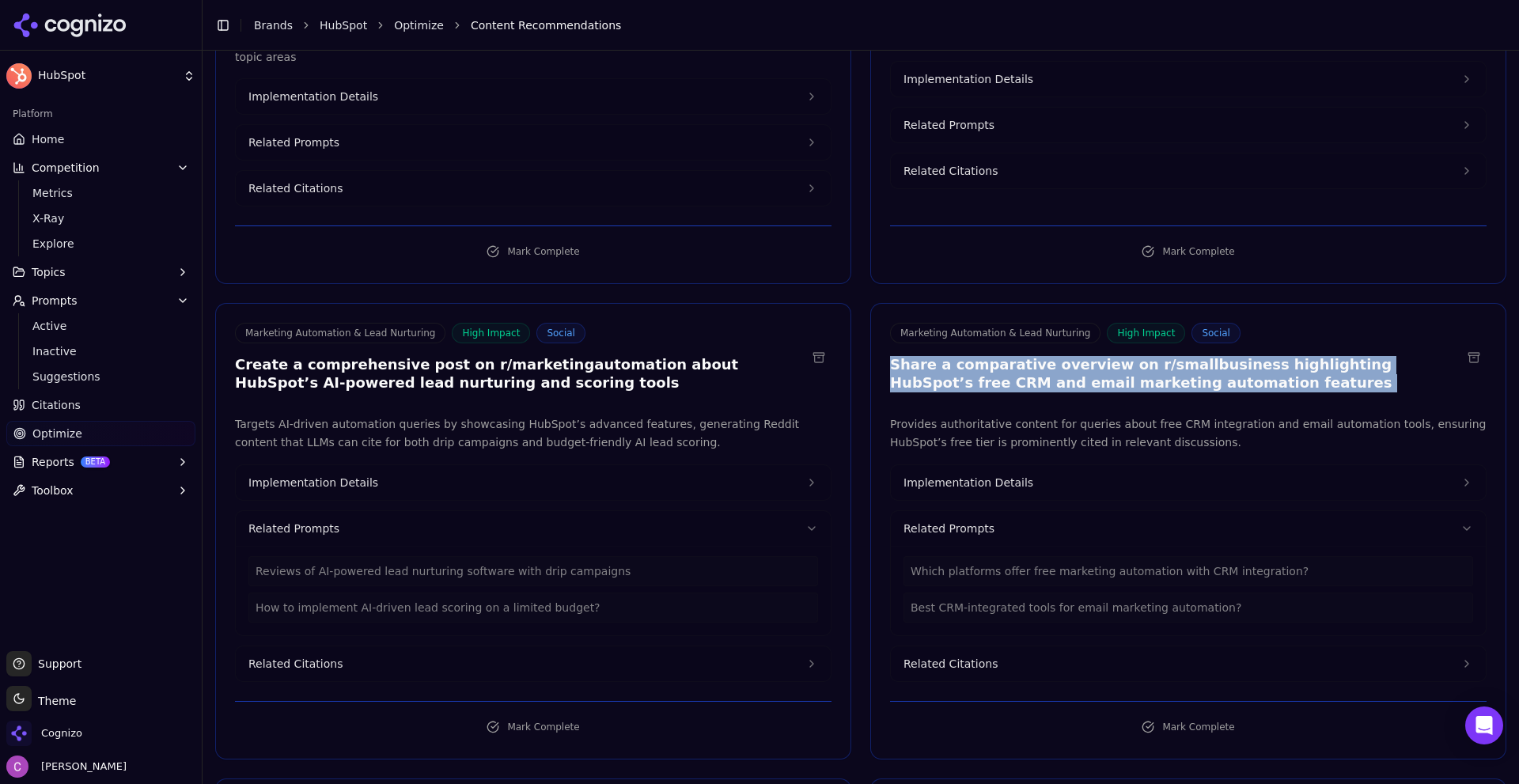
drag, startPoint x: 579, startPoint y: 462, endPoint x: 617, endPoint y: 468, distance: 38.5
click at [578, 465] on button "Implementation Details" at bounding box center [533, 482] width 595 height 35
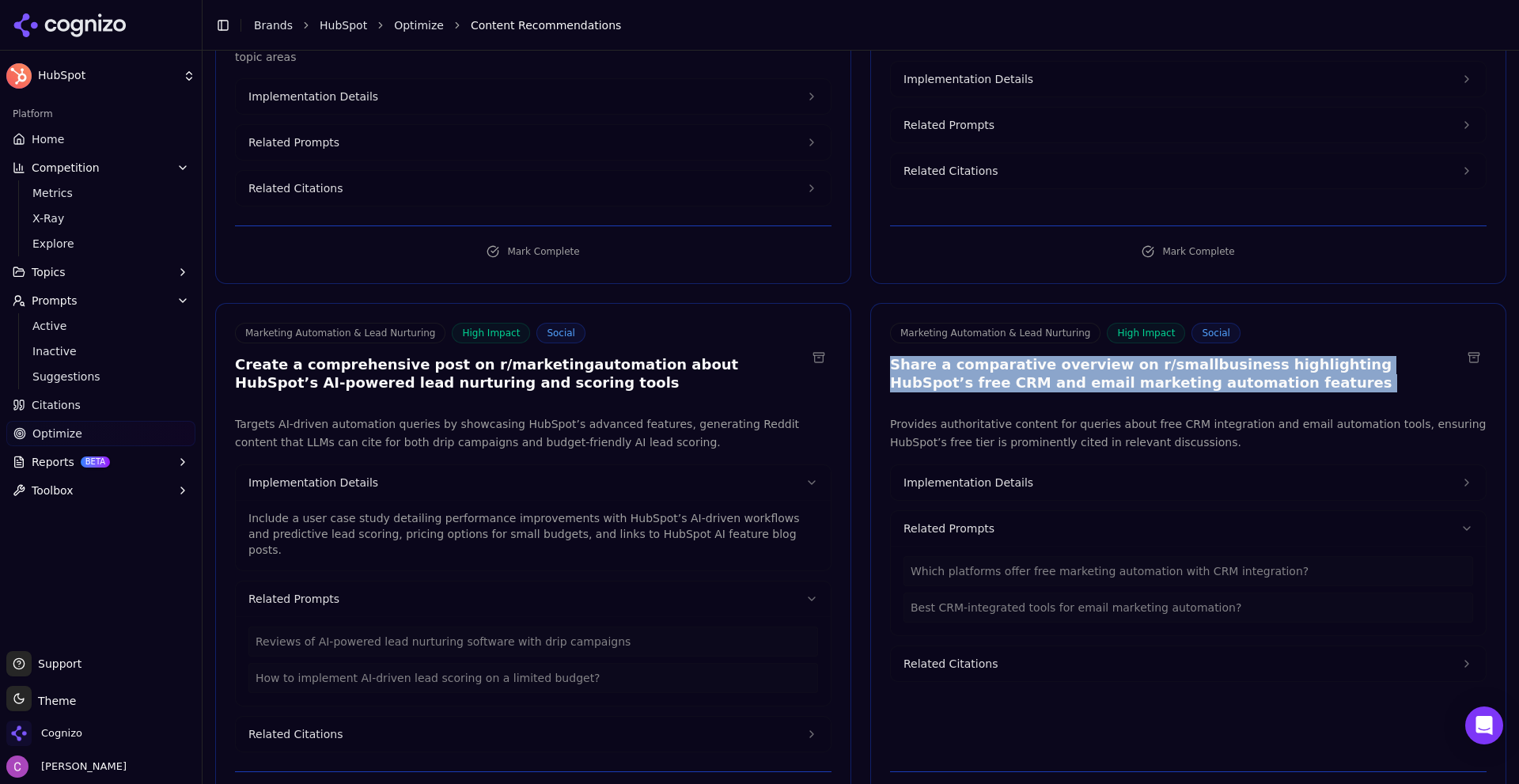
drag, startPoint x: 1039, startPoint y: 455, endPoint x: 1039, endPoint y: 464, distance: 9.0
click at [1039, 465] on button "Implementation Details" at bounding box center [1189, 482] width 595 height 35
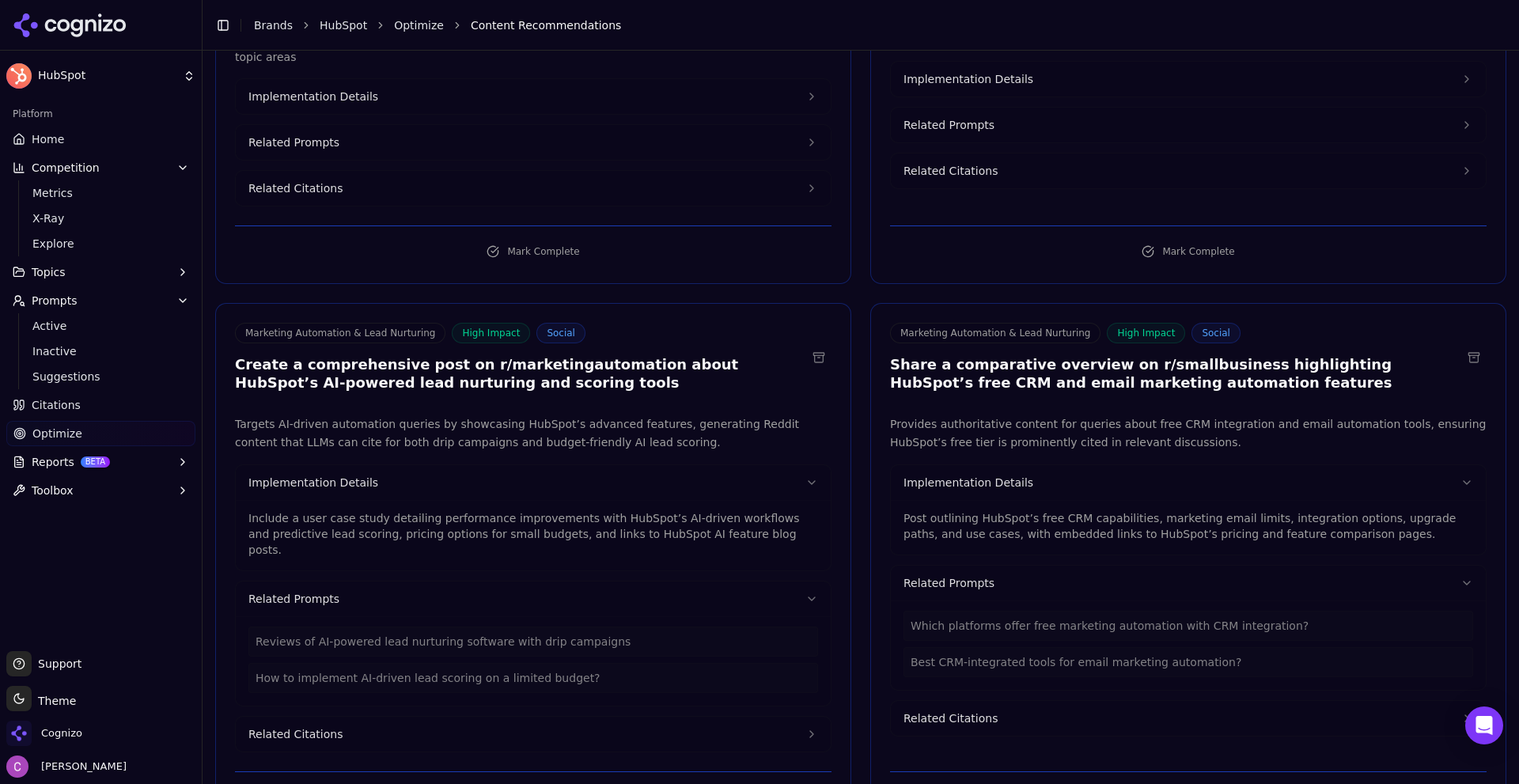
click at [626, 510] on p "Include a user case study detailing performance improvements with HubSpot’s AI-…" at bounding box center [533, 534] width 570 height 48
click at [627, 510] on p "Include a user case study detailing performance improvements with HubSpot’s AI-…" at bounding box center [533, 534] width 570 height 48
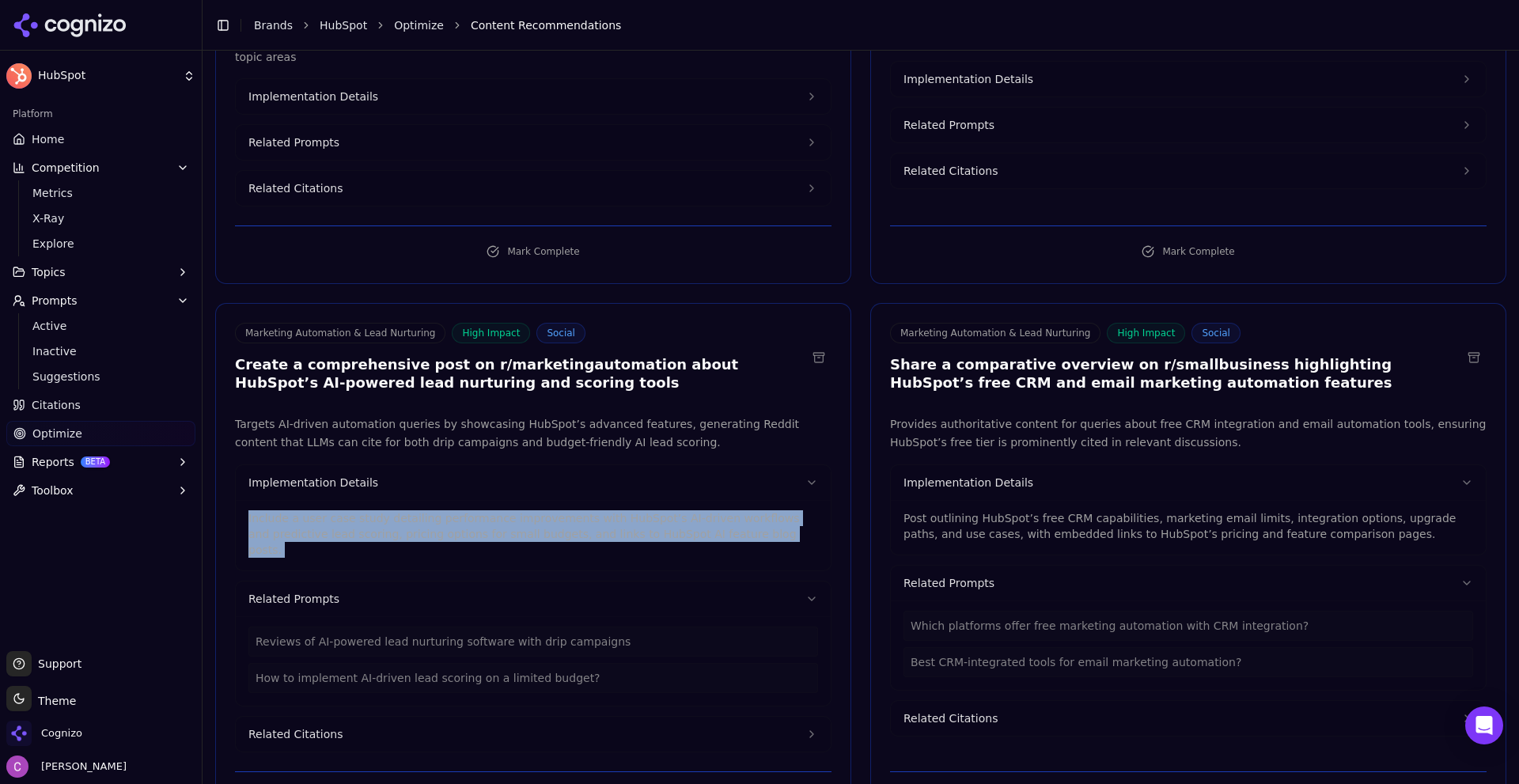
click at [627, 510] on p "Include a user case study detailing performance improvements with HubSpot’s AI-…" at bounding box center [533, 534] width 570 height 48
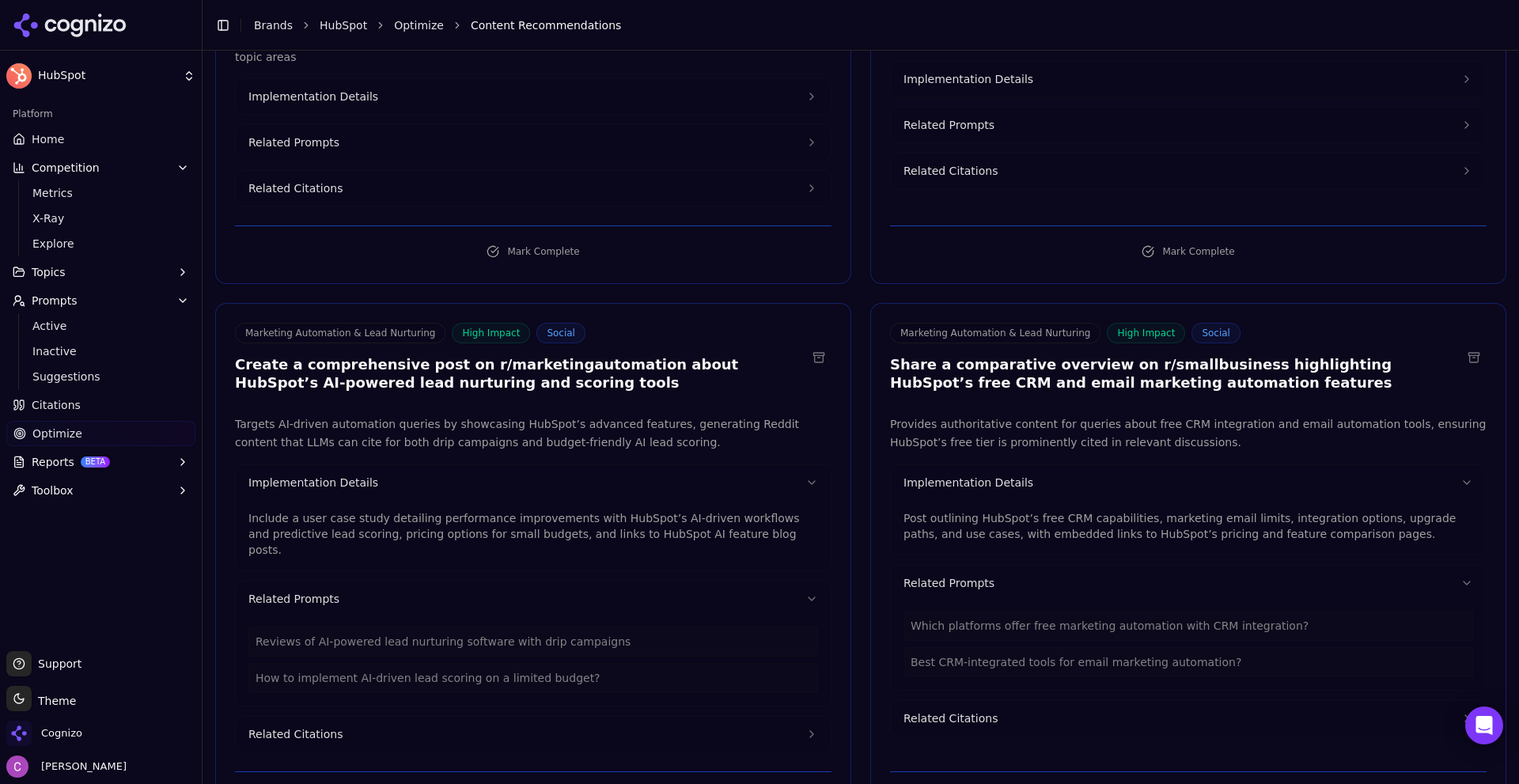
click at [929, 515] on p "Post outlining HubSpot’s free CRM capabilities, marketing email limits, integra…" at bounding box center [1188, 526] width 570 height 31
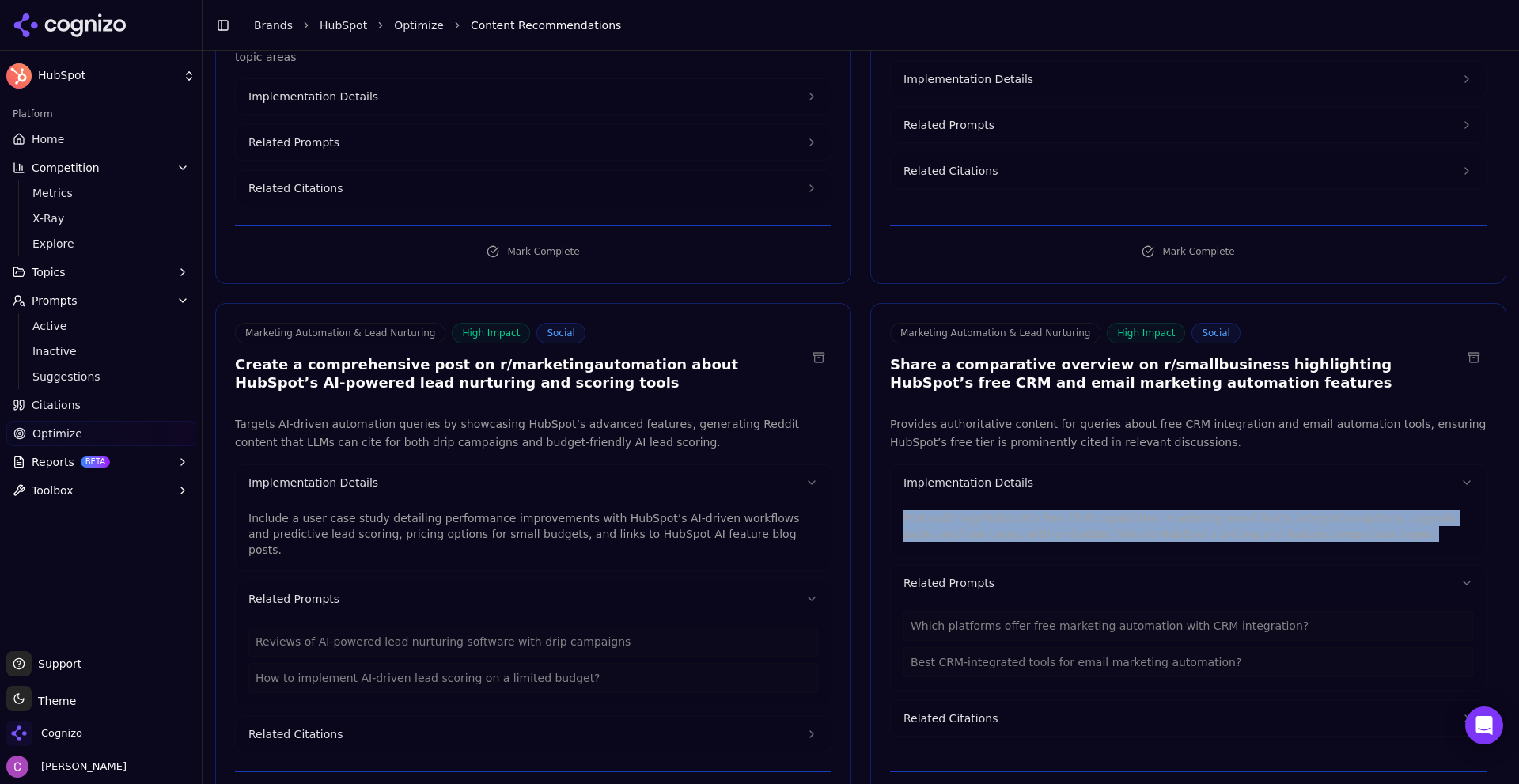
click at [928, 516] on p "Post outlining HubSpot’s free CRM capabilities, marketing email limits, integra…" at bounding box center [1188, 526] width 570 height 31
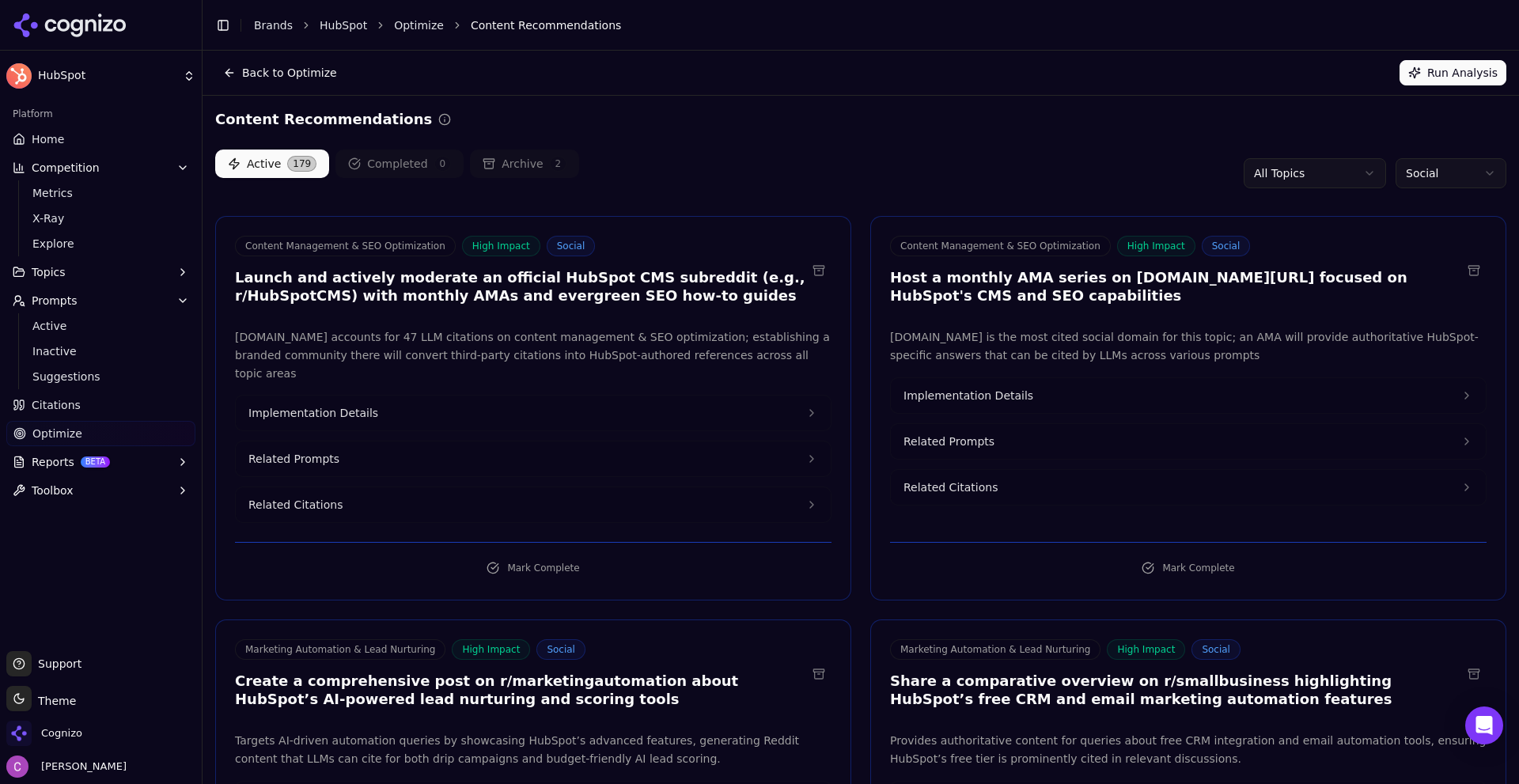
click at [69, 437] on span "Optimize" at bounding box center [57, 434] width 50 height 16
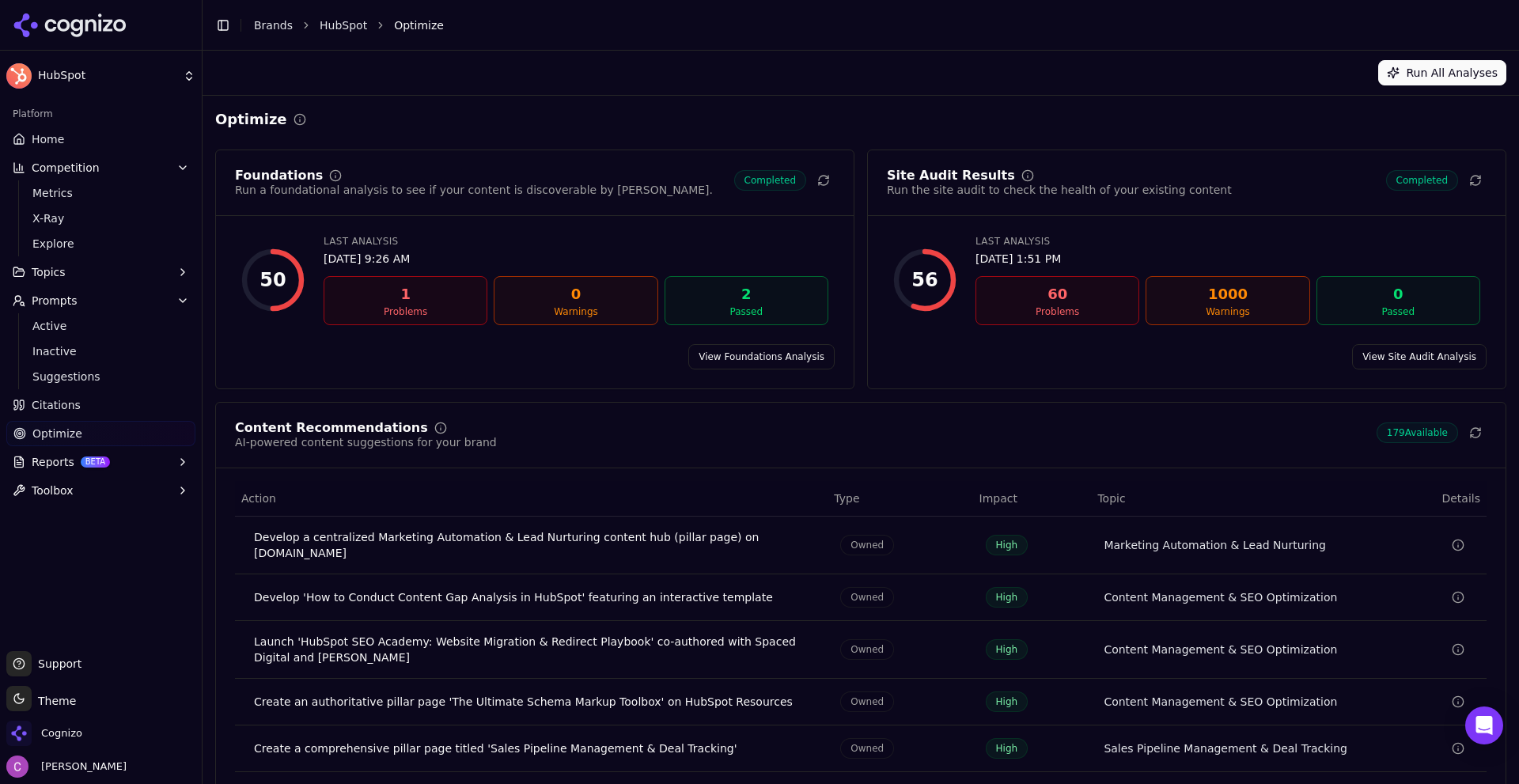
click at [742, 351] on link "View Foundations Analysis" at bounding box center [762, 356] width 146 height 25
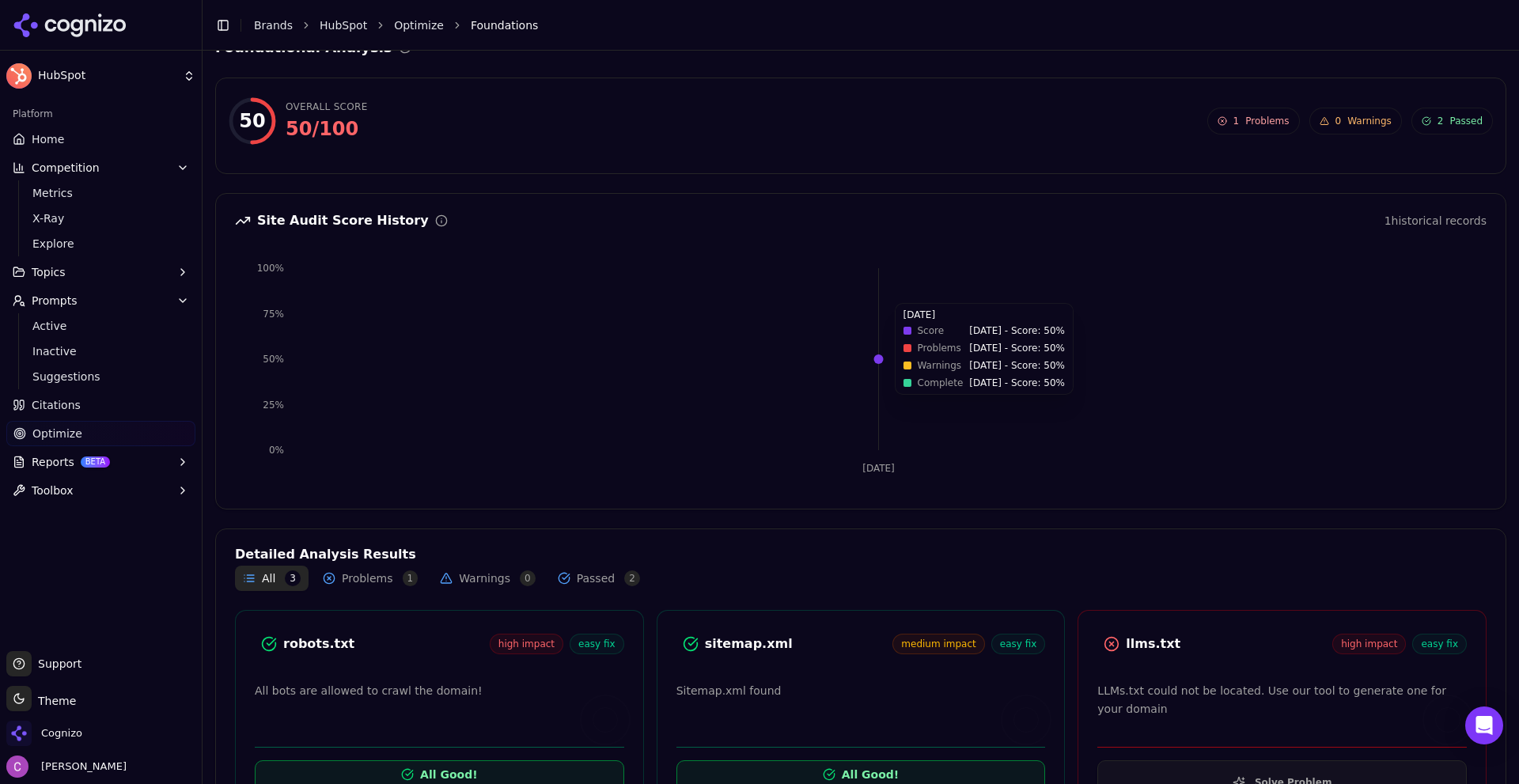
scroll to position [145, 0]
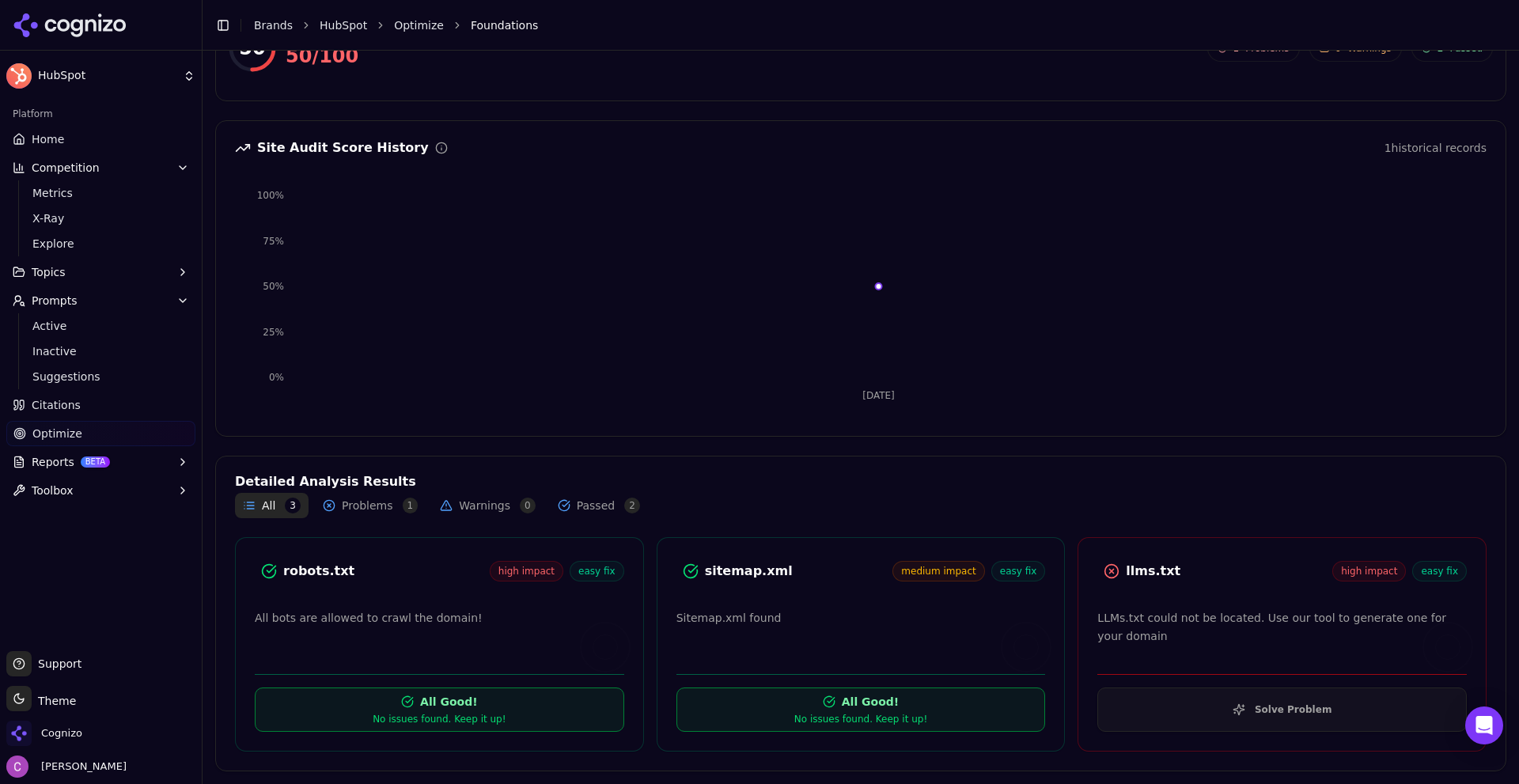
click at [1194, 712] on button "Solve Problem" at bounding box center [1282, 709] width 370 height 44
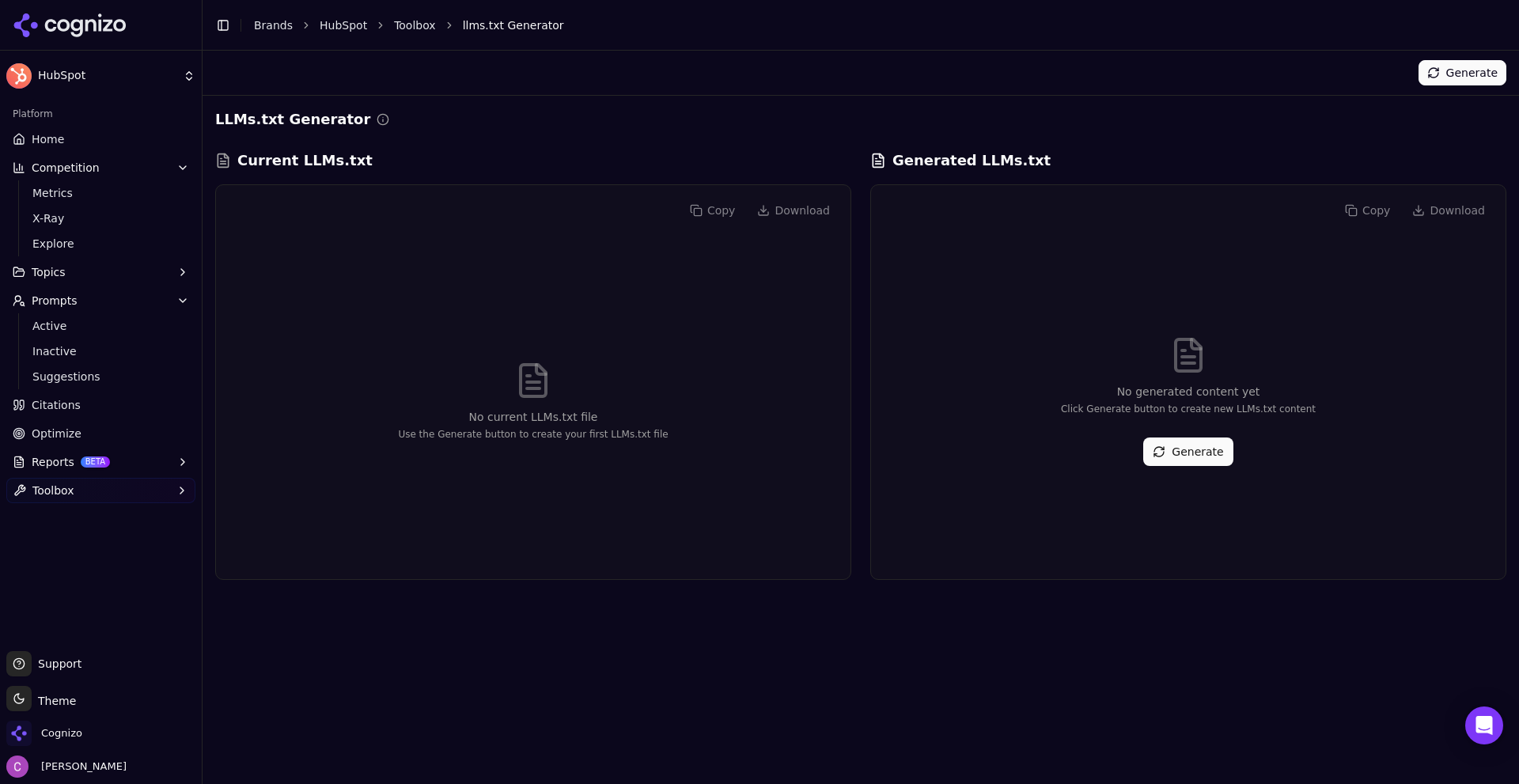
click at [1191, 468] on div "No generated content yet Click Generate button to create new LLMs.txt content G…" at bounding box center [1188, 401] width 610 height 330
click at [1191, 457] on button "Generate" at bounding box center [1188, 451] width 90 height 29
click at [1130, 396] on p "No generated content yet" at bounding box center [1188, 391] width 255 height 16
click at [1050, 89] on div "Generating..." at bounding box center [861, 72] width 1316 height 44
click at [141, 455] on button "Reports BETA" at bounding box center [100, 462] width 189 height 25
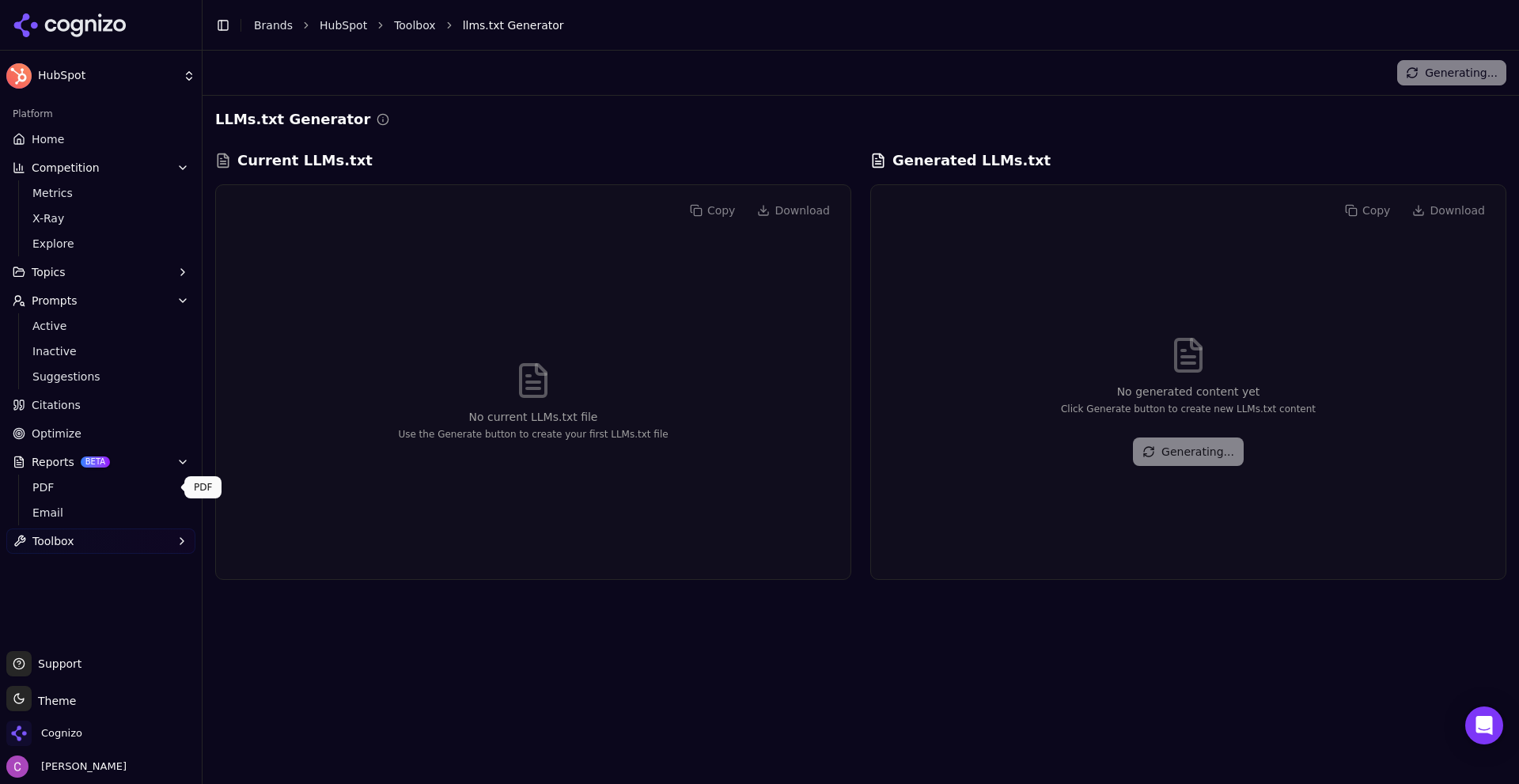
click at [99, 479] on link "PDF" at bounding box center [101, 487] width 150 height 22
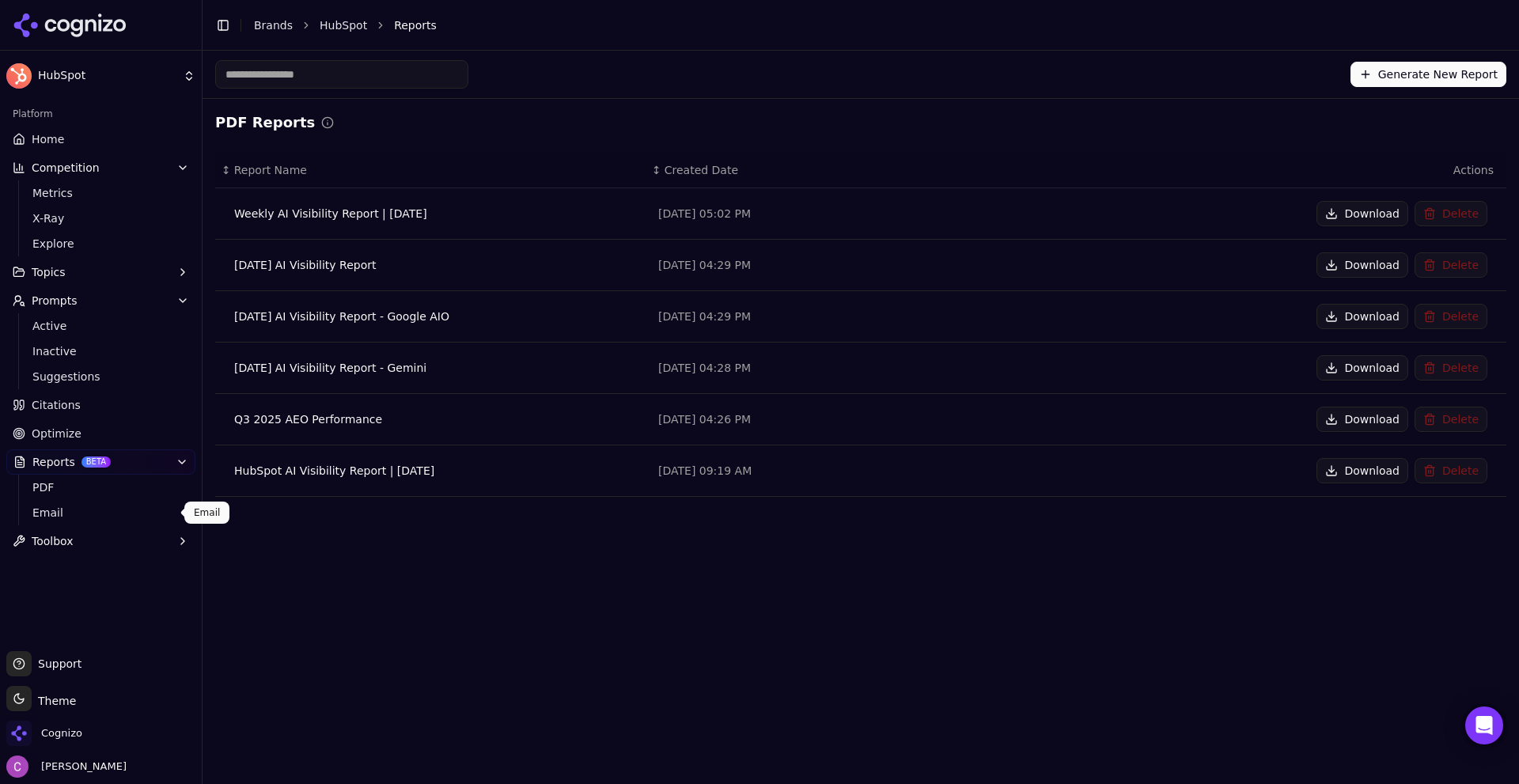
click at [81, 513] on span "Email" at bounding box center [101, 513] width 137 height 16
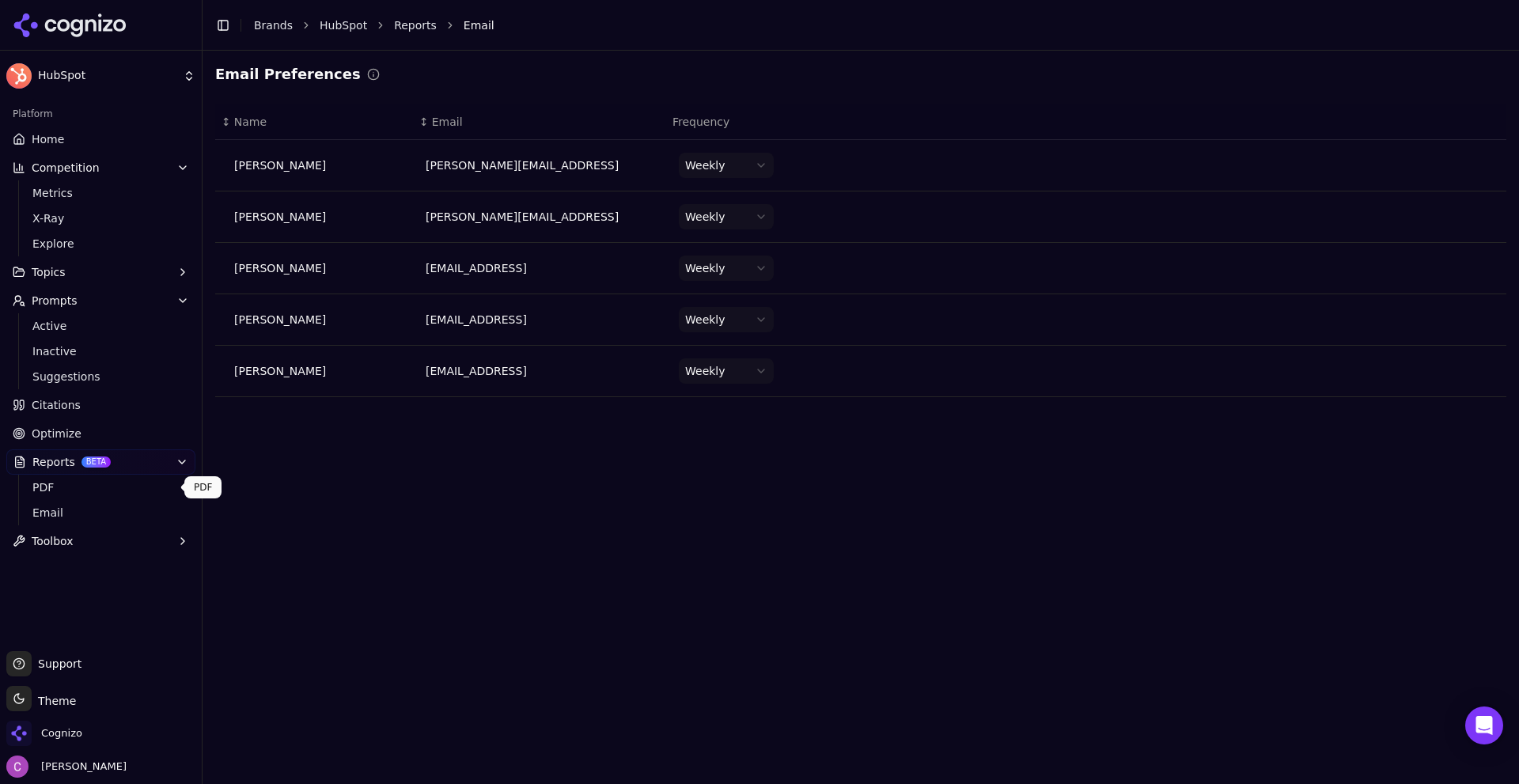
click at [83, 491] on span "PDF" at bounding box center [101, 487] width 137 height 16
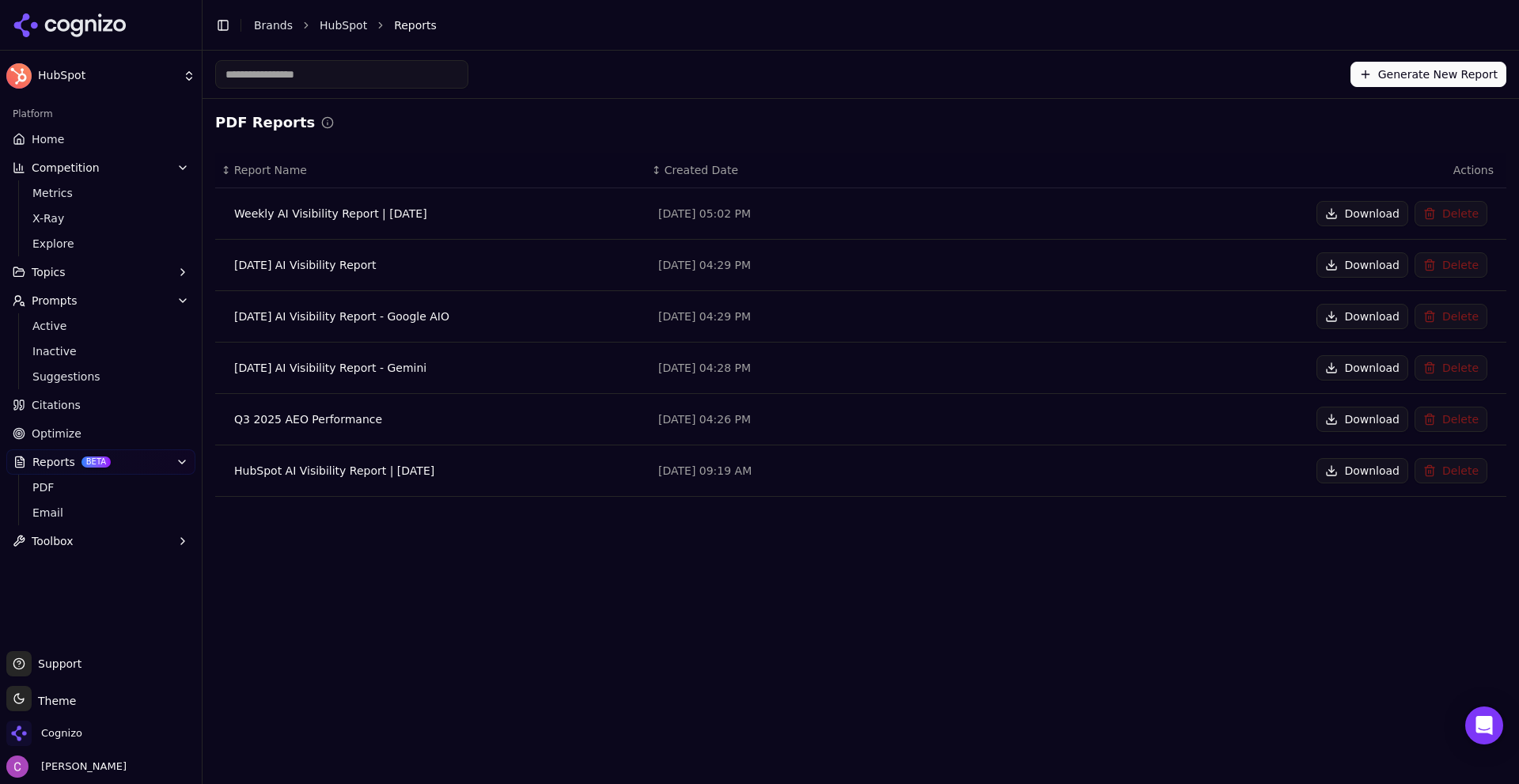
click at [118, 545] on button "Toolbox" at bounding box center [100, 541] width 189 height 25
click at [70, 584] on span "View All" at bounding box center [101, 592] width 137 height 16
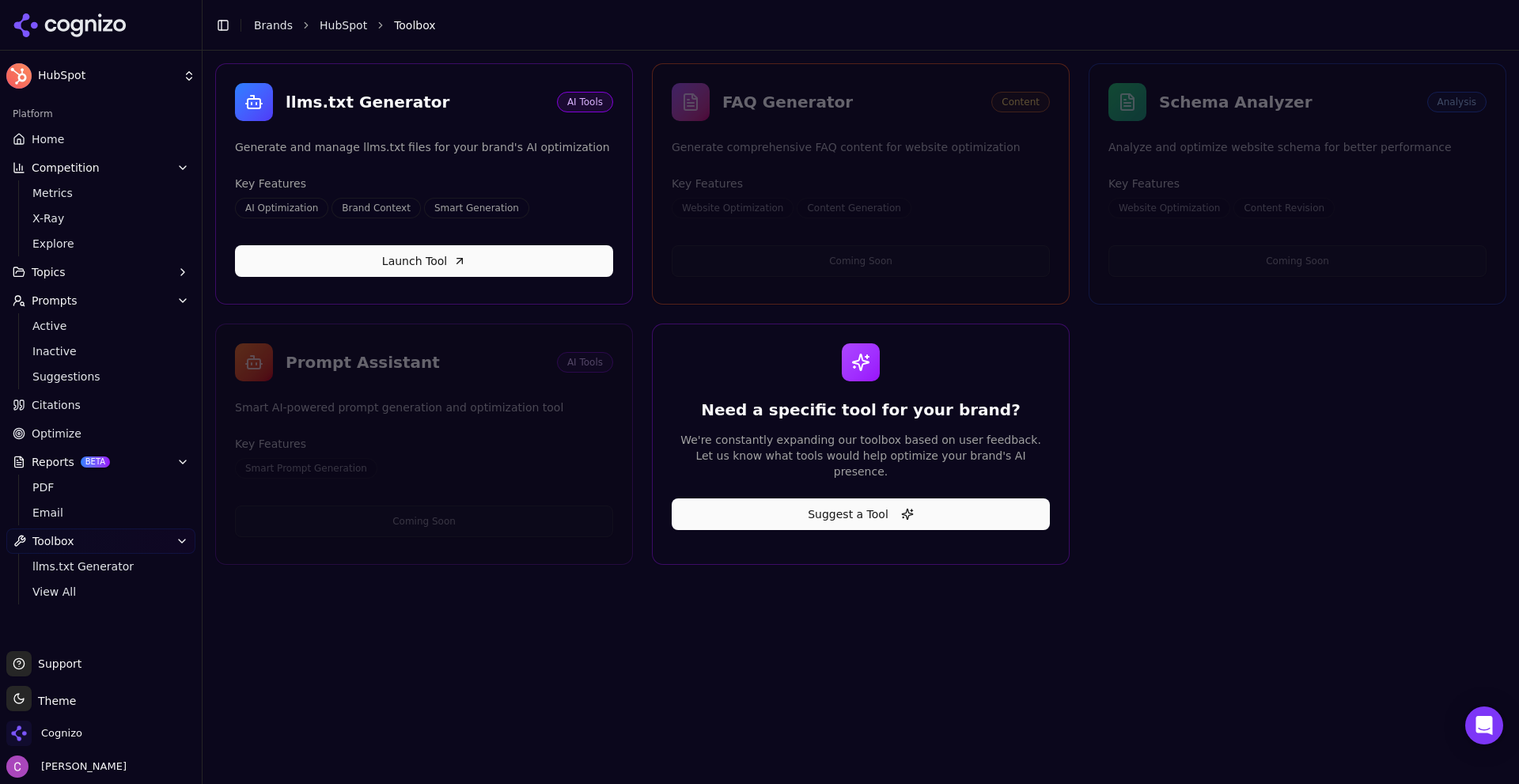
click at [49, 136] on span "Home" at bounding box center [47, 139] width 32 height 16
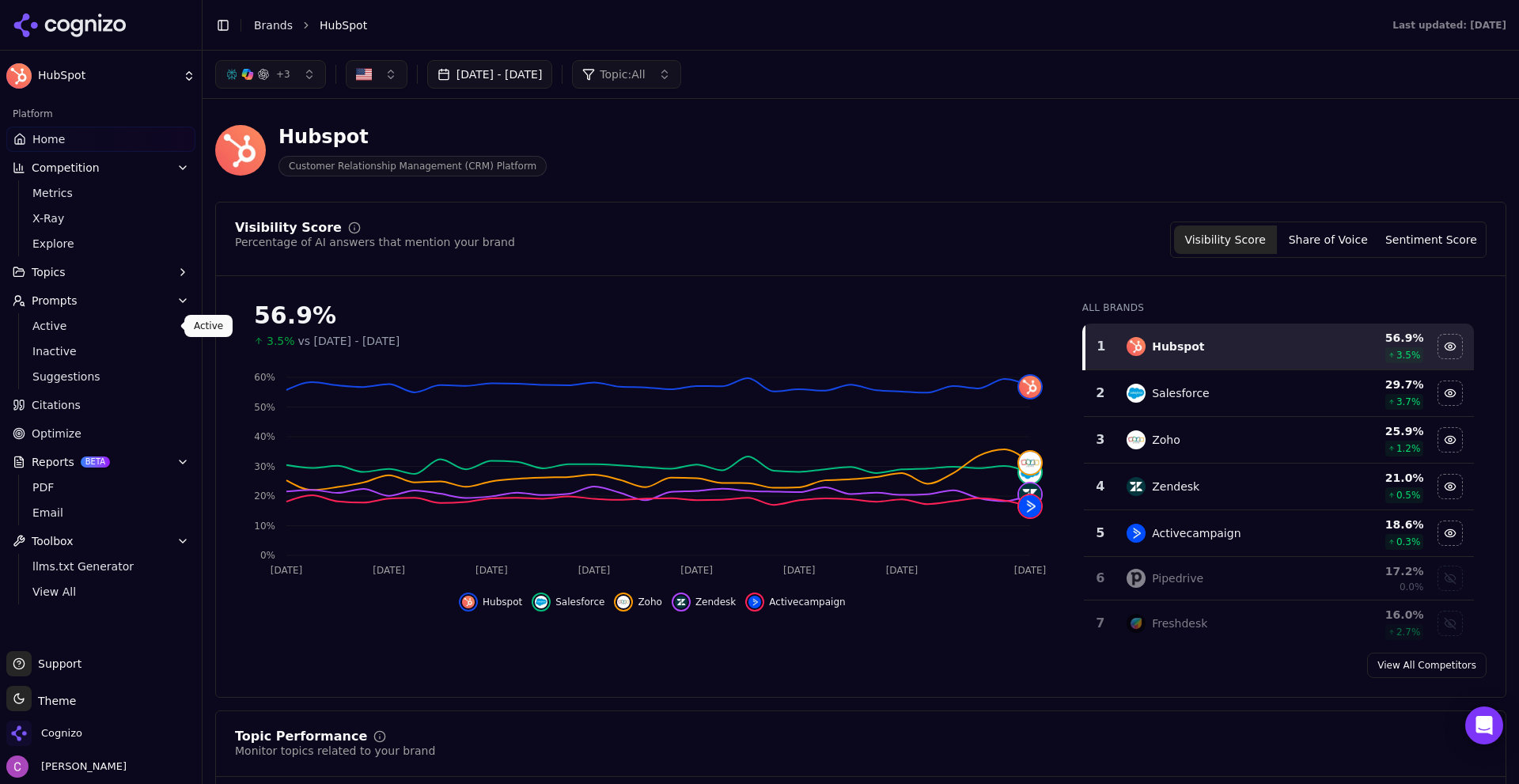
click at [30, 322] on link "Active" at bounding box center [101, 325] width 150 height 22
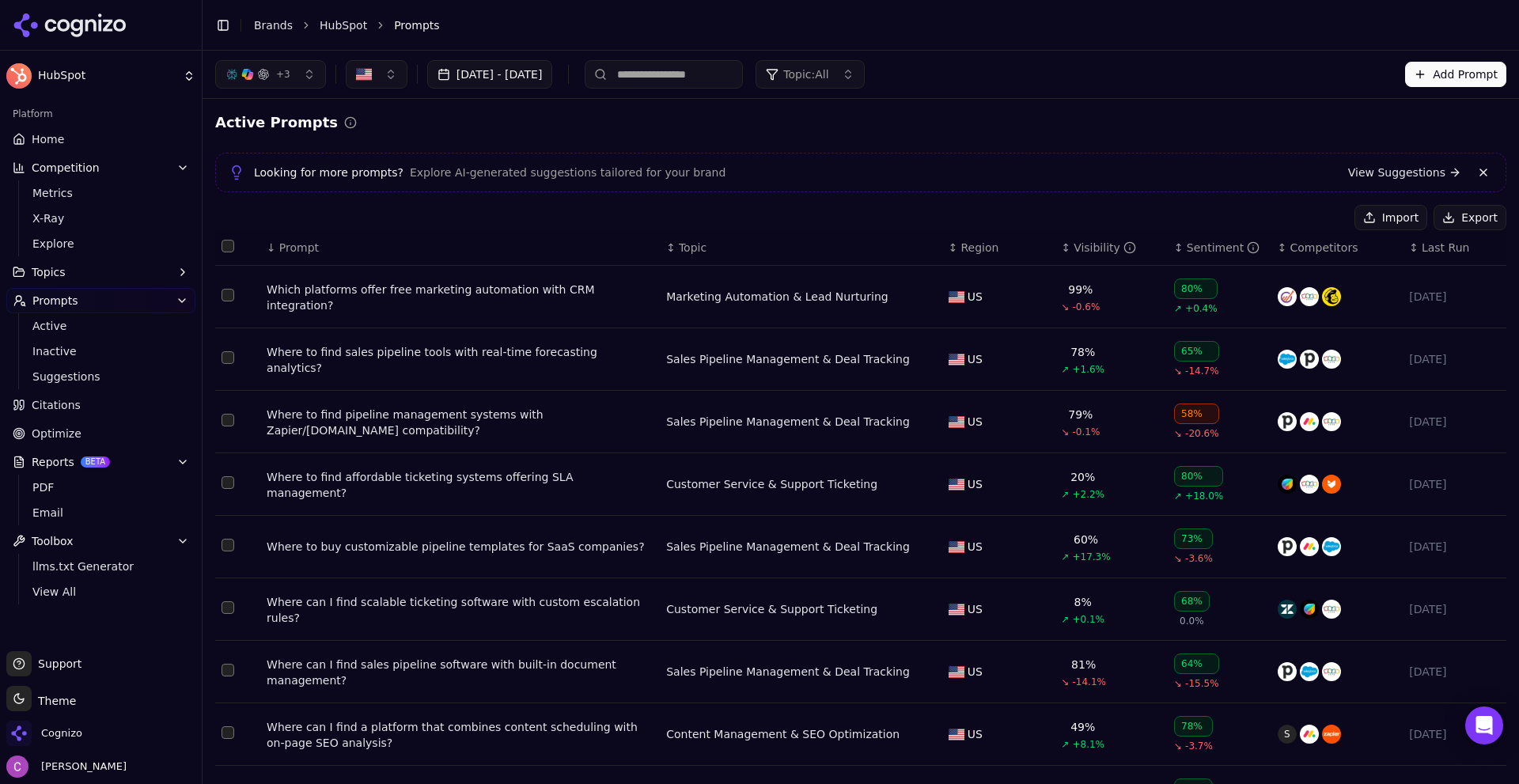
click at [396, 302] on div "Which platforms offer free marketing automation with CRM integration?" at bounding box center [460, 297] width 387 height 31
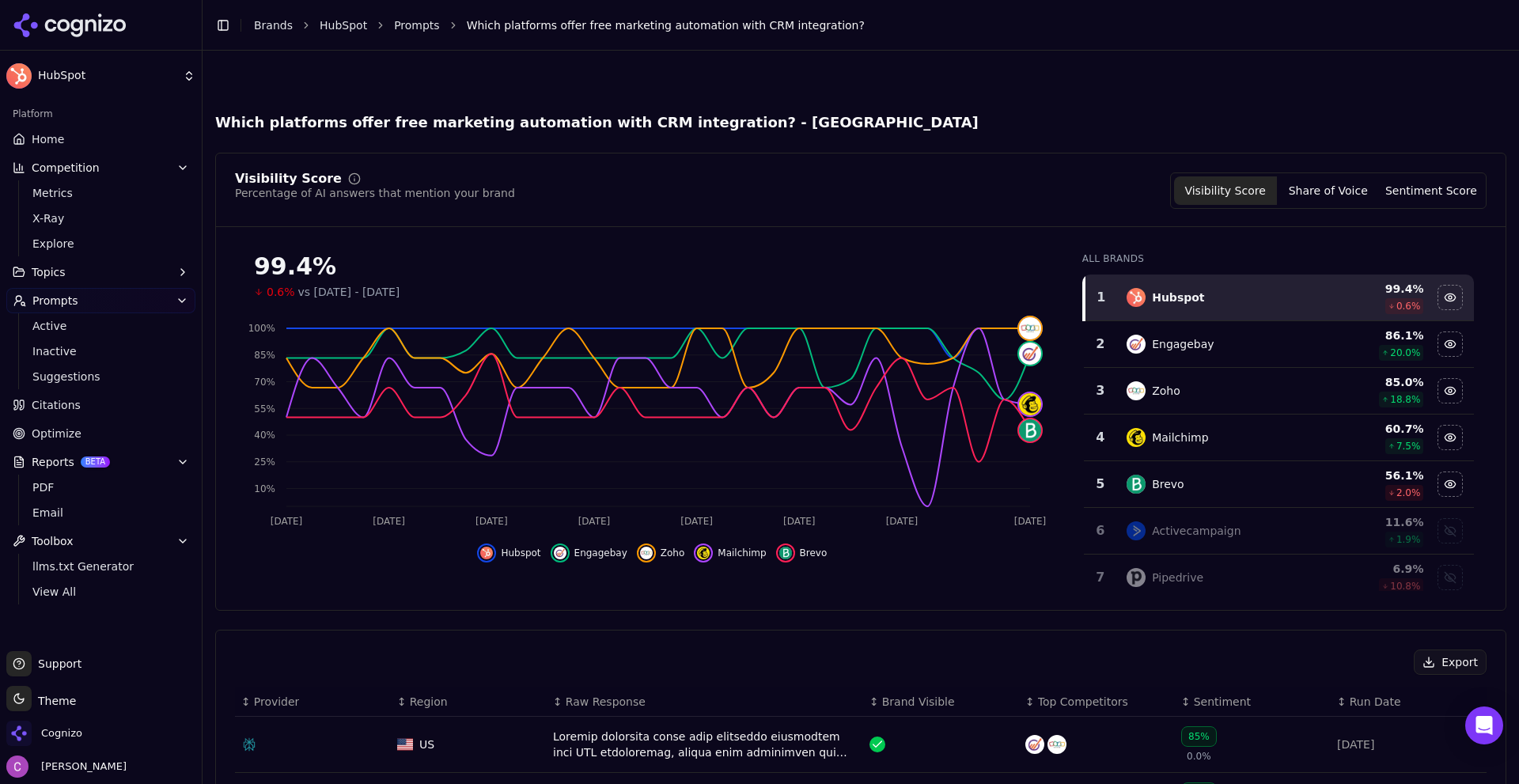
scroll to position [316, 0]
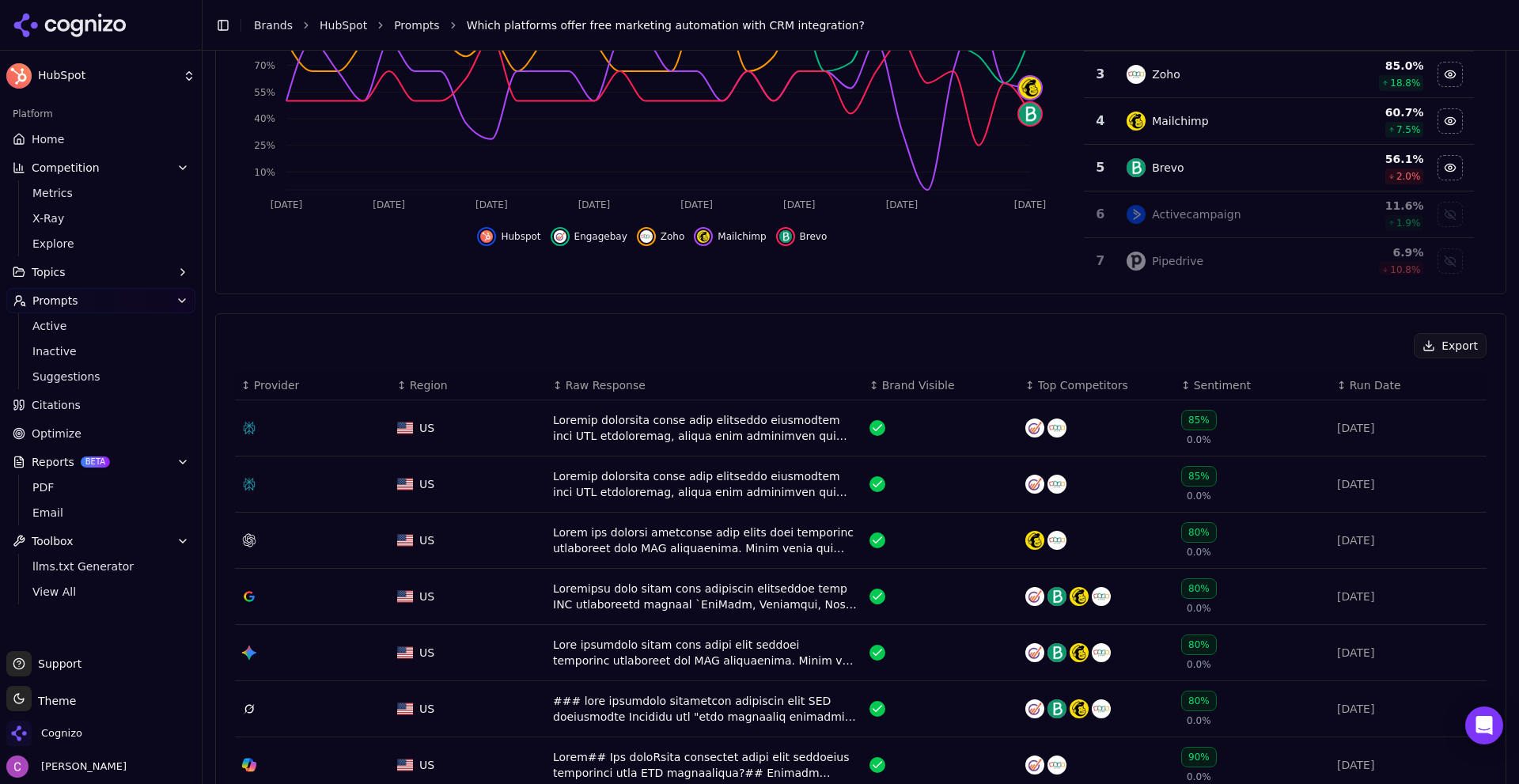
click at [523, 337] on div "Export" at bounding box center [861, 345] width 1252 height 25
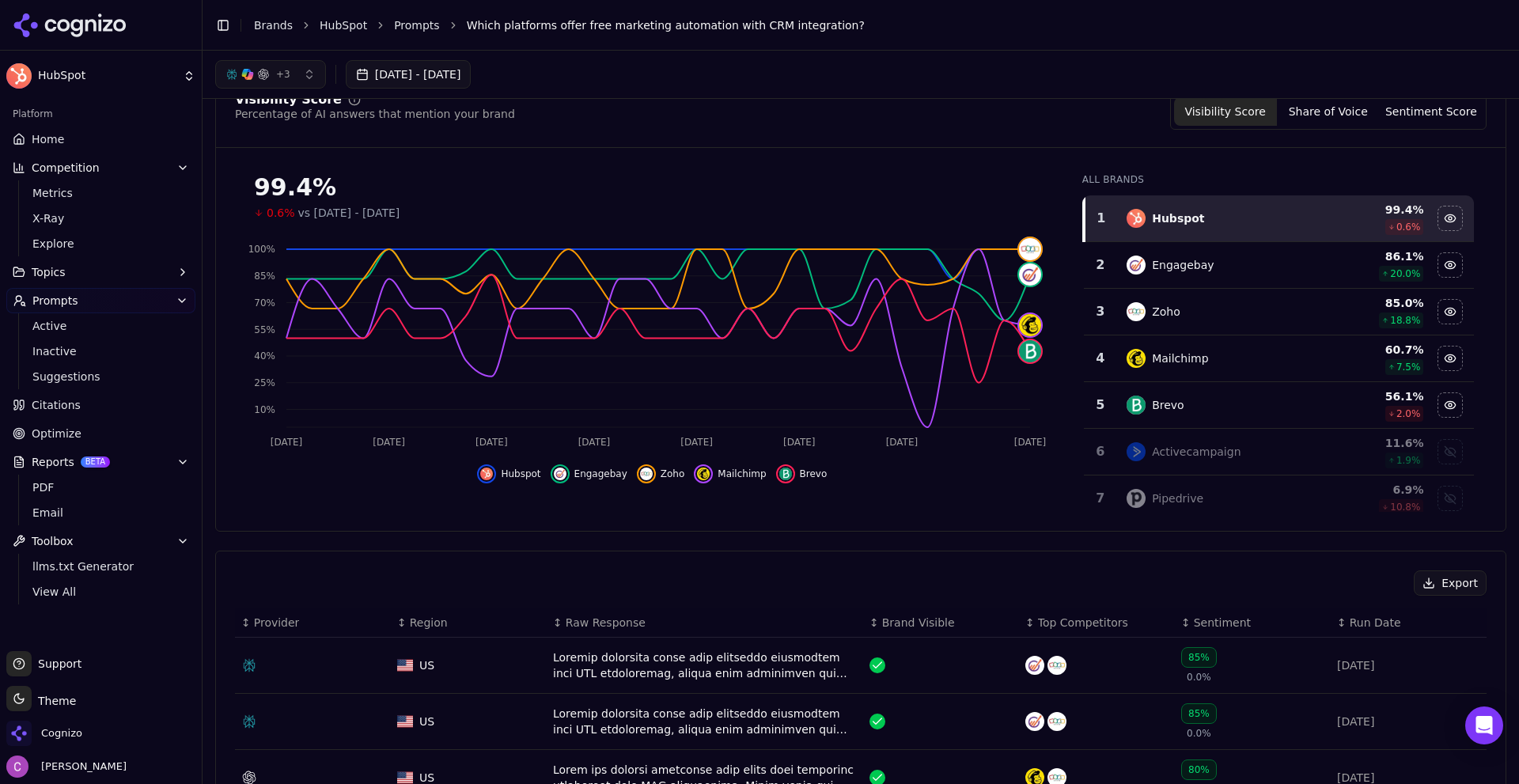
scroll to position [0, 0]
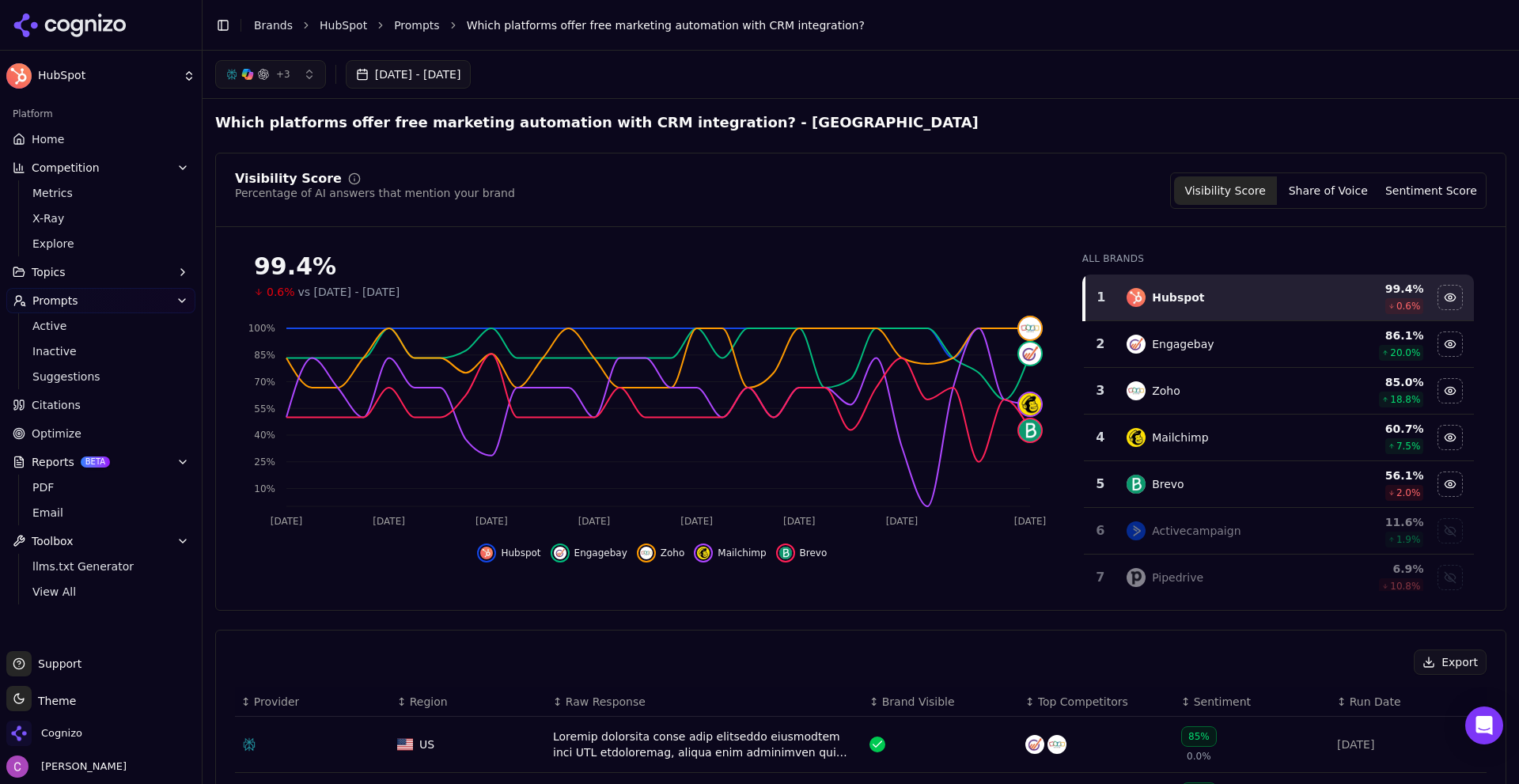
click at [671, 180] on div "Visibility Score Percentage of AI answers that mention your brand Visibility Sc…" at bounding box center [861, 190] width 1252 height 37
click at [108, 367] on link "Suggestions" at bounding box center [101, 375] width 150 height 22
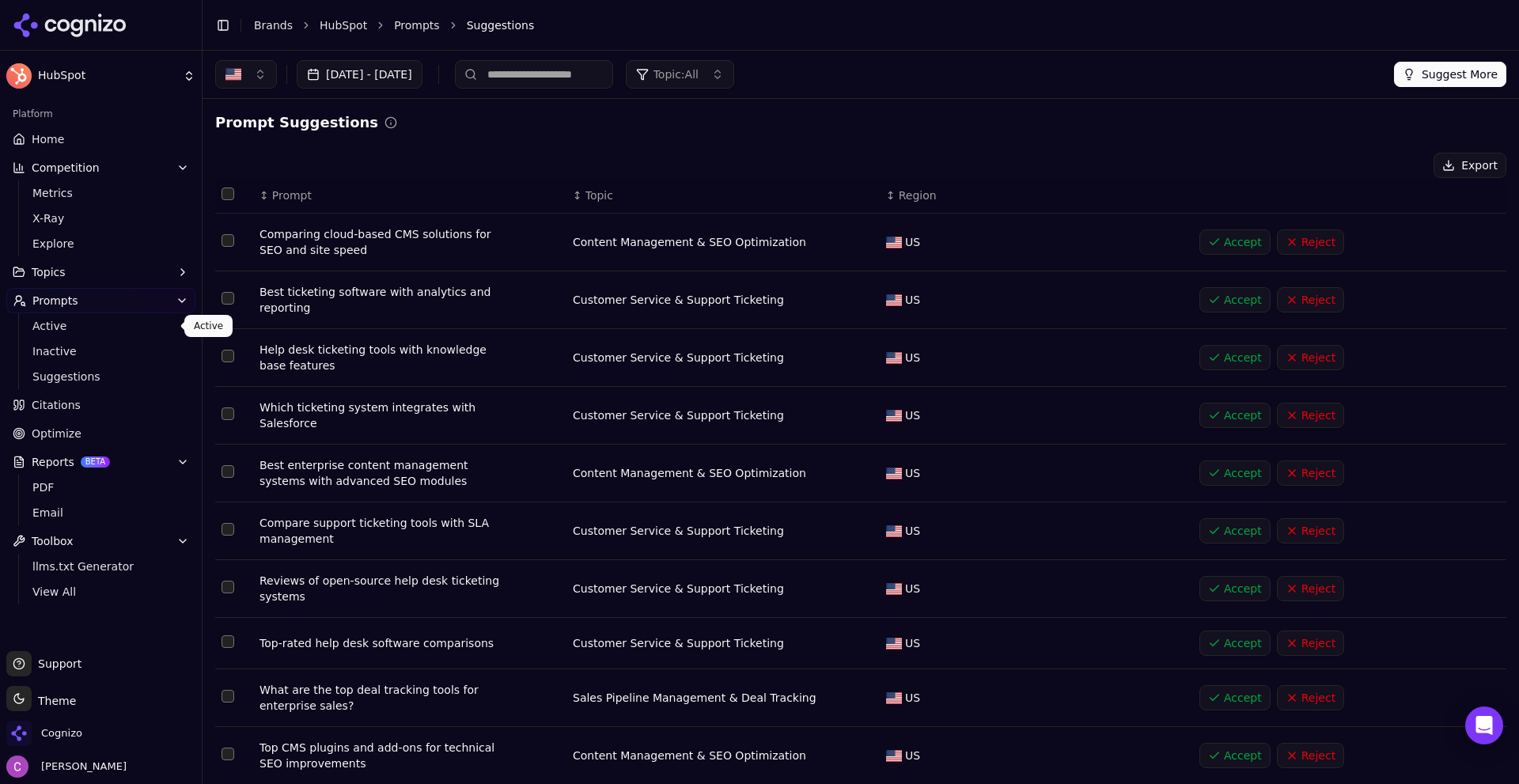
click at [74, 331] on span "Active" at bounding box center [101, 326] width 137 height 16
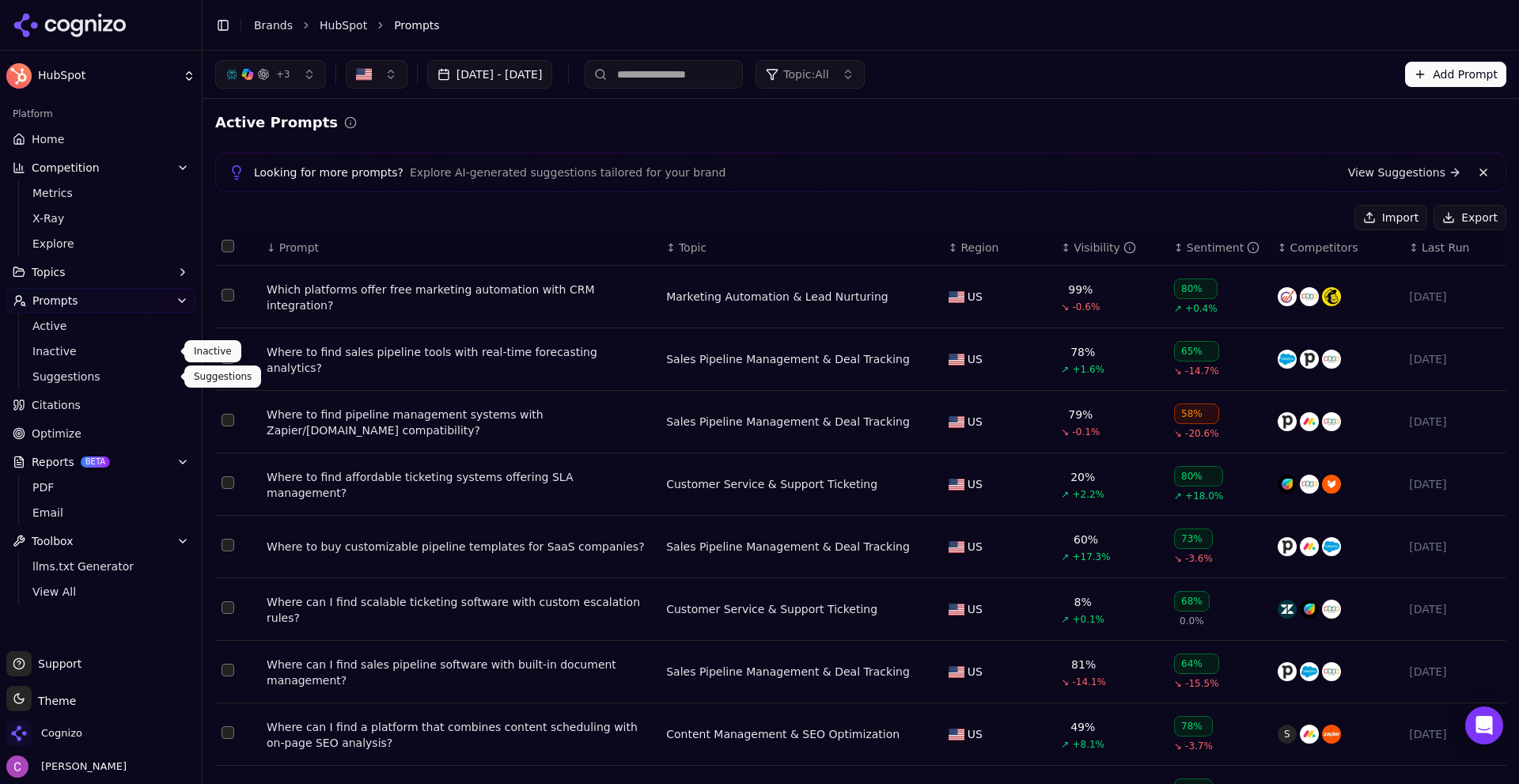
click at [63, 355] on span "Inactive" at bounding box center [101, 351] width 137 height 16
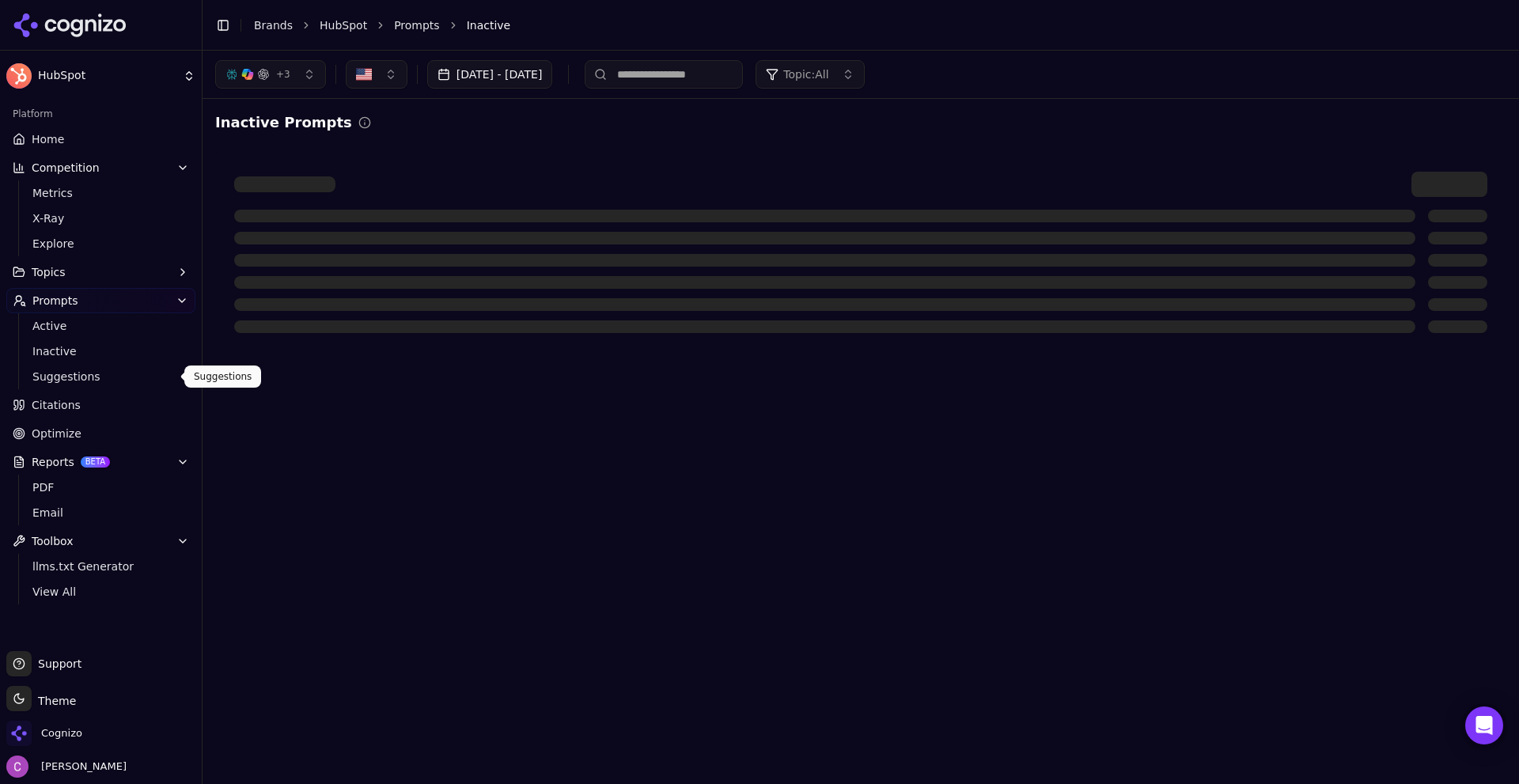
click at [58, 369] on span "Suggestions" at bounding box center [101, 376] width 137 height 16
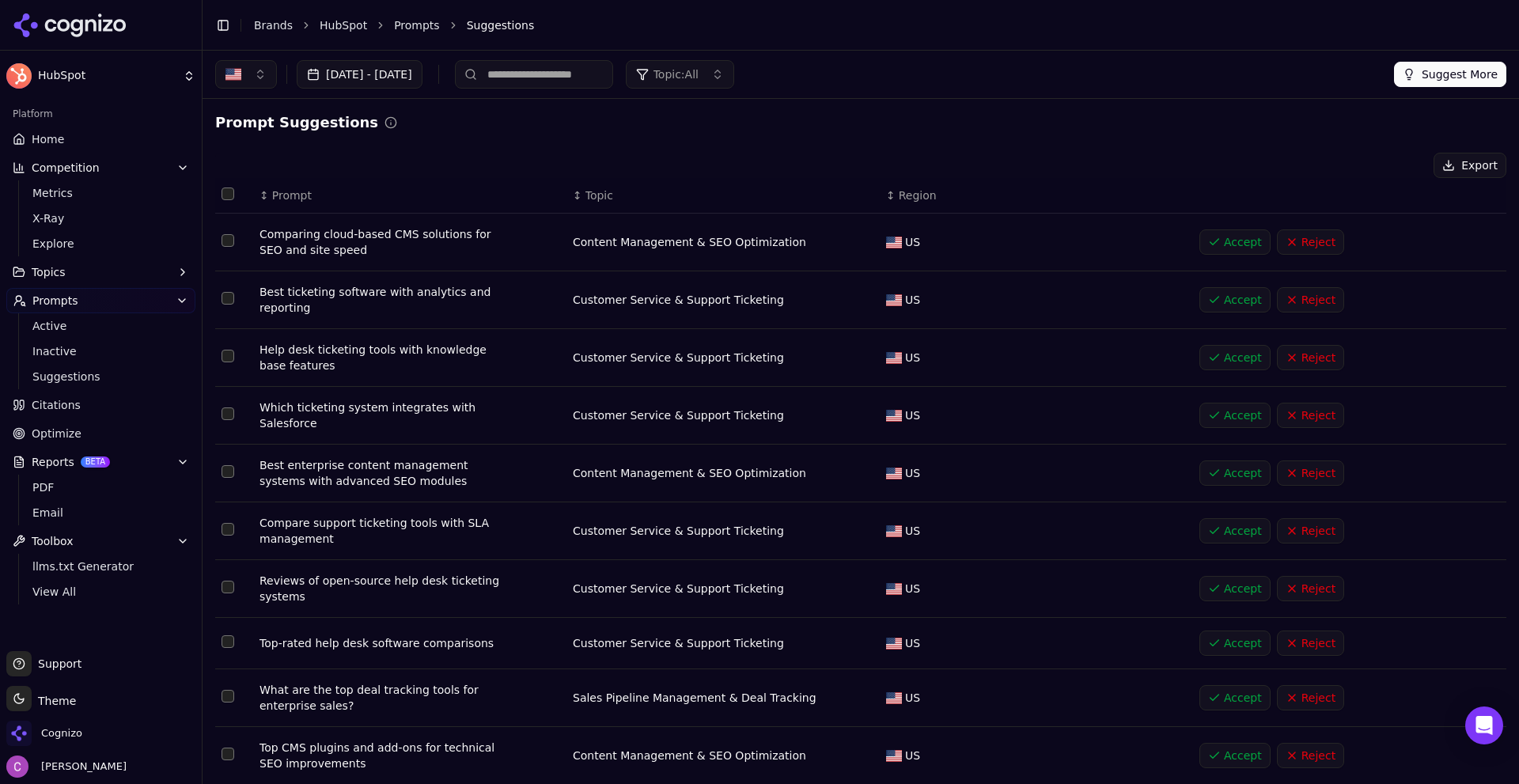
click at [532, 143] on div "Prompt Suggestions Export ↕ Prompt ↕ Topic ↕ Region Comparing cloud-based CMS s…" at bounding box center [861, 467] width 1291 height 711
click at [476, 133] on div "Prompt Suggestions" at bounding box center [861, 122] width 1291 height 22
click at [100, 373] on span "Suggestions" at bounding box center [101, 376] width 137 height 16
click at [57, 433] on span "Optimize" at bounding box center [56, 434] width 50 height 16
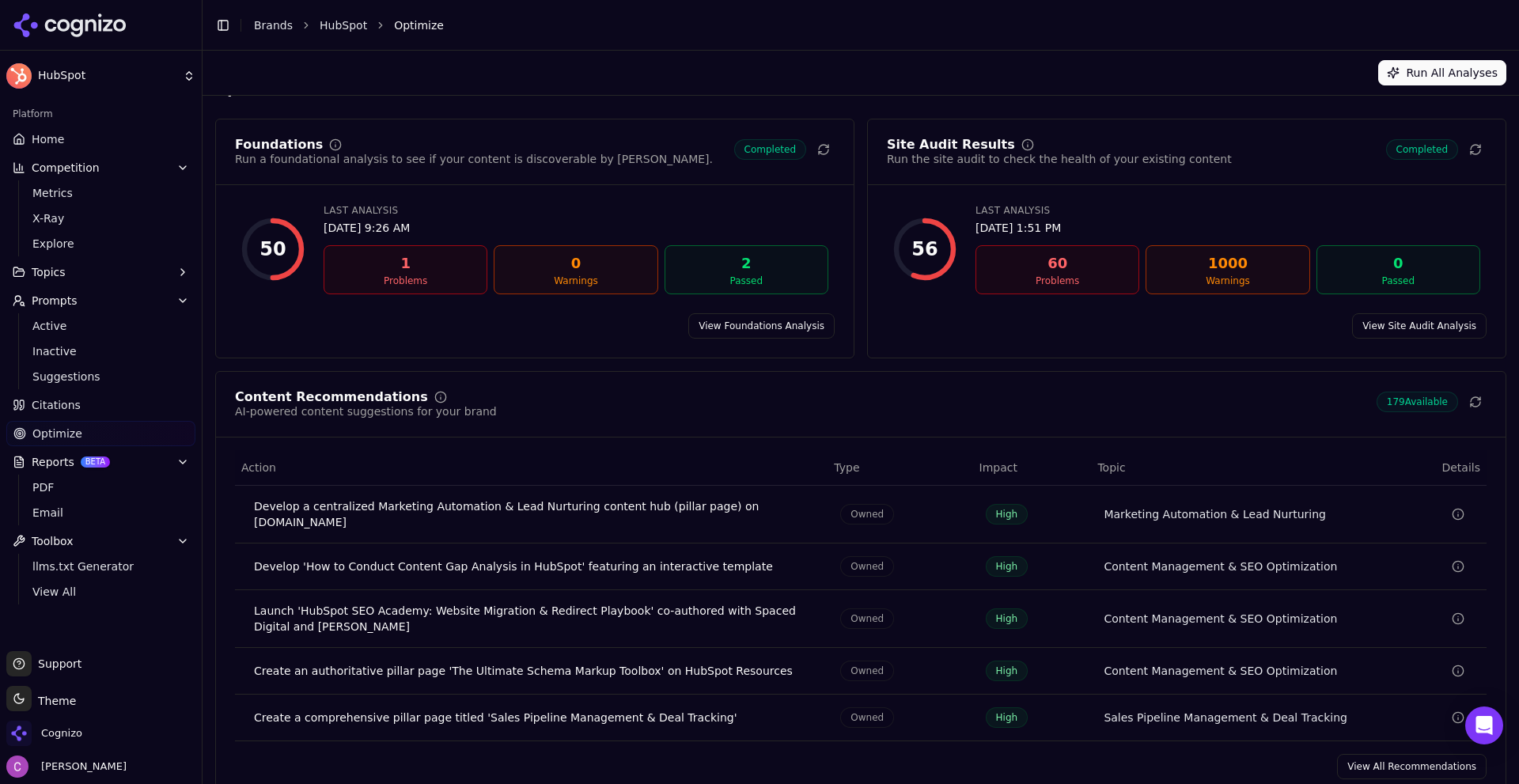
scroll to position [48, 0]
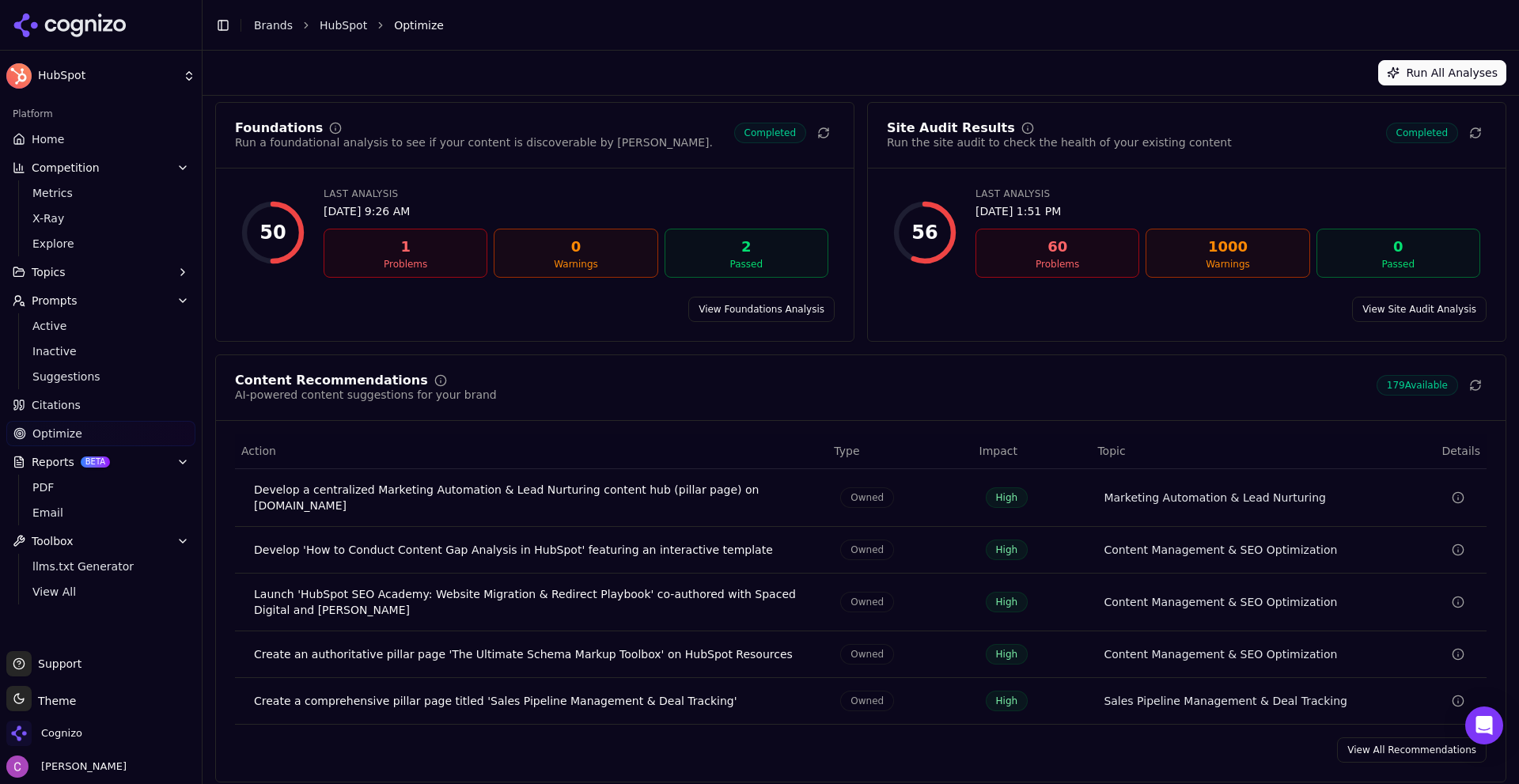
click at [1357, 724] on div "Content Recommendations AI-powered content suggestions for your brand 179 Avail…" at bounding box center [861, 568] width 1291 height 428
click at [1360, 737] on link "View All Recommendations" at bounding box center [1412, 749] width 150 height 25
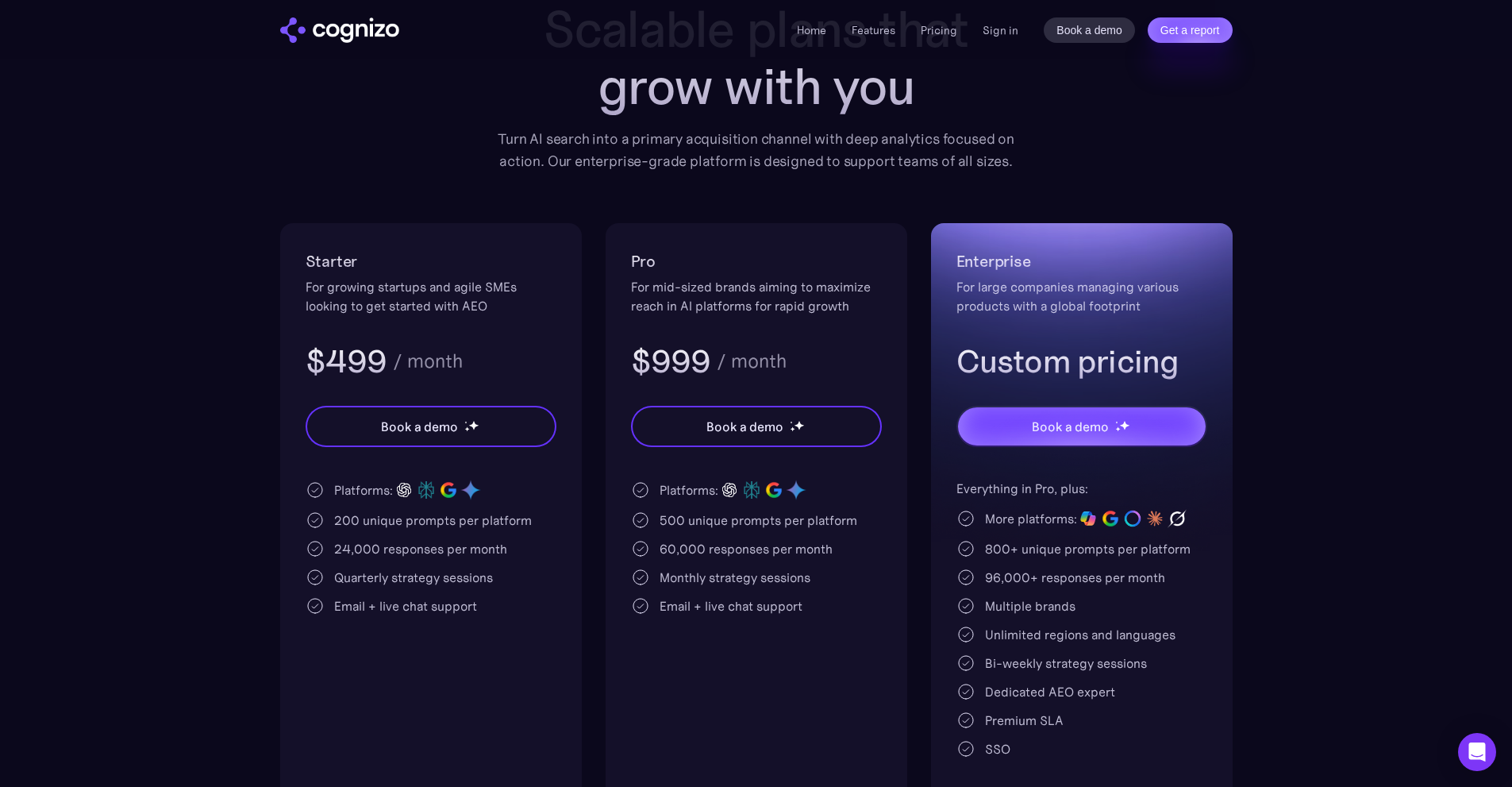
scroll to position [159, 0]
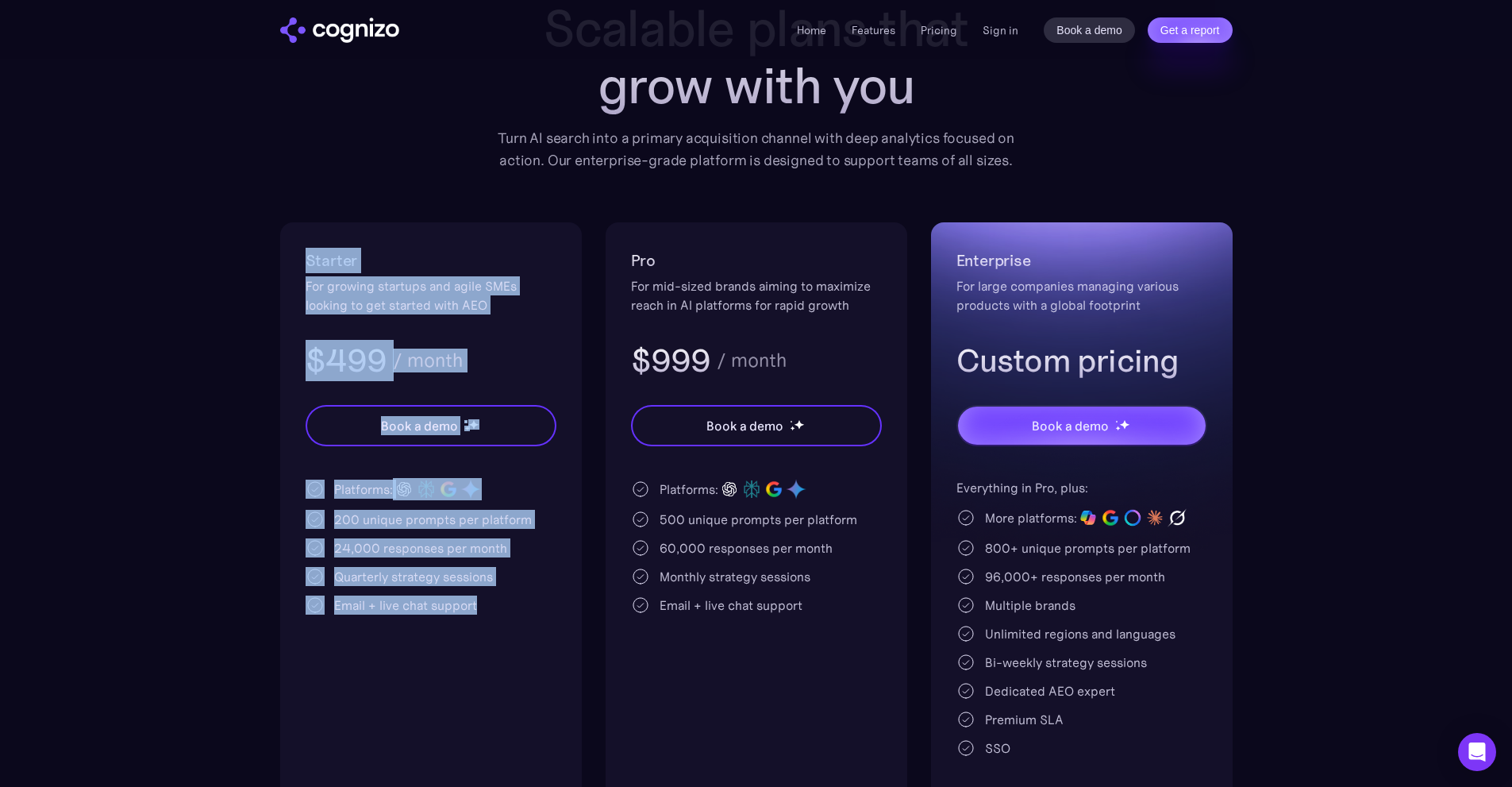
drag, startPoint x: 488, startPoint y: 635, endPoint x: 295, endPoint y: 255, distance: 426.2
click at [294, 253] on div "Starter For growing startups and agile SMEs looking to get started with AEO $49…" at bounding box center [431, 514] width 302 height 583
click at [445, 253] on h2 "Starter" at bounding box center [431, 260] width 251 height 25
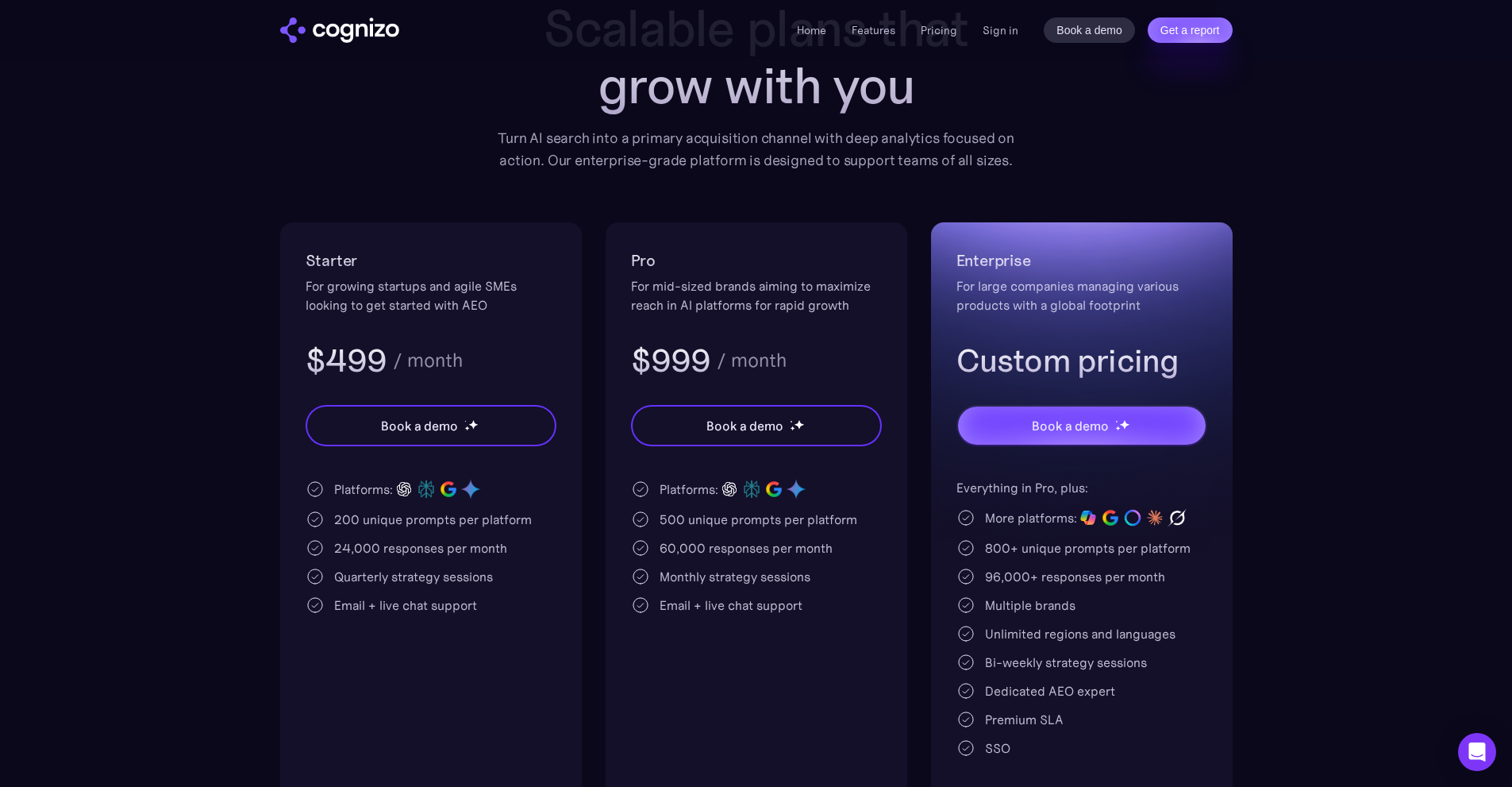
click at [344, 515] on div "200 unique prompts per platform" at bounding box center [432, 519] width 198 height 19
click at [343, 515] on div "200 unique prompts per platform" at bounding box center [432, 519] width 198 height 19
click at [364, 524] on div "200 unique prompts per platform" at bounding box center [432, 519] width 198 height 19
click at [154, 102] on section "Pricing Scalable plans that grow with you Turn AI search into a primary acquisi…" at bounding box center [756, 384] width 1512 height 842
